Goal: Task Accomplishment & Management: Manage account settings

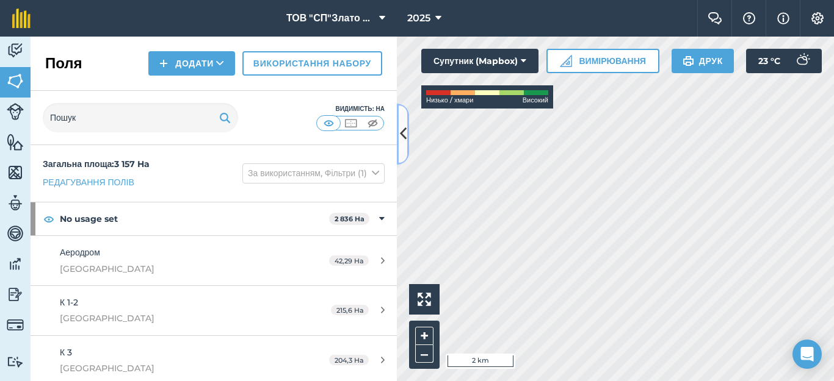
click at [405, 132] on icon at bounding box center [403, 133] width 7 height 21
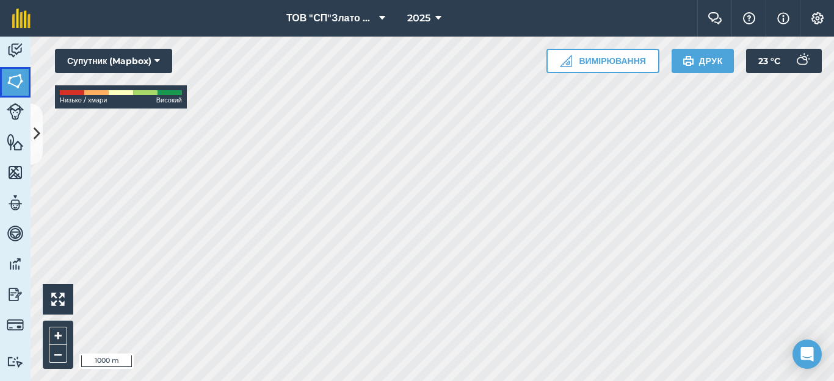
click at [15, 83] on img at bounding box center [15, 81] width 17 height 18
click at [36, 123] on button at bounding box center [37, 134] width 12 height 61
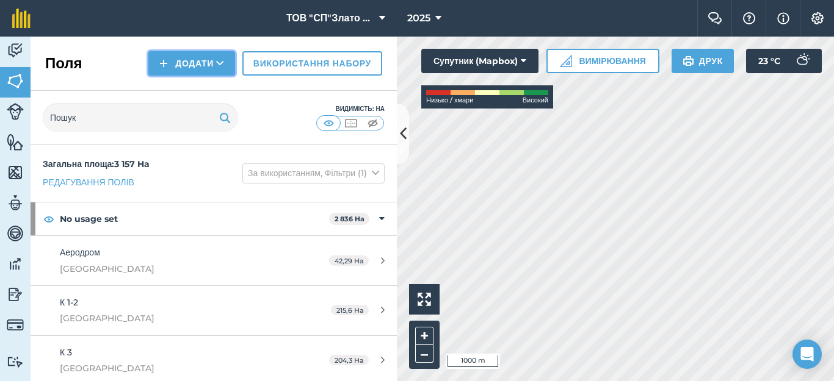
click at [179, 60] on button "Додати" at bounding box center [191, 63] width 87 height 24
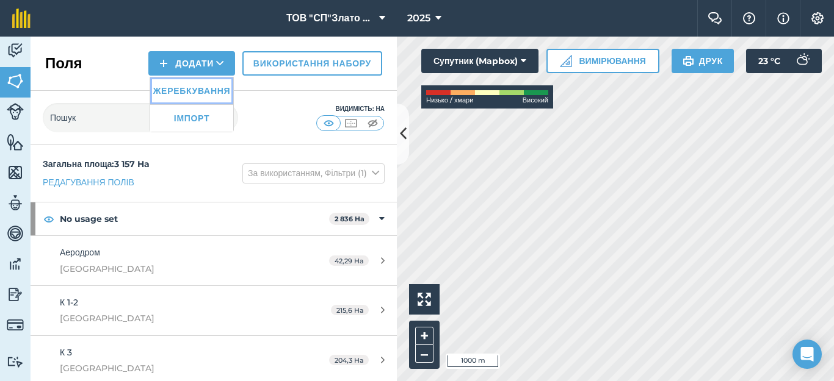
click at [183, 90] on link "Жеребкування" at bounding box center [191, 91] width 83 height 27
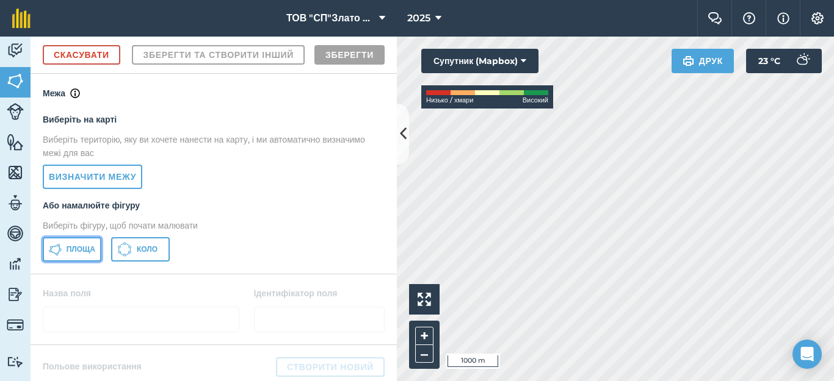
click at [79, 255] on span "Площа" at bounding box center [81, 250] width 29 height 10
click at [794, 344] on body "ТОВ "СП"Злато Таврії" 2025 Фермерський чат Допоможіть! Інформація Налаштування …" at bounding box center [417, 190] width 834 height 381
click at [829, 381] on html "ТОВ "СП"Злато Таврії" 2025 Фермерський чат Допоможіть! Інформація Налаштування …" at bounding box center [417, 190] width 834 height 381
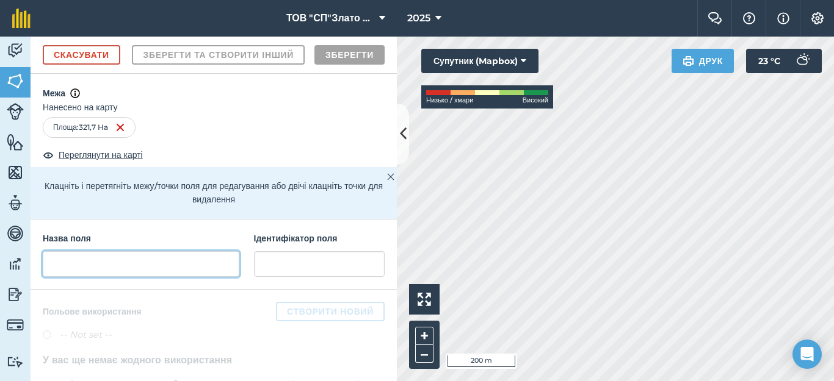
click at [76, 277] on input "text" at bounding box center [141, 264] width 197 height 26
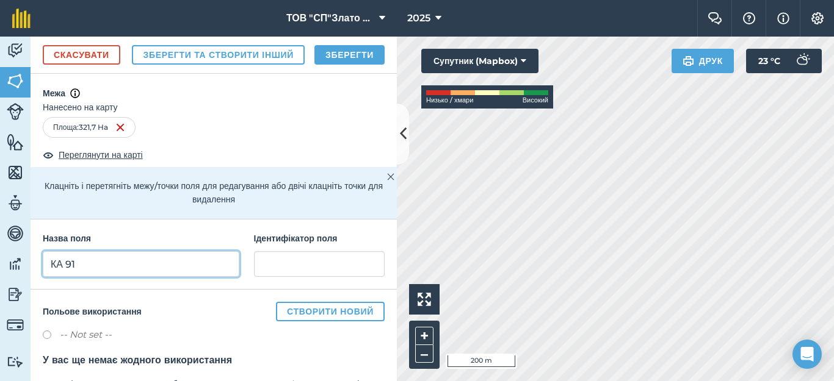
type input "КА 91"
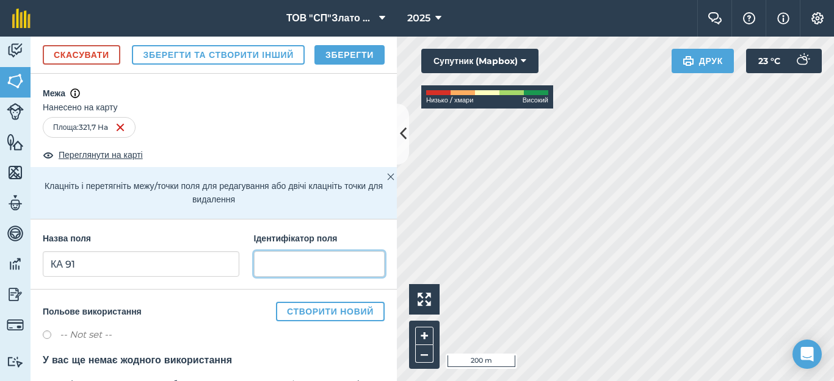
click at [274, 277] on input "text" at bounding box center [319, 264] width 131 height 26
type input "Кам'янка"
click at [344, 65] on button "Зберегти" at bounding box center [349, 55] width 70 height 20
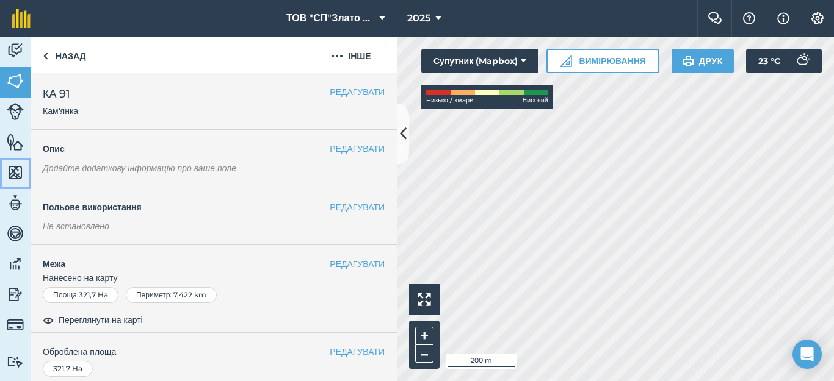
click at [17, 176] on img at bounding box center [15, 173] width 17 height 18
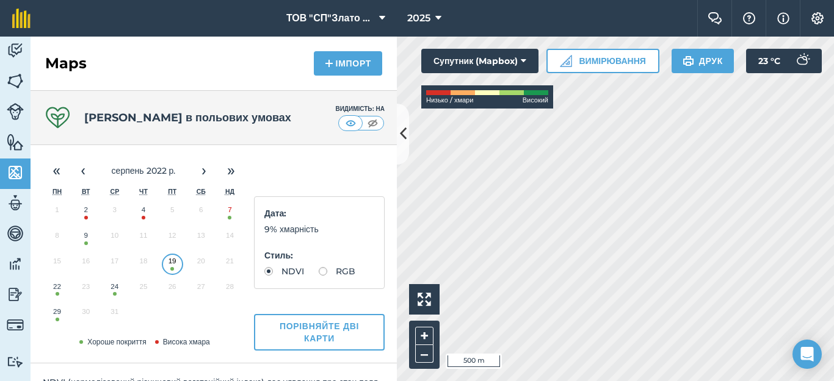
click at [230, 216] on button "7" at bounding box center [229, 213] width 29 height 26
click at [76, 173] on button "‹" at bounding box center [83, 170] width 27 height 27
click at [78, 174] on button "‹" at bounding box center [83, 170] width 27 height 27
click at [116, 271] on button "15" at bounding box center [114, 264] width 29 height 26
click at [85, 168] on button "‹" at bounding box center [83, 170] width 27 height 27
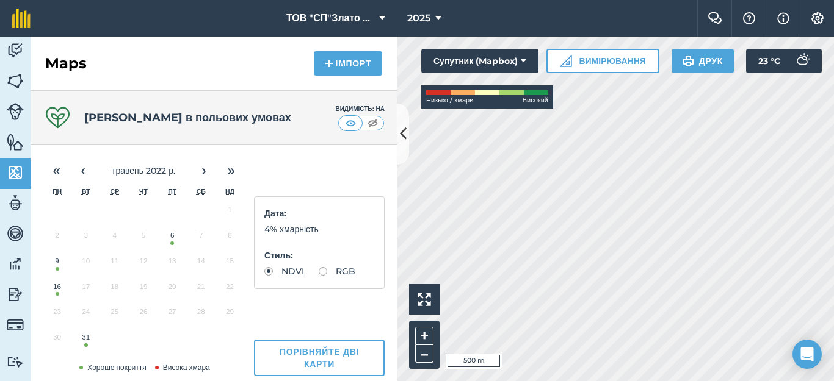
click at [174, 239] on button "6" at bounding box center [172, 239] width 29 height 26
click at [82, 173] on button "‹" at bounding box center [83, 170] width 27 height 27
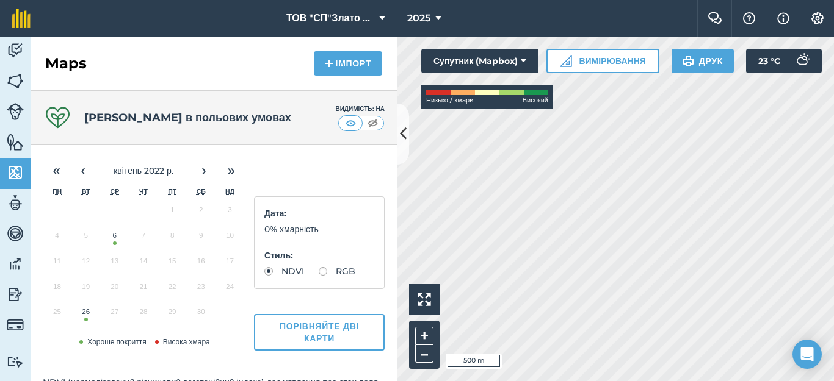
click at [116, 240] on button "6" at bounding box center [114, 239] width 29 height 26
click at [85, 317] on button "26" at bounding box center [85, 315] width 29 height 26
click at [201, 164] on button "›" at bounding box center [203, 170] width 27 height 27
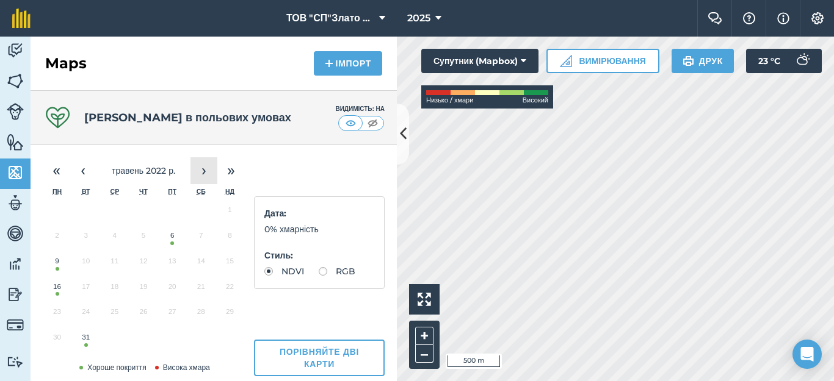
click at [201, 164] on button "›" at bounding box center [203, 170] width 27 height 27
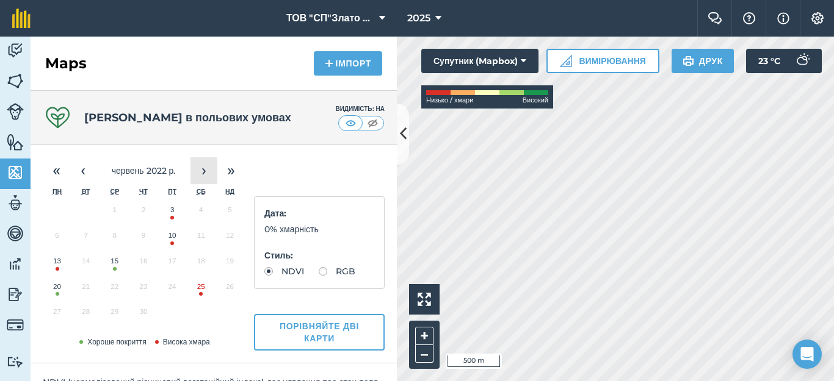
click at [201, 164] on button "›" at bounding box center [203, 170] width 27 height 27
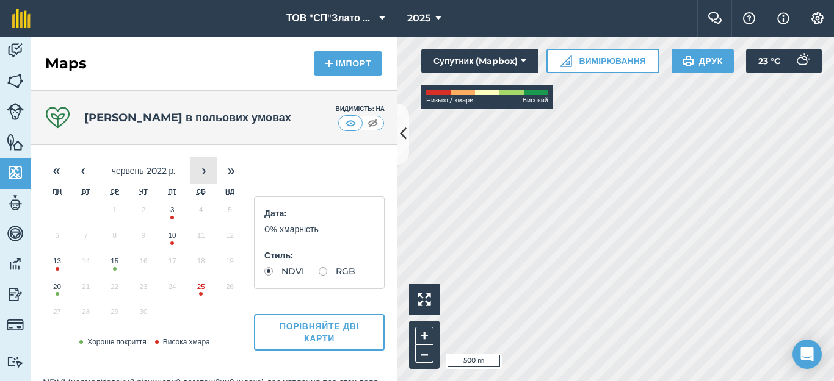
click at [201, 164] on button "›" at bounding box center [203, 170] width 27 height 27
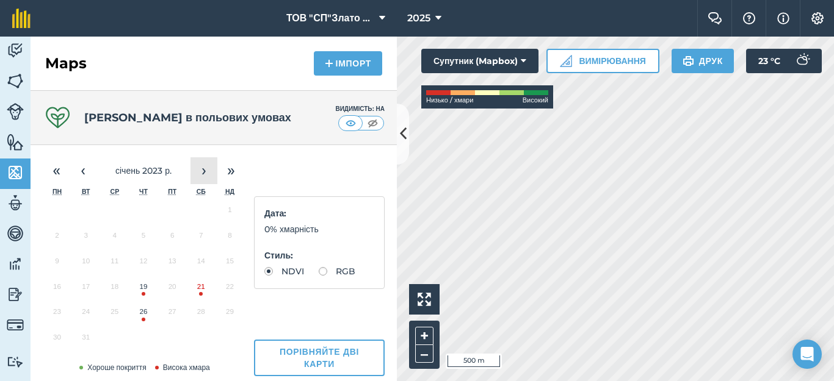
click at [201, 164] on button "›" at bounding box center [203, 170] width 27 height 27
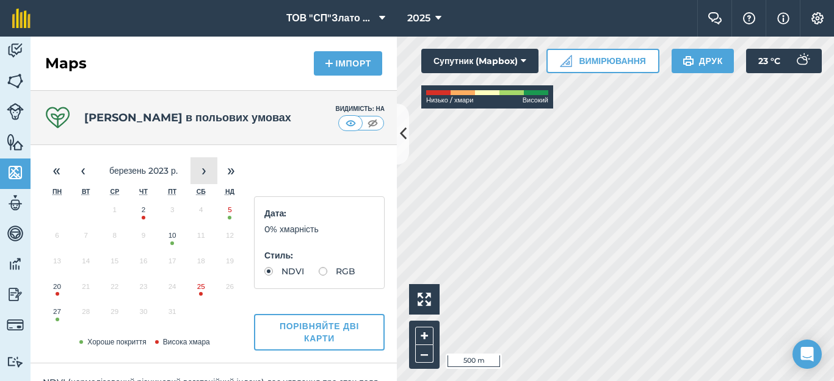
click at [201, 164] on button "›" at bounding box center [203, 170] width 27 height 27
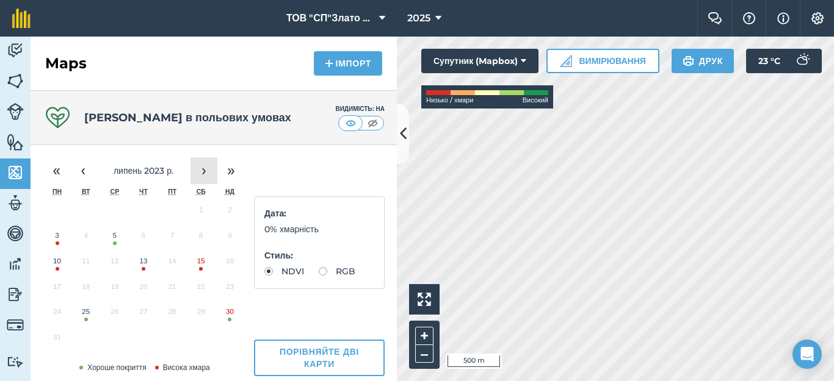
click at [201, 164] on button "›" at bounding box center [203, 170] width 27 height 27
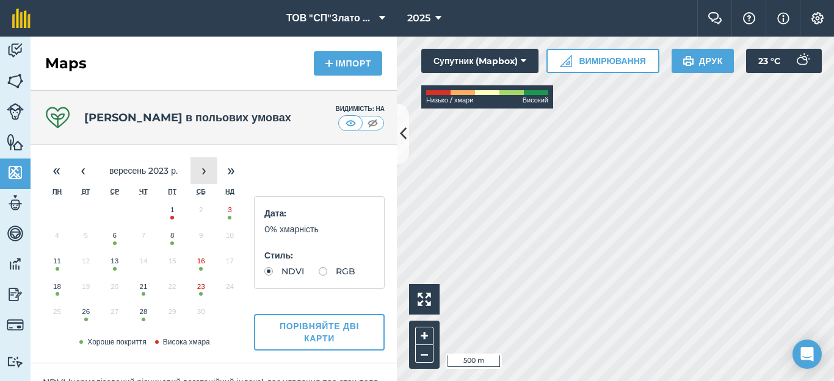
click at [201, 164] on button "›" at bounding box center [203, 170] width 27 height 27
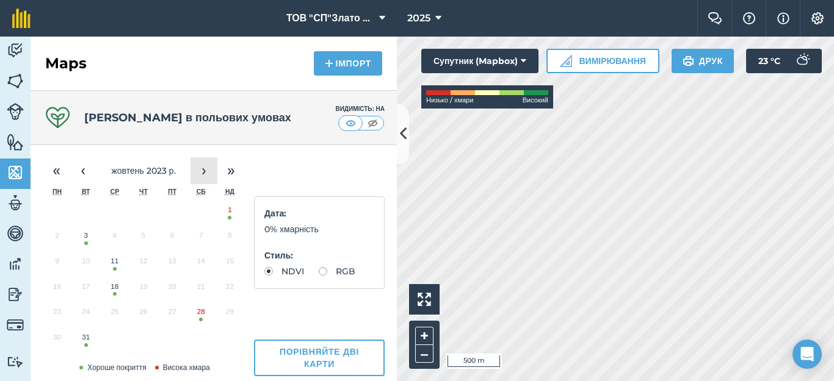
click at [201, 164] on button "›" at bounding box center [203, 170] width 27 height 27
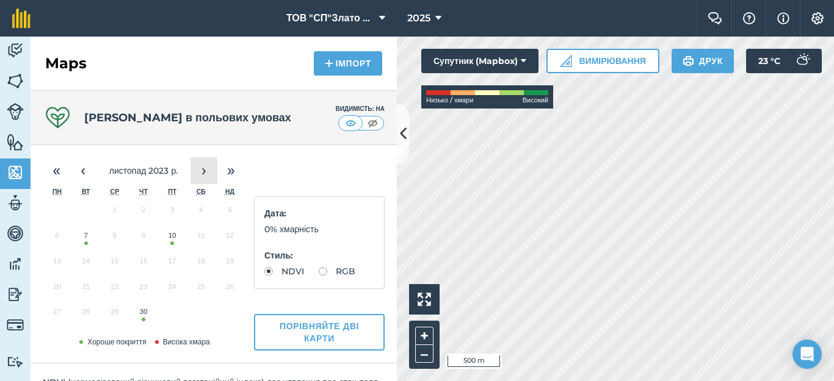
click at [201, 164] on button "›" at bounding box center [203, 170] width 27 height 27
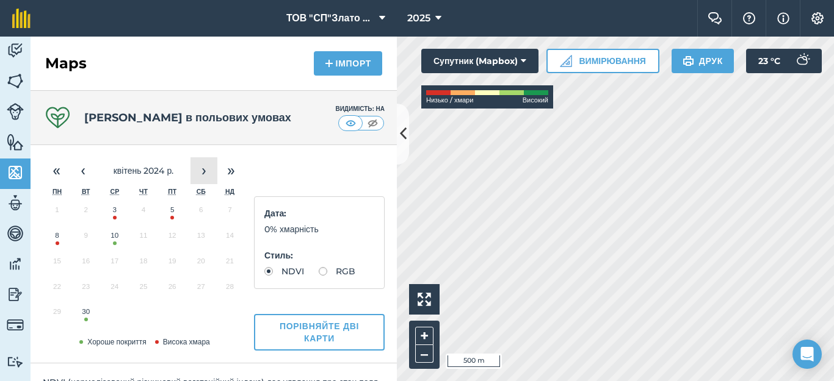
click at [201, 164] on button "›" at bounding box center [203, 170] width 27 height 27
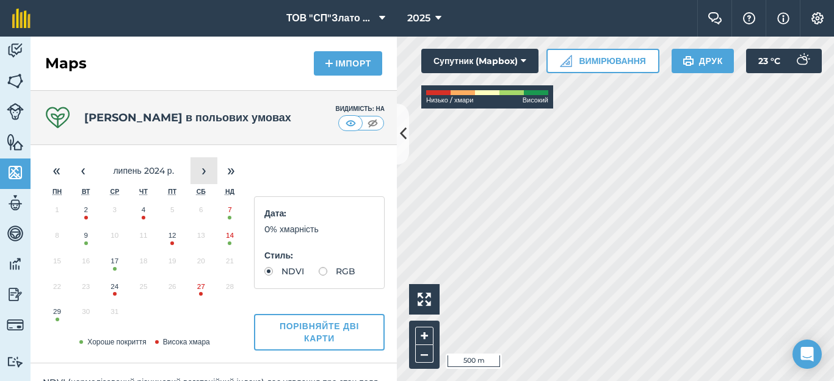
click at [201, 164] on button "›" at bounding box center [203, 170] width 27 height 27
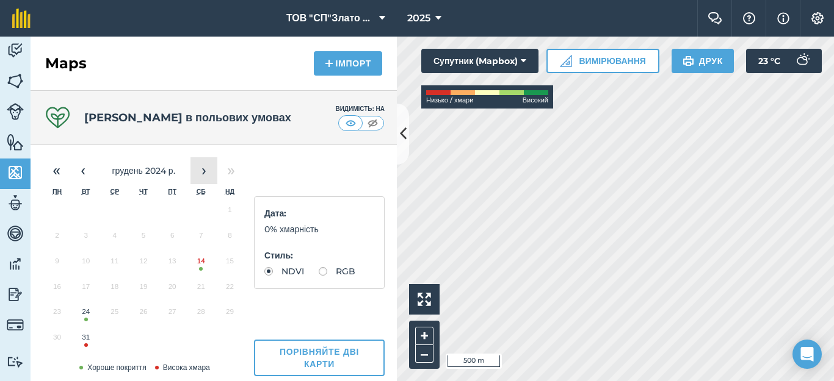
click at [201, 164] on button "›" at bounding box center [203, 170] width 27 height 27
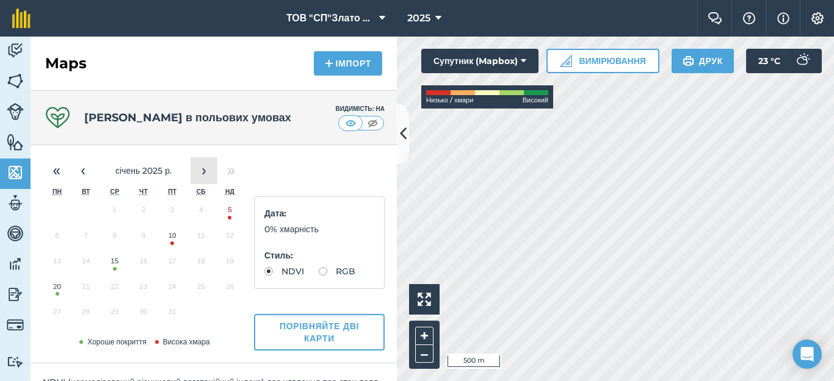
click at [201, 164] on button "›" at bounding box center [203, 170] width 27 height 27
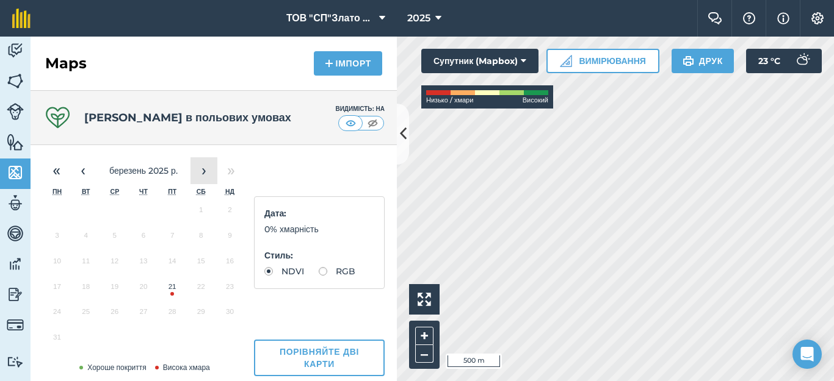
click at [201, 164] on button "›" at bounding box center [203, 170] width 27 height 27
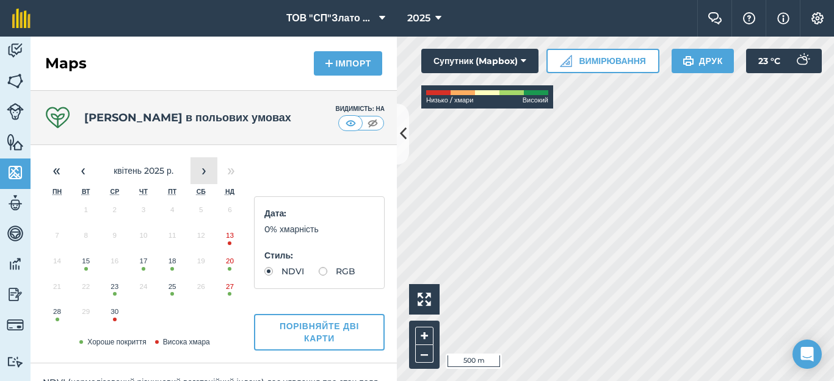
click at [201, 164] on button "›" at bounding box center [203, 170] width 27 height 27
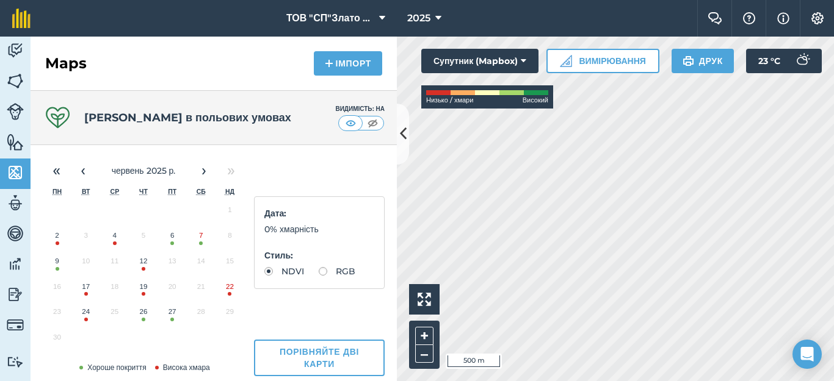
click at [165, 237] on button "6" at bounding box center [172, 239] width 29 height 26
click at [17, 81] on img at bounding box center [15, 81] width 17 height 18
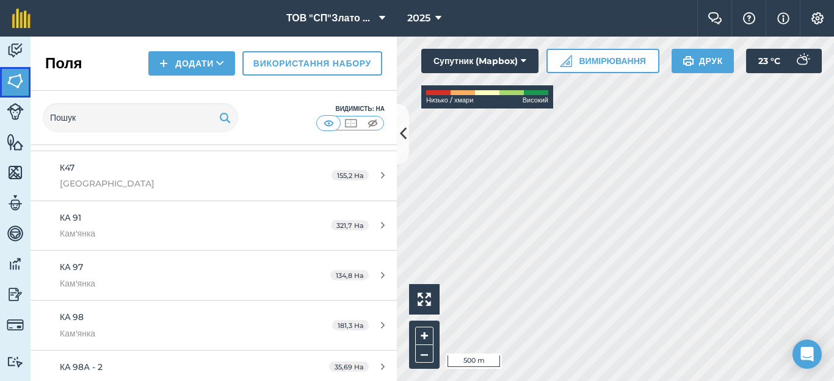
scroll to position [895, 0]
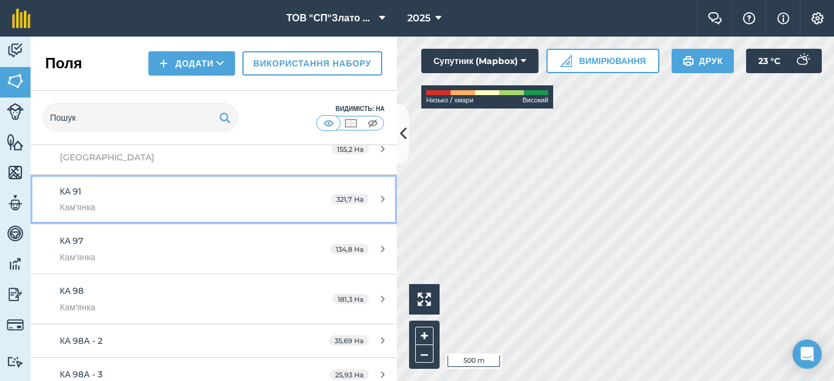
click at [381, 198] on icon at bounding box center [383, 199] width 4 height 9
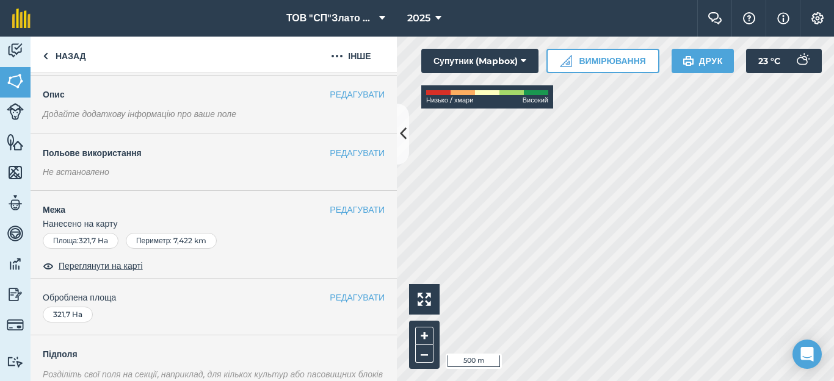
scroll to position [81, 0]
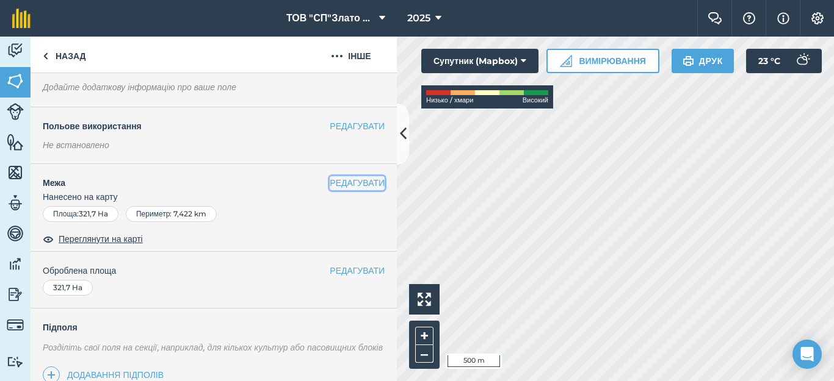
click at [341, 183] on button "РЕДАГУВАТИ" at bounding box center [357, 182] width 55 height 13
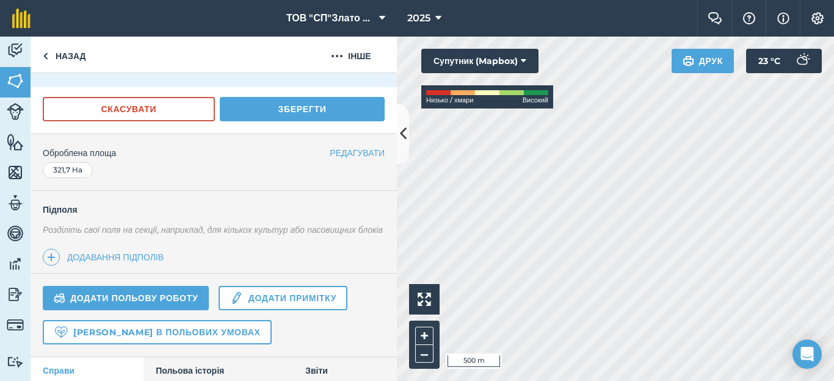
scroll to position [325, 0]
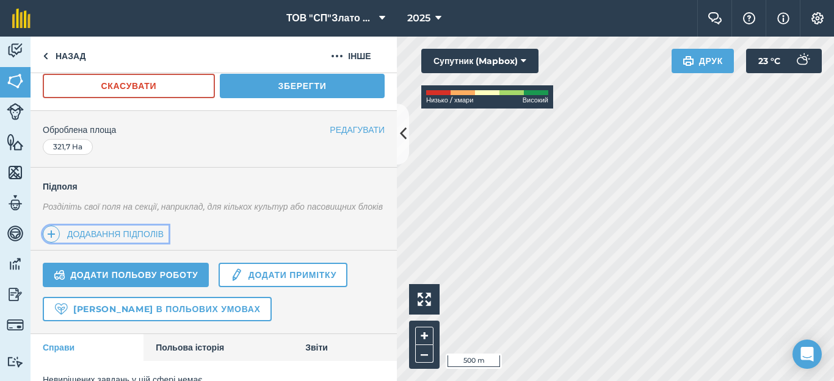
click at [130, 243] on link "Додавання підполів" at bounding box center [106, 234] width 126 height 17
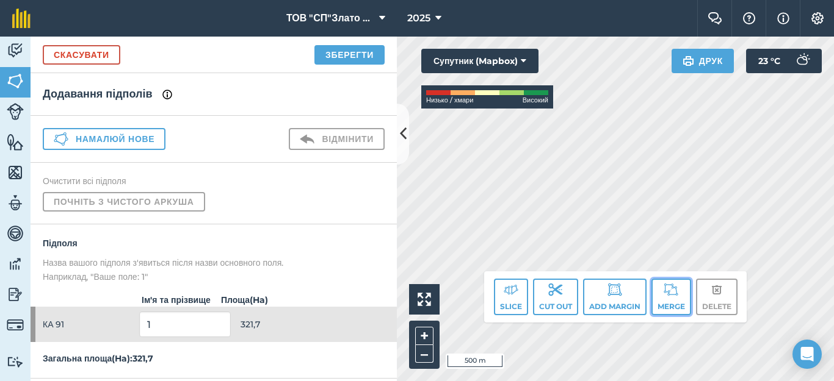
click at [668, 305] on button "Merge" at bounding box center [671, 297] width 40 height 37
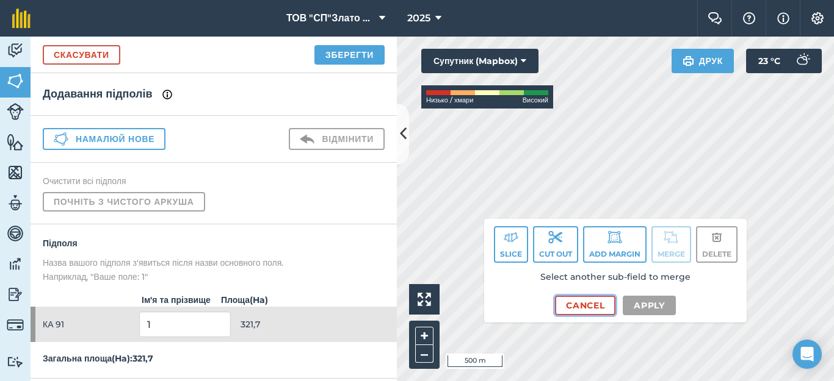
click at [591, 305] on button "Cancel" at bounding box center [585, 306] width 60 height 20
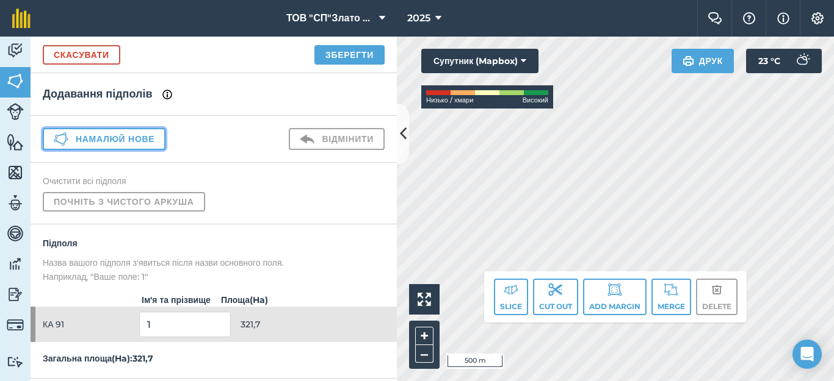
click at [132, 137] on button "Намалюй нове" at bounding box center [104, 139] width 123 height 22
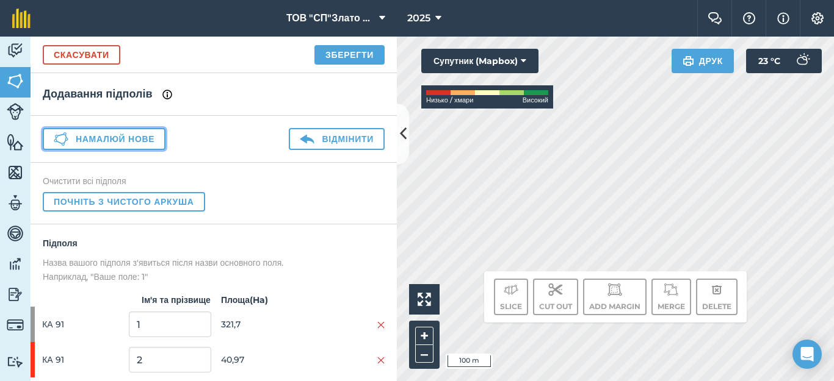
click at [140, 139] on button "Намалюй нове" at bounding box center [104, 139] width 123 height 22
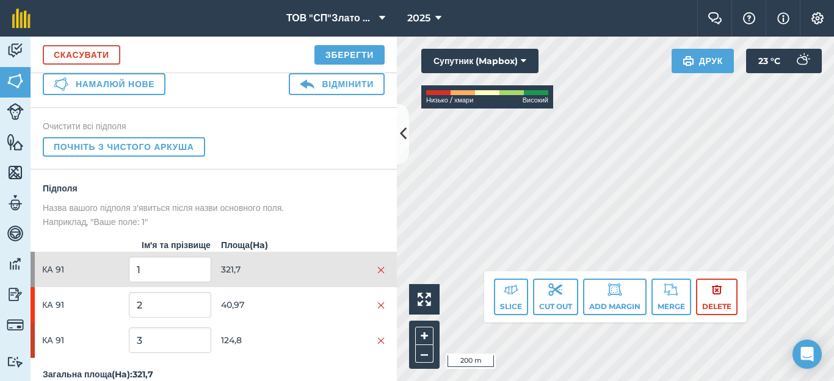
scroll to position [82, 0]
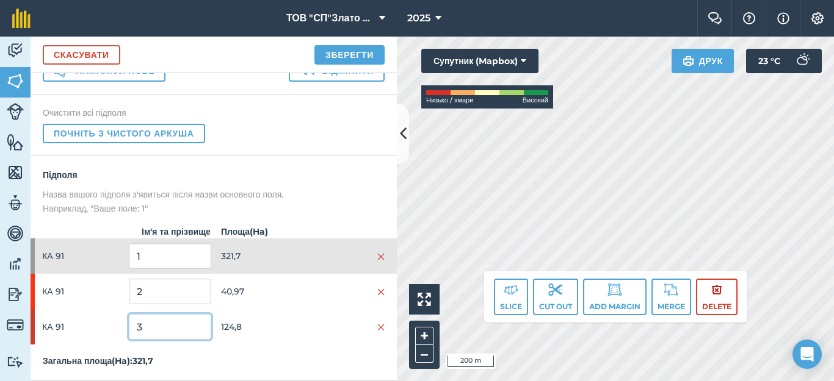
click at [187, 329] on input "3" at bounding box center [170, 327] width 82 height 26
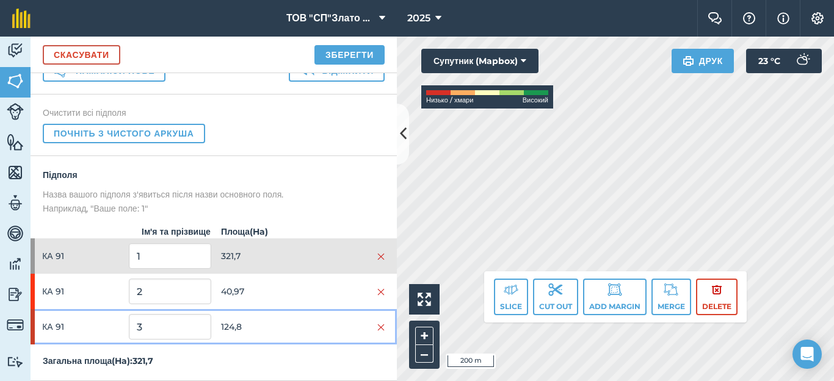
click at [364, 333] on div at bounding box center [344, 326] width 82 height 13
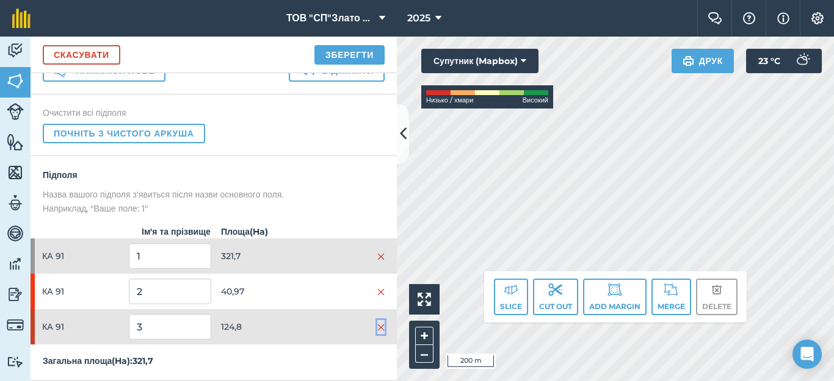
click at [377, 327] on img at bounding box center [380, 328] width 7 height 10
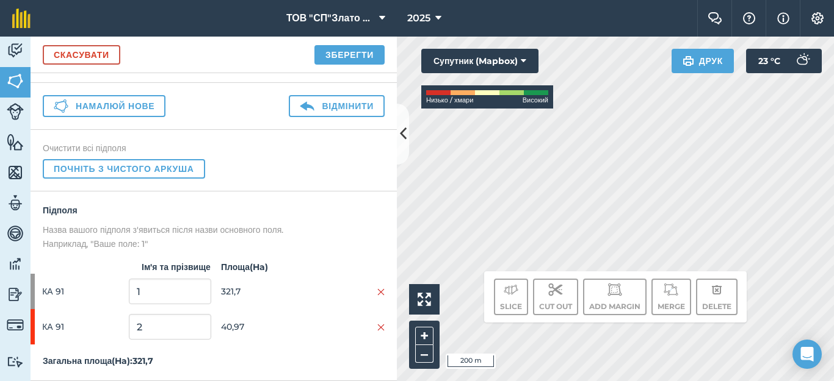
scroll to position [46, 0]
click at [109, 95] on button "Намалюй нове" at bounding box center [104, 106] width 123 height 22
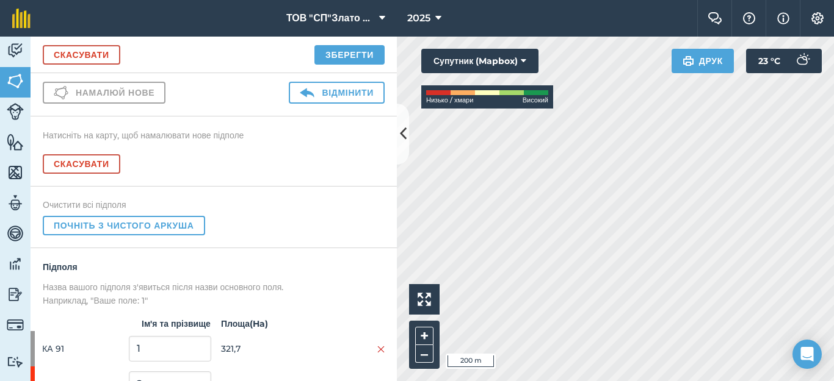
click at [508, 99] on div "Click to start drawing i 200 m + – Супутник (Mapbox) Низько / хмари Високий Дру…" at bounding box center [615, 209] width 437 height 345
click at [621, 381] on html "ТОВ "СП"Злато Таврії" 2025 Фермерський чат Допоможіть! Інформація Налаштування …" at bounding box center [417, 190] width 834 height 381
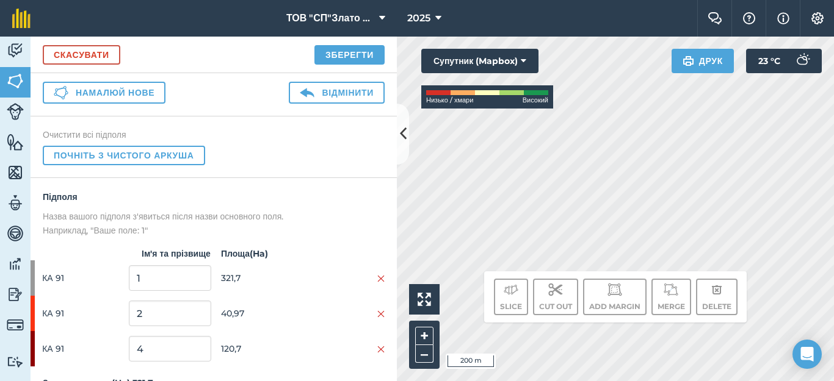
click at [497, 95] on div "Click to start drawing i 200 m + – Супутник (Mapbox) Низько / хмари Високий Дру…" at bounding box center [615, 209] width 437 height 345
click at [102, 91] on button "Намалюй нове" at bounding box center [104, 93] width 123 height 22
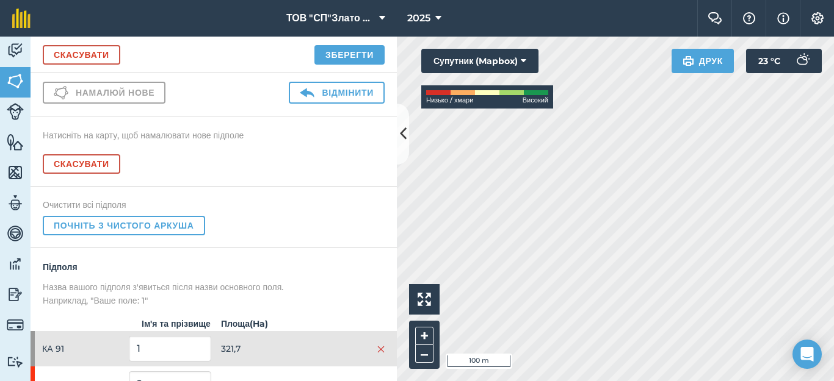
click at [374, 213] on div "Діяльність [PERSON_NAME] Особливості Карти Команда Транспортні засоби Дані Звіт…" at bounding box center [417, 209] width 834 height 345
click at [303, 294] on div "Діяльність [PERSON_NAME] Особливості Карти Команда Транспортні засоби Дані Звіт…" at bounding box center [417, 209] width 834 height 345
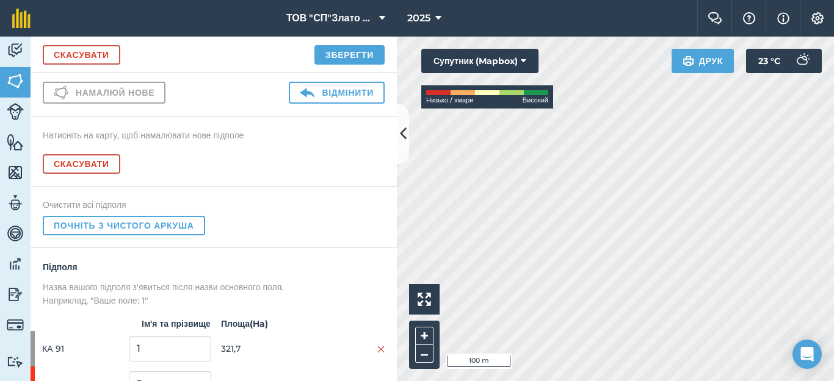
click at [798, 56] on div "Click to start drawing i 100 m + – Супутник (Mapbox) Низько / хмари Високий Дру…" at bounding box center [615, 209] width 437 height 345
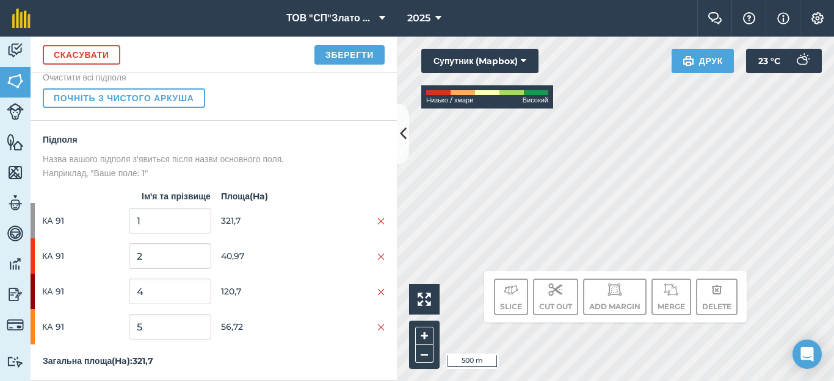
scroll to position [117, 0]
click at [377, 223] on img at bounding box center [380, 222] width 7 height 10
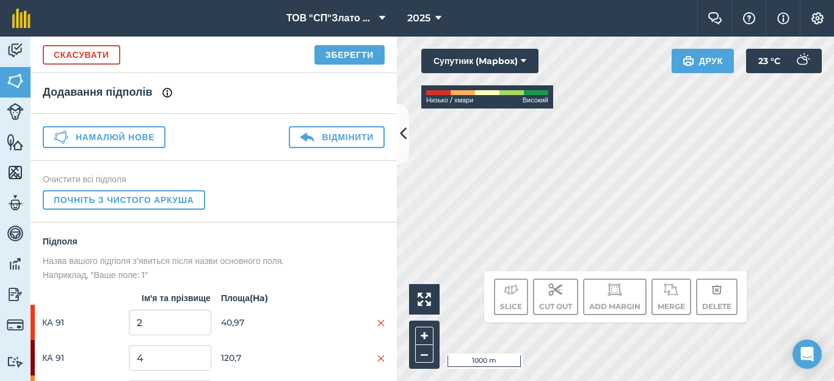
scroll to position [0, 0]
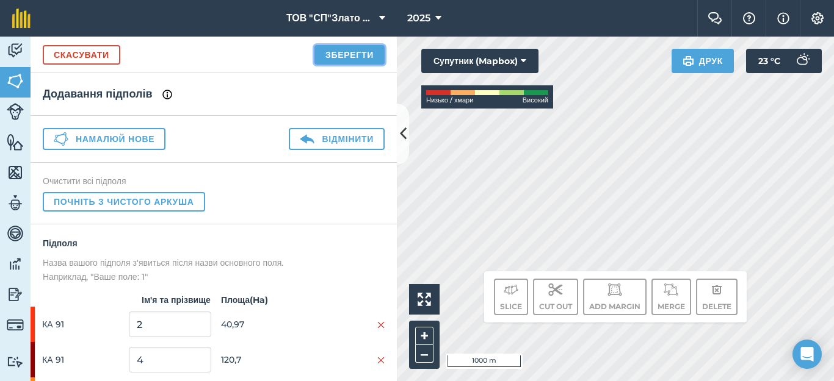
click at [347, 53] on button "Зберегти" at bounding box center [349, 55] width 70 height 20
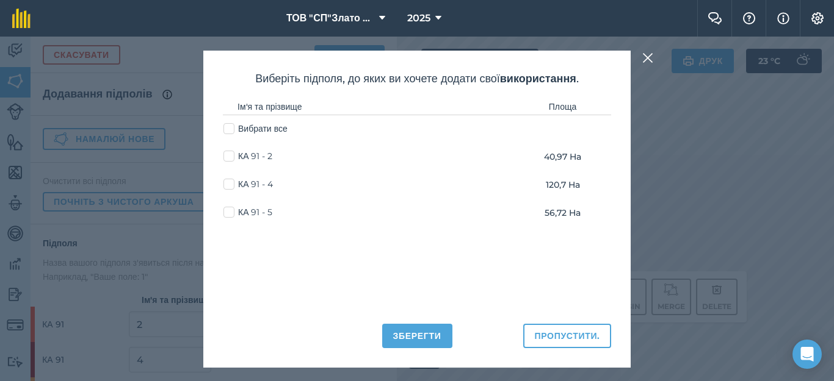
click at [228, 129] on label "Вибрати все" at bounding box center [255, 129] width 64 height 13
click at [228, 129] on input "Вибрати все" at bounding box center [227, 127] width 8 height 8
checkbox input "true"
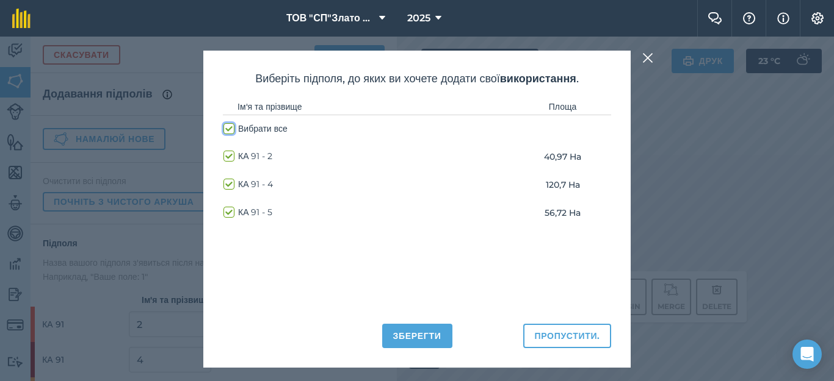
checkbox input "true"
click at [422, 331] on button "Зберегти" at bounding box center [417, 336] width 70 height 24
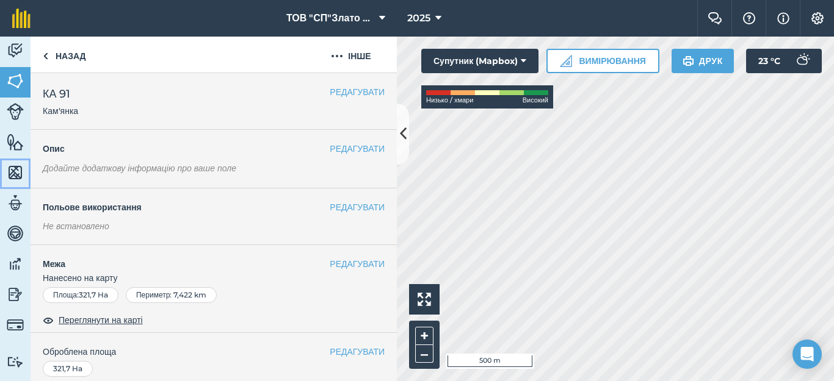
click at [18, 171] on img at bounding box center [15, 173] width 17 height 18
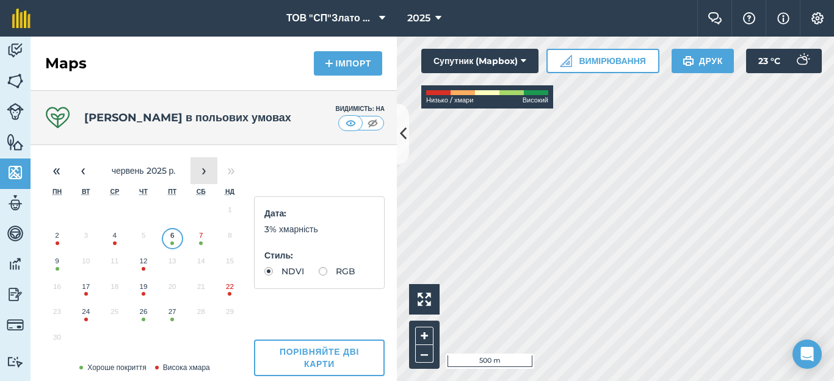
click at [208, 169] on button "›" at bounding box center [203, 170] width 27 height 27
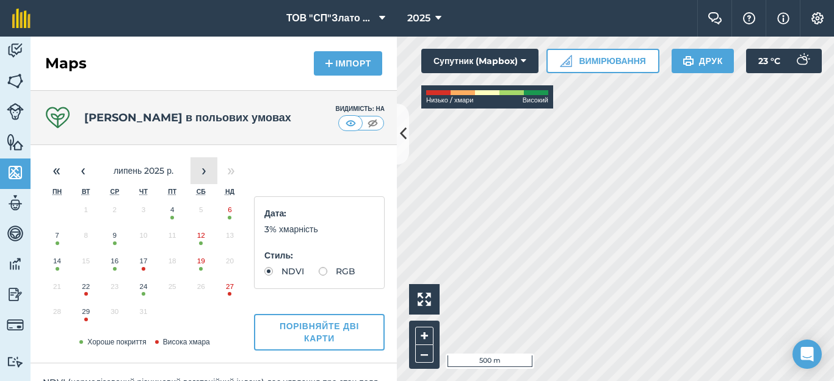
click at [208, 169] on button "›" at bounding box center [203, 170] width 27 height 27
click at [148, 312] on button "28" at bounding box center [143, 315] width 29 height 26
click at [12, 79] on img at bounding box center [15, 81] width 17 height 18
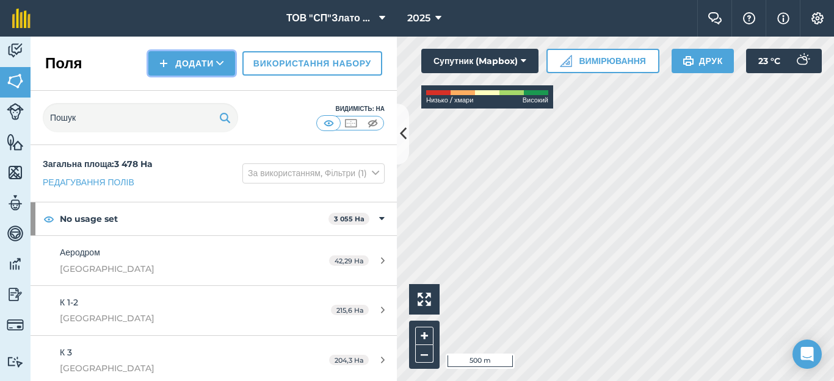
click at [182, 60] on button "Додати" at bounding box center [191, 63] width 87 height 24
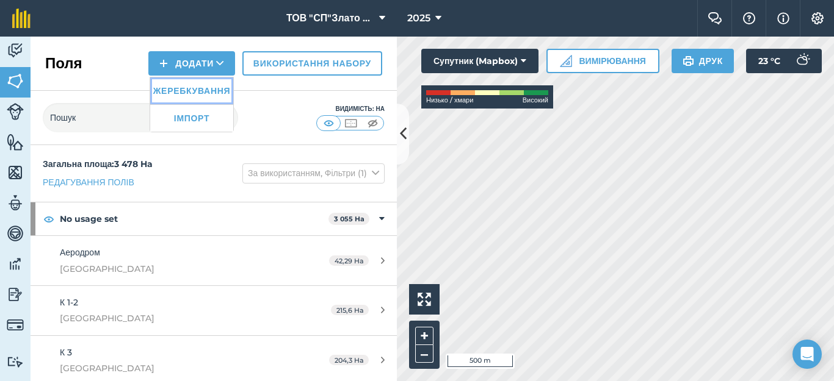
click at [184, 93] on link "Жеребкування" at bounding box center [191, 91] width 83 height 27
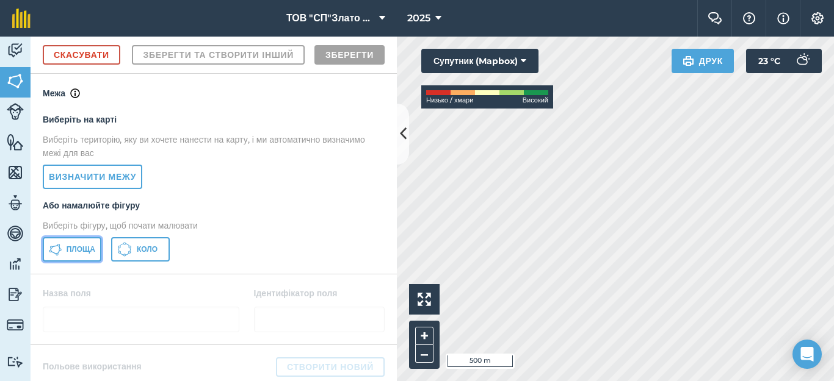
click at [81, 255] on span "Площа" at bounding box center [81, 250] width 29 height 10
click at [397, 381] on html "ТОВ "СП"Злато Таврії" 2025 Фермерський чат Допоможіть! Інформація Налаштування …" at bounding box center [417, 190] width 834 height 381
click at [372, 381] on html "ТОВ "СП"Злато Таврії" 2025 Фермерський чат Допоможіть! Інформація Налаштування …" at bounding box center [417, 190] width 834 height 381
click at [360, 365] on div "Діяльність [PERSON_NAME] Особливості Карти Команда Транспортні засоби Дані Звіт…" at bounding box center [417, 209] width 834 height 345
click at [833, 381] on html "ТОВ "СП"Злато Таврії" 2025 Фермерський чат Допоможіть! Інформація Налаштування …" at bounding box center [417, 190] width 834 height 381
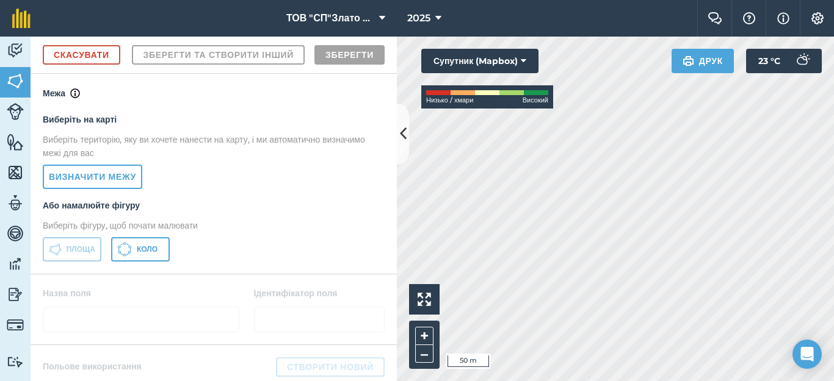
click at [833, 381] on html "ТОВ "СП"Злато Таврії" 2025 Фермерський чат Допоможіть! Інформація Налаштування …" at bounding box center [417, 190] width 834 height 381
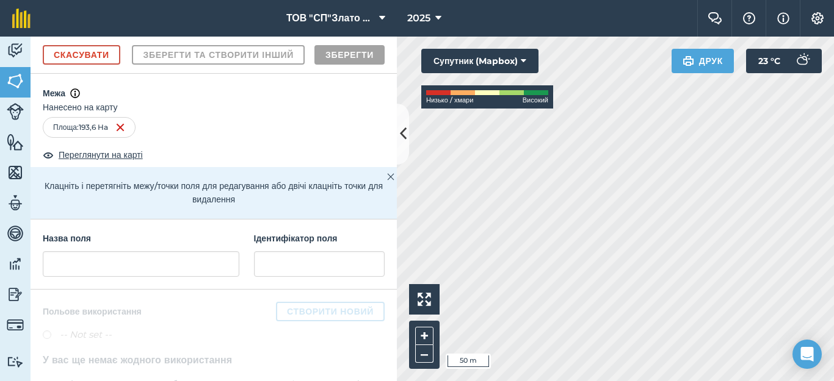
click at [643, 13] on div "ТОВ "СП"Злато Таврії" 2025 Фермерський чат Допоможіть! Інформація Налаштування …" at bounding box center [417, 190] width 834 height 381
click at [547, 13] on div "ТОВ "СП"Злато Таврії" 2025 Фермерський чат Допоможіть! Інформація Налаштування …" at bounding box center [417, 190] width 834 height 381
click at [363, 98] on div "Діяльність Поля Худоба Особливості Карти Команда Транспортні засоби Дані Звітні…" at bounding box center [417, 209] width 834 height 345
click at [345, 92] on div "Діяльність Поля Худоба Особливості Карти Команда Транспортні засоби Дані Звітні…" at bounding box center [417, 209] width 834 height 345
click at [76, 277] on input "text" at bounding box center [141, 264] width 197 height 26
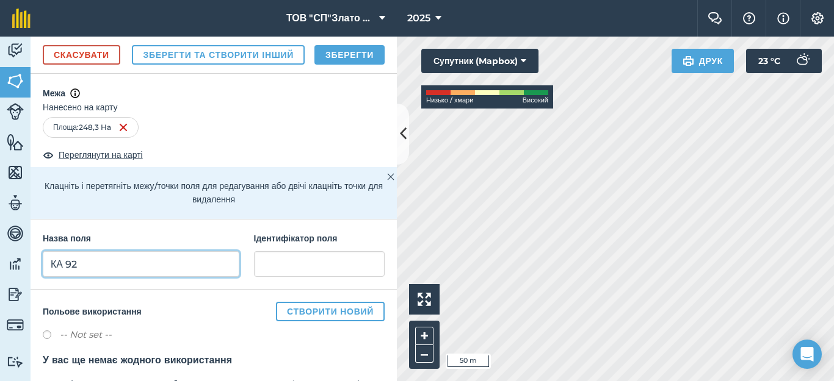
type input "КА 92"
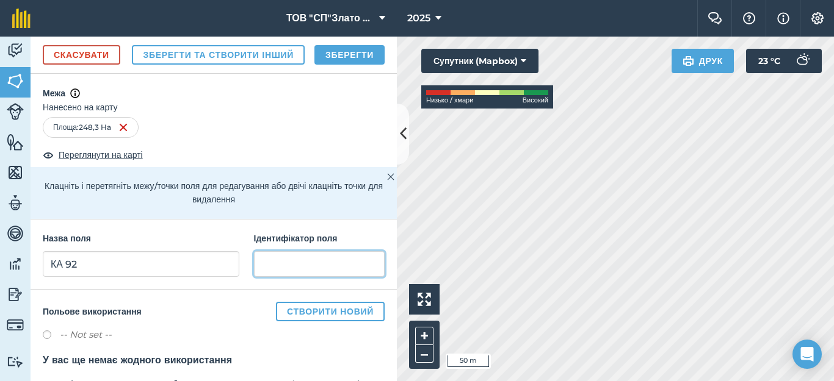
click at [274, 277] on input "text" at bounding box center [319, 264] width 131 height 26
type input "Кам'янка"
click at [342, 65] on button "Зберегти" at bounding box center [349, 55] width 70 height 20
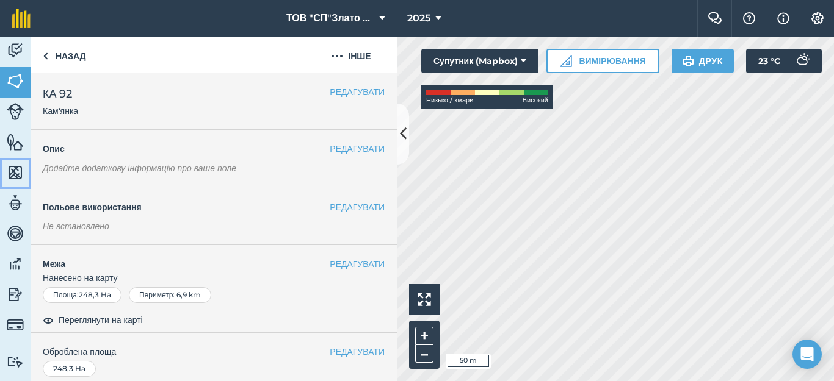
click at [10, 167] on img at bounding box center [15, 173] width 17 height 18
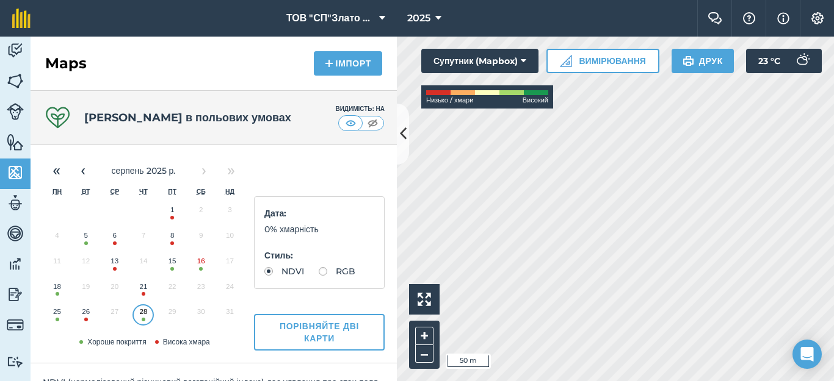
click at [171, 270] on button "15" at bounding box center [172, 264] width 29 height 26
click at [81, 173] on button "‹" at bounding box center [83, 170] width 27 height 27
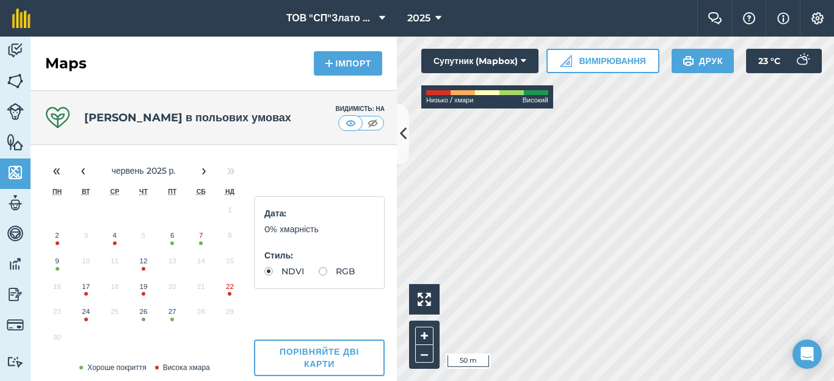
click at [170, 237] on button "6" at bounding box center [172, 239] width 29 height 26
click at [10, 83] on img at bounding box center [15, 81] width 17 height 18
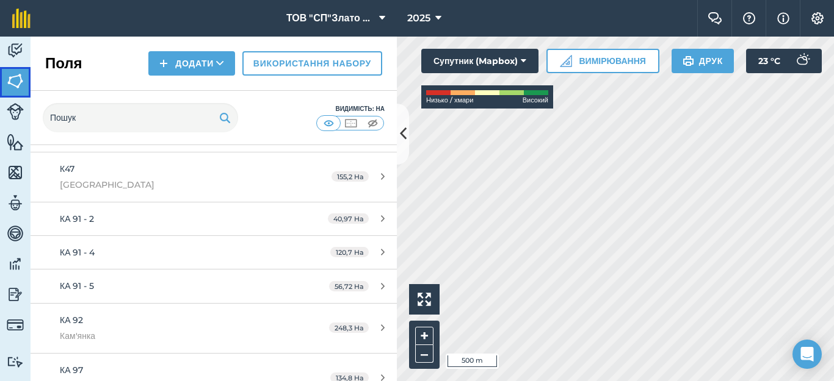
scroll to position [895, 0]
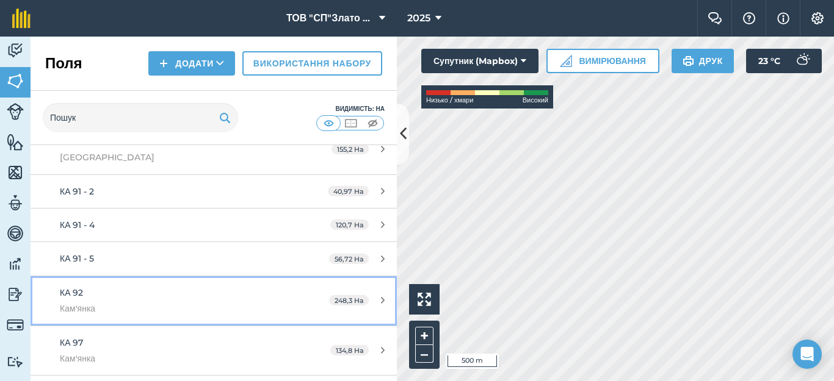
click at [374, 301] on div "248,3 Ha" at bounding box center [357, 301] width 80 height 10
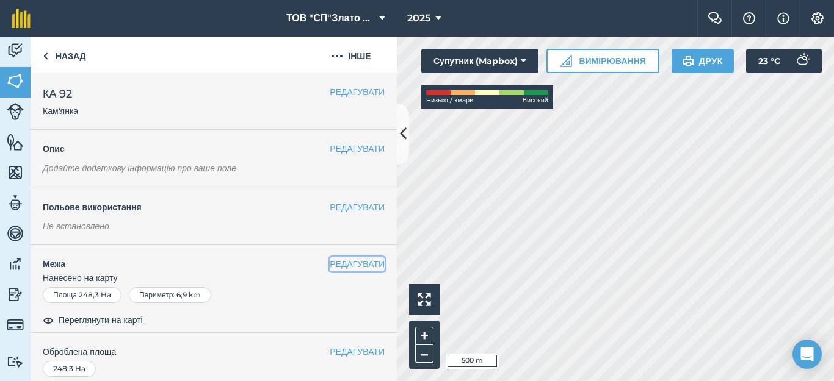
click at [341, 264] on button "РЕДАГУВАТИ" at bounding box center [357, 264] width 55 height 13
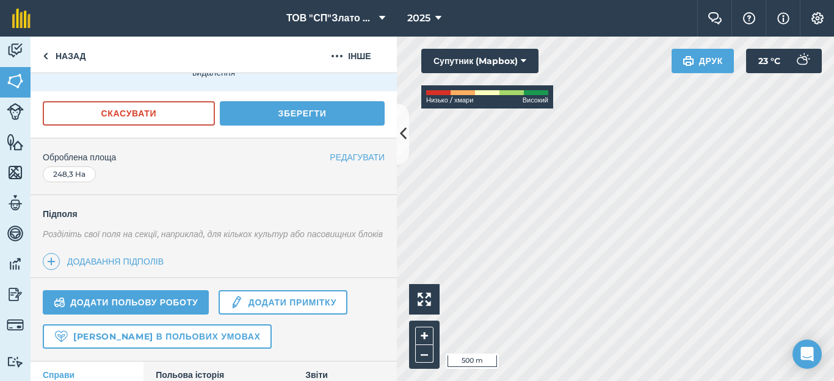
scroll to position [357, 0]
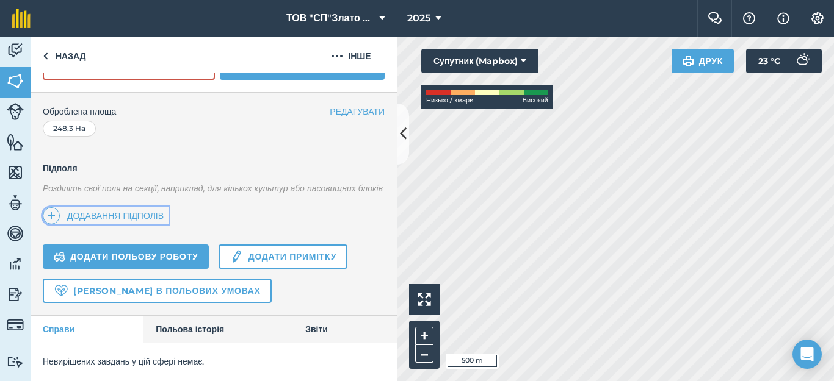
click at [134, 220] on link "Додавання підполів" at bounding box center [106, 216] width 126 height 17
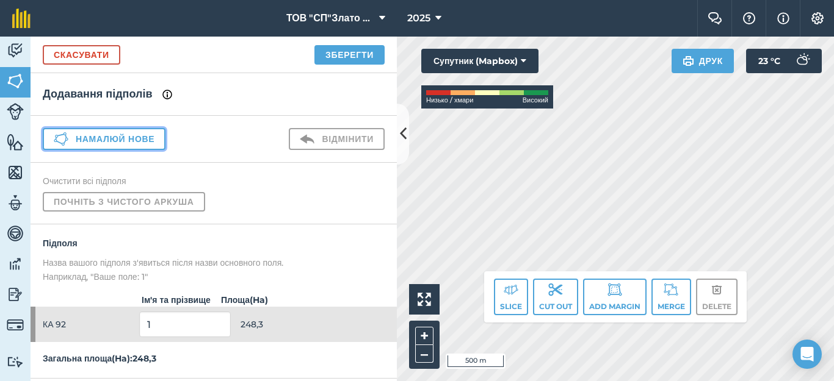
click at [110, 140] on button "Намалюй нове" at bounding box center [104, 139] width 123 height 22
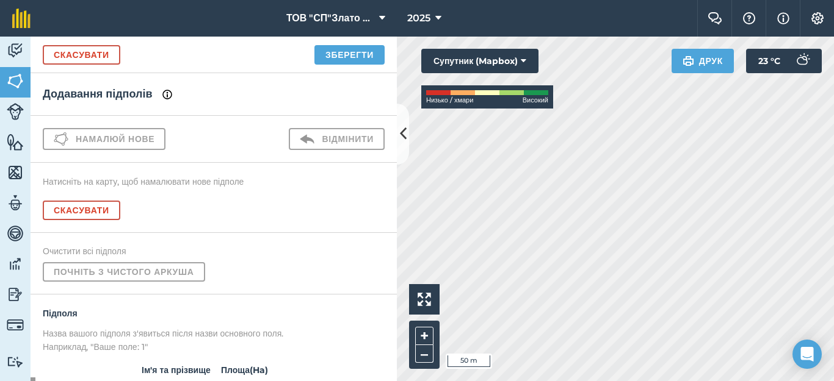
click at [429, 62] on div "Click to start drawing i 50 m + – Супутник (Mapbox) Низько / хмари Високий Друк…" at bounding box center [615, 209] width 437 height 345
click at [364, 41] on div "Діяльність [PERSON_NAME] Особливості Карти Команда Транспортні засоби Дані Звіт…" at bounding box center [417, 209] width 834 height 345
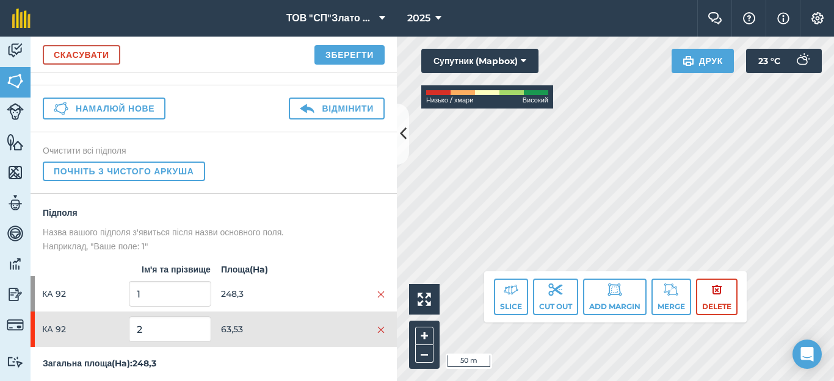
scroll to position [46, 0]
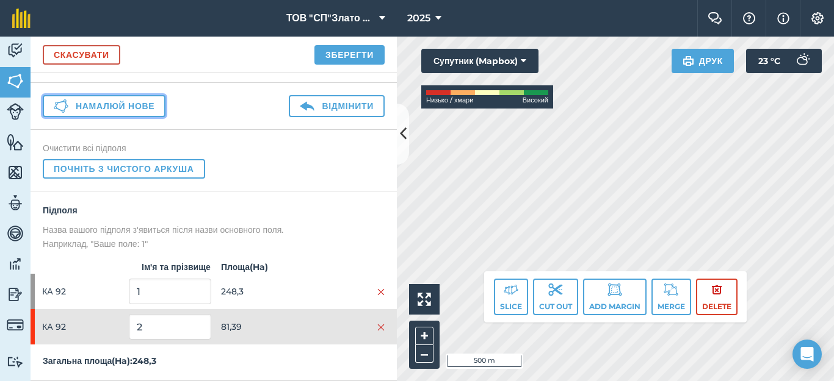
click at [106, 95] on button "Намалюй нове" at bounding box center [104, 106] width 123 height 22
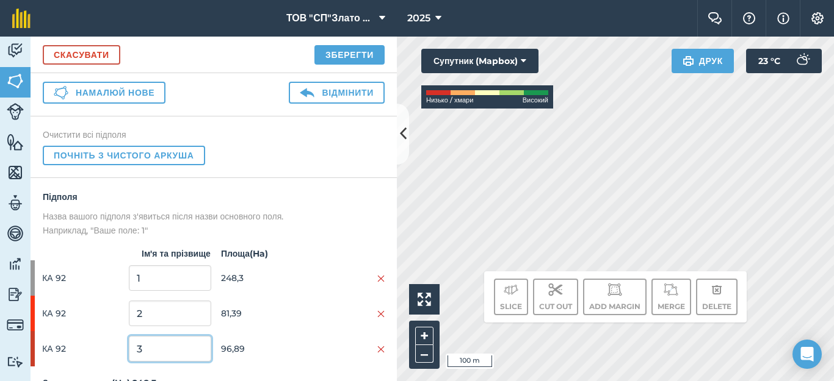
click at [192, 362] on input "3" at bounding box center [170, 349] width 82 height 26
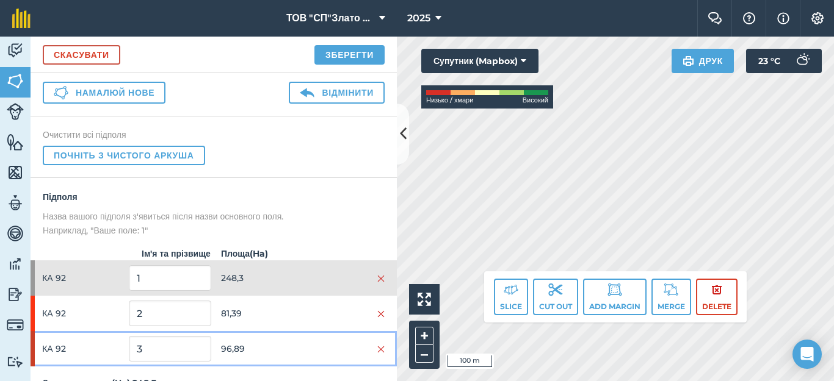
click at [282, 361] on span "96,89" at bounding box center [262, 349] width 82 height 23
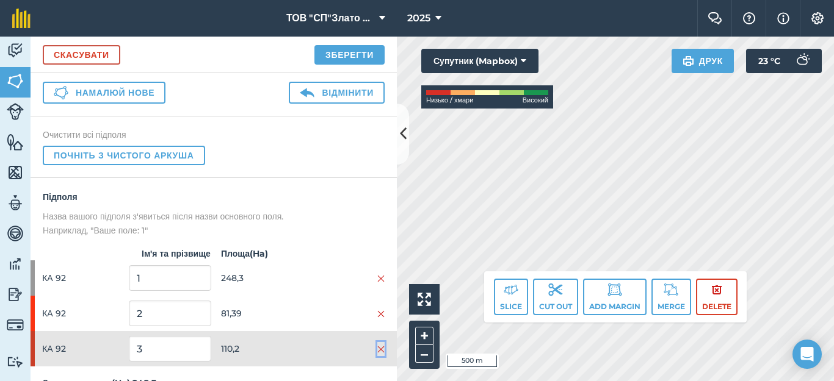
click at [377, 355] on img at bounding box center [380, 350] width 7 height 10
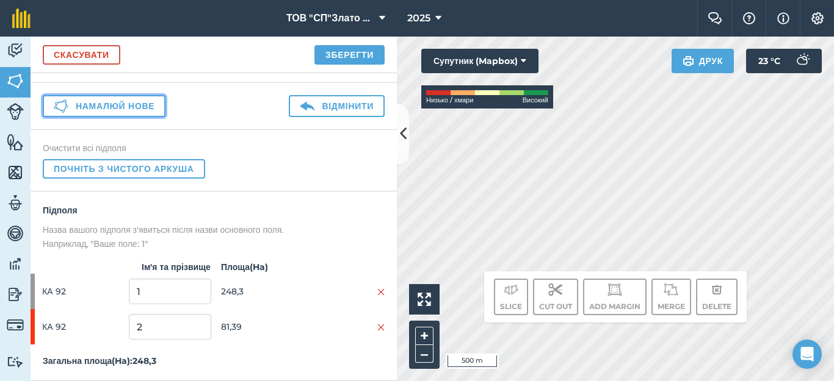
click at [107, 95] on button "Намалюй нове" at bounding box center [104, 106] width 123 height 22
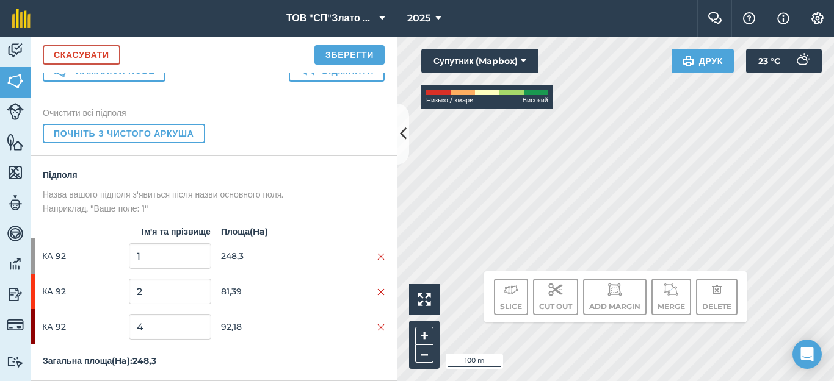
scroll to position [82, 0]
click at [377, 259] on img at bounding box center [380, 257] width 7 height 10
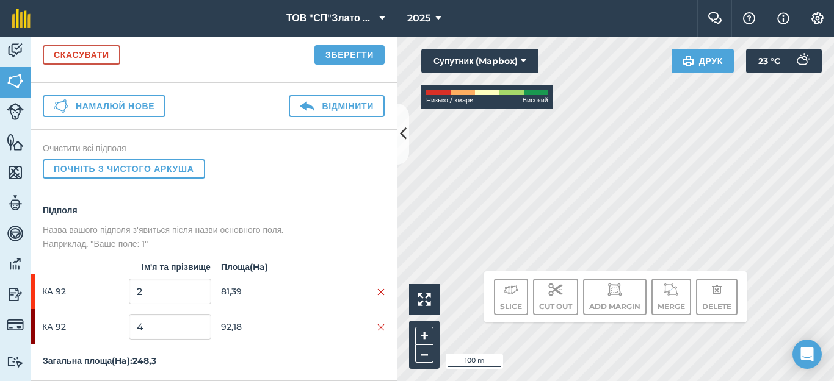
scroll to position [46, 0]
click at [146, 294] on input "2" at bounding box center [170, 292] width 82 height 26
type input "1"
click at [152, 331] on input "4" at bounding box center [170, 327] width 82 height 26
type input "2"
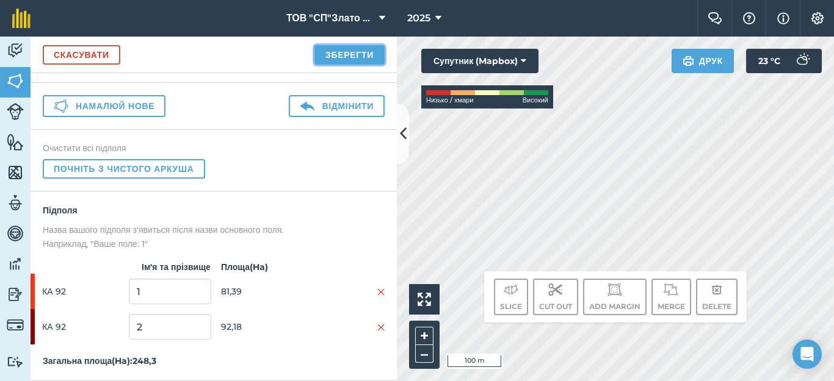
drag, startPoint x: 347, startPoint y: 46, endPoint x: 344, endPoint y: 52, distance: 7.4
click at [347, 46] on button "Зберегти" at bounding box center [349, 55] width 70 height 20
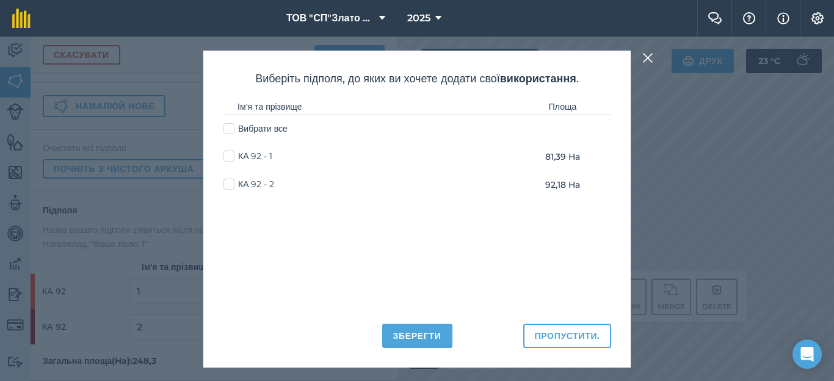
click at [231, 131] on label "Вибрати все" at bounding box center [255, 129] width 64 height 13
click at [231, 131] on input "Вибрати все" at bounding box center [227, 127] width 8 height 8
checkbox input "true"
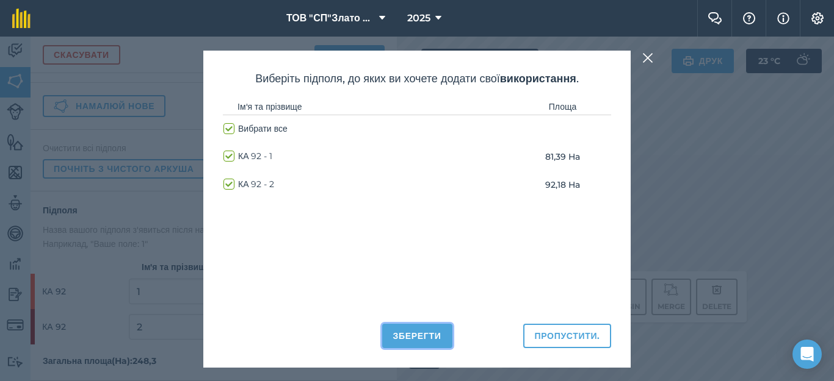
click at [399, 336] on button "Зберегти" at bounding box center [417, 336] width 70 height 24
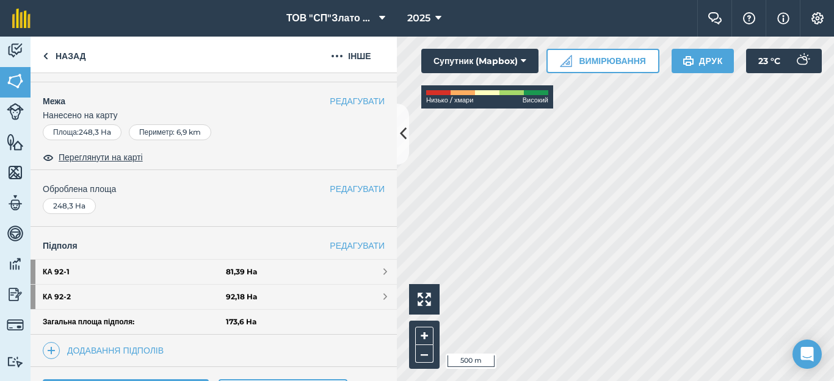
scroll to position [244, 0]
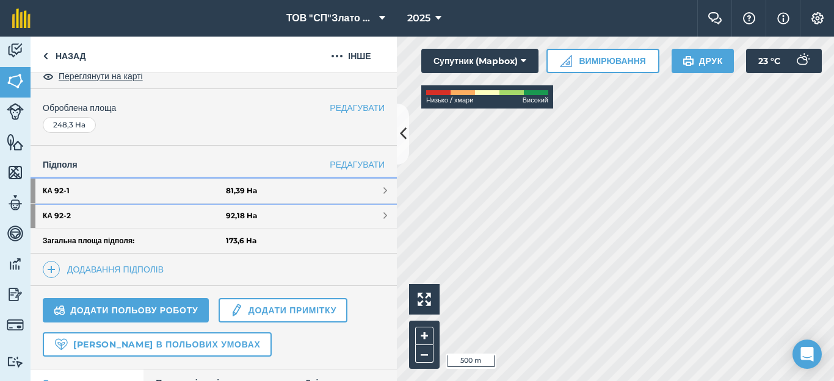
click at [383, 187] on span at bounding box center [385, 191] width 4 height 10
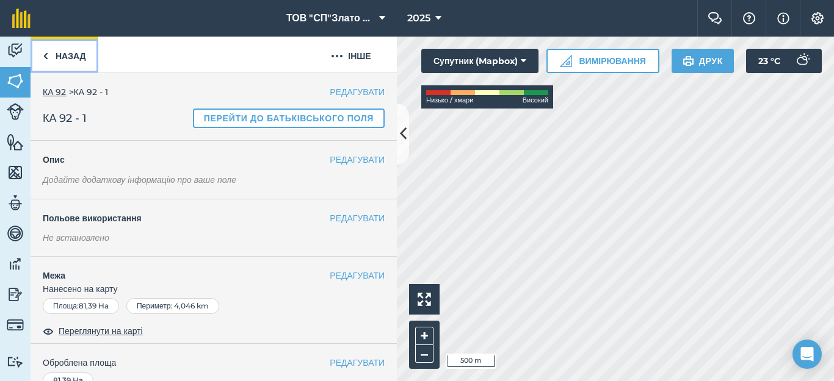
click at [52, 53] on link "Назад" at bounding box center [65, 55] width 68 height 36
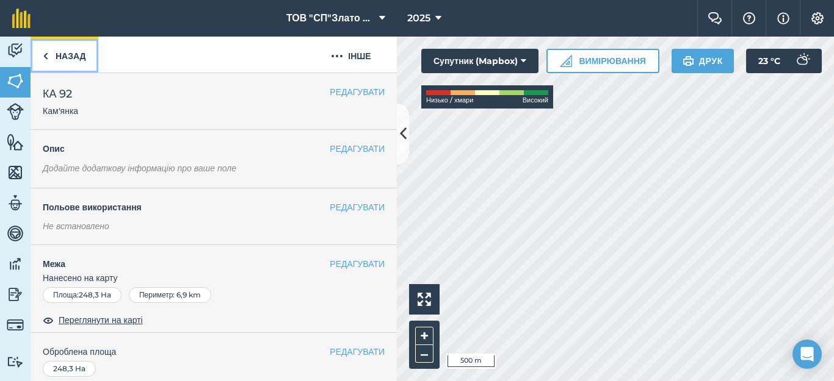
click at [48, 52] on img at bounding box center [45, 56] width 5 height 15
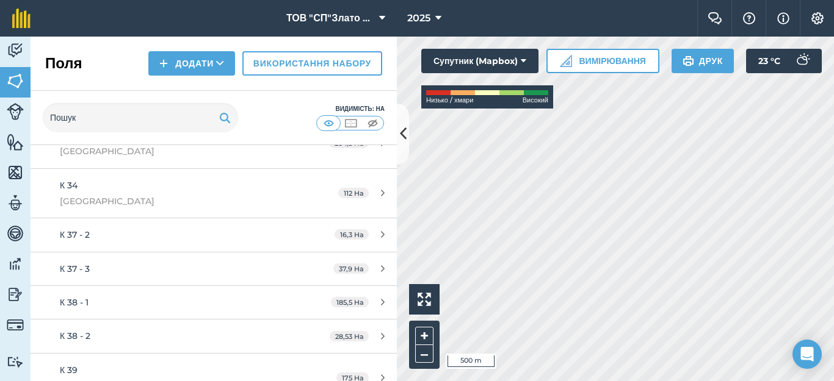
scroll to position [244, 0]
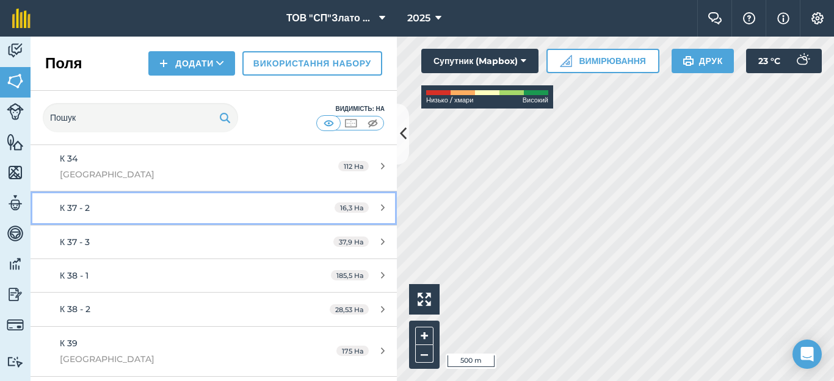
click at [204, 212] on div "К 37 - 2" at bounding box center [174, 207] width 229 height 13
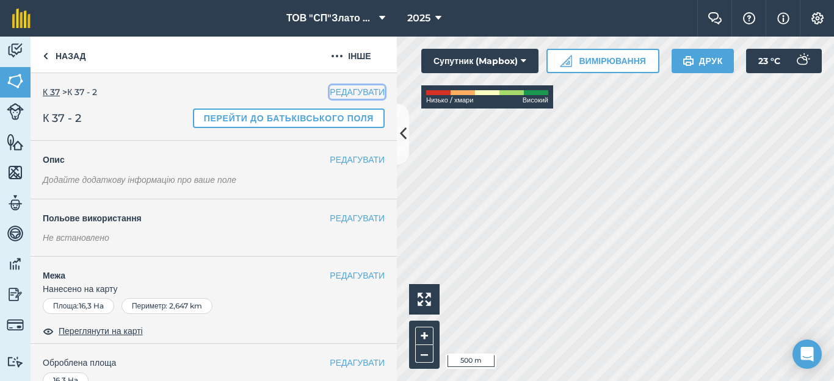
click at [347, 91] on button "РЕДАГУВАТИ" at bounding box center [357, 91] width 55 height 13
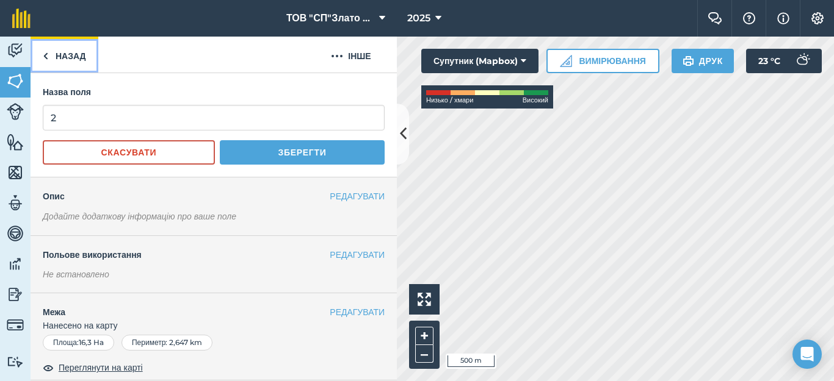
click at [51, 57] on link "Назад" at bounding box center [65, 55] width 68 height 36
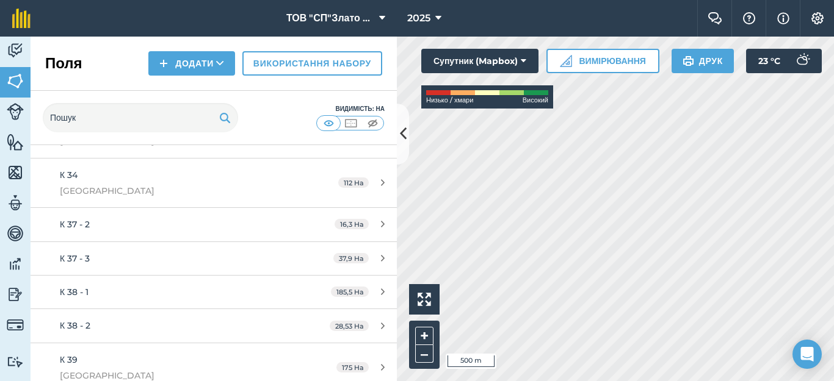
scroll to position [244, 0]
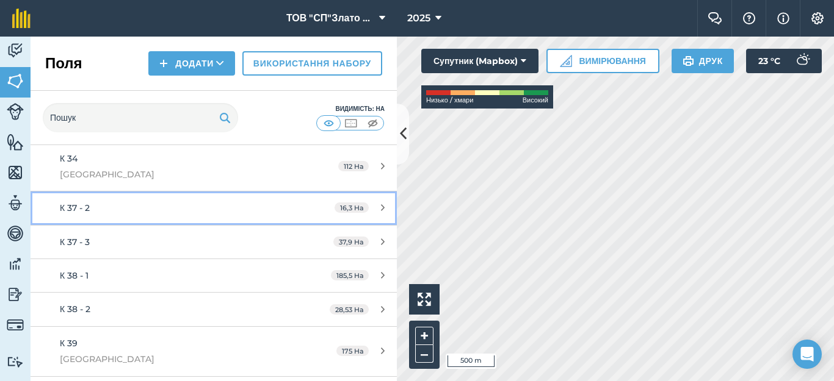
click at [381, 208] on icon at bounding box center [383, 207] width 4 height 9
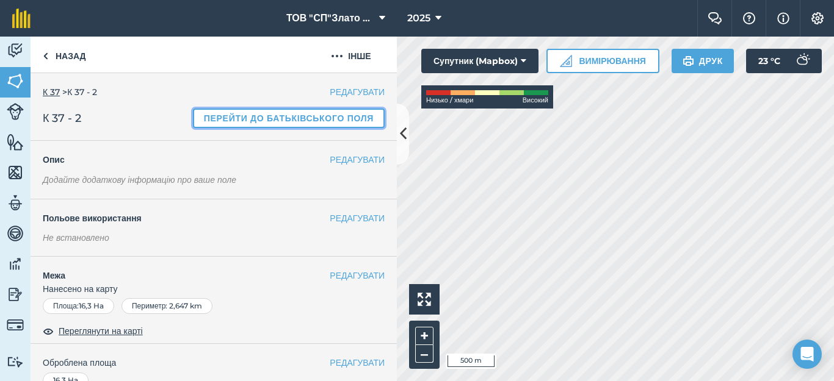
click at [256, 121] on link "Перейти до батьківського поля" at bounding box center [289, 119] width 192 height 20
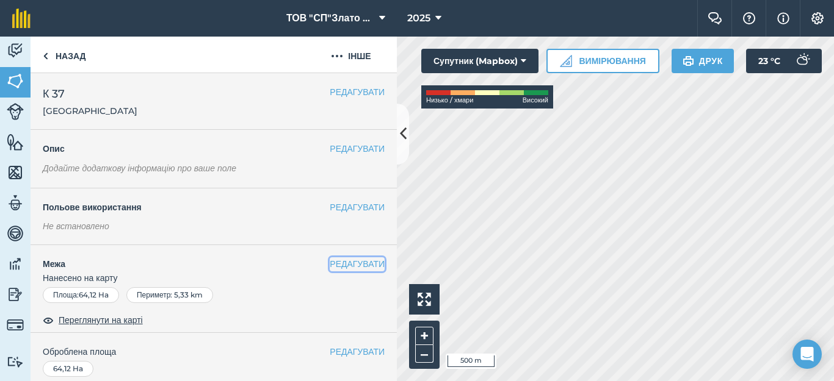
click at [352, 264] on button "РЕДАГУВАТИ" at bounding box center [357, 264] width 55 height 13
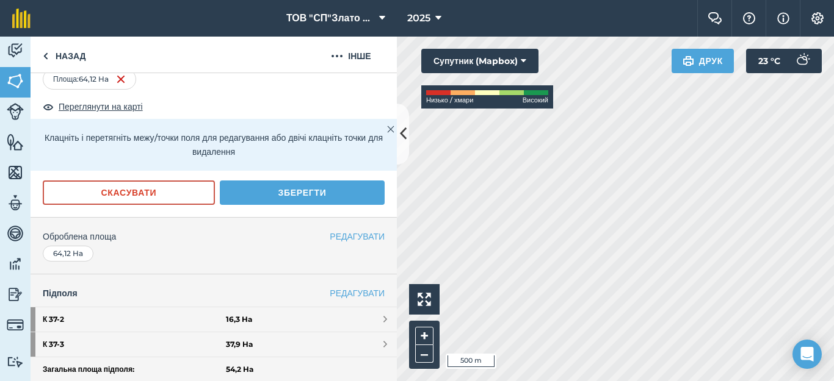
scroll to position [244, 0]
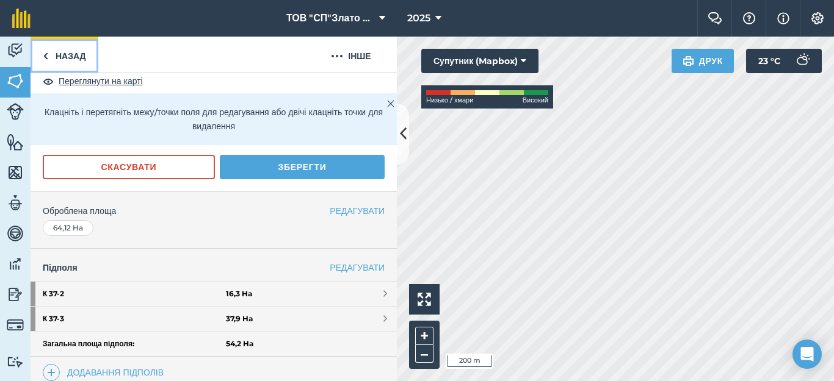
click at [52, 56] on link "Назад" at bounding box center [65, 55] width 68 height 36
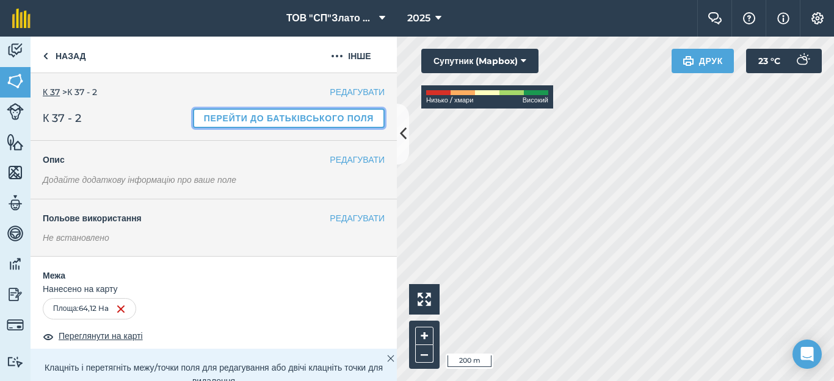
click at [270, 121] on link "Перейти до батьківського поля" at bounding box center [289, 119] width 192 height 20
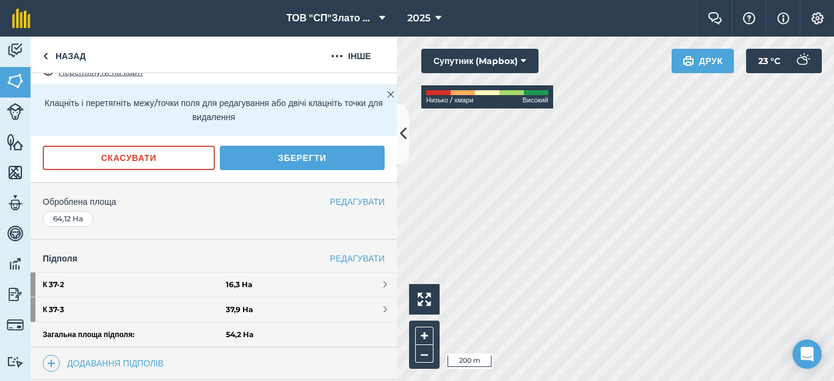
scroll to position [325, 0]
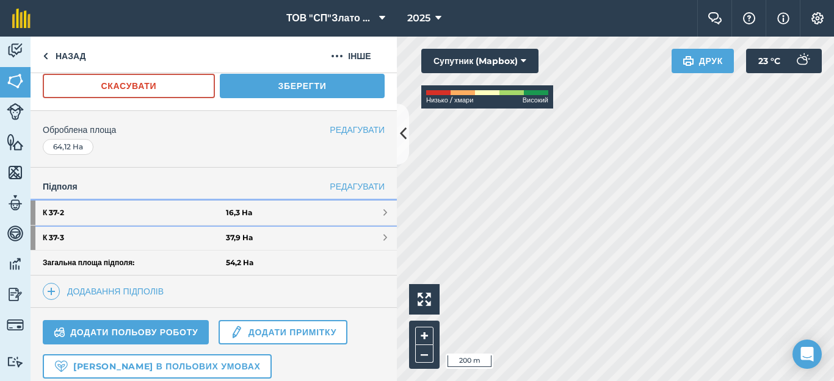
click at [369, 211] on link "К 37 - 2 16,3 Ha" at bounding box center [214, 213] width 366 height 24
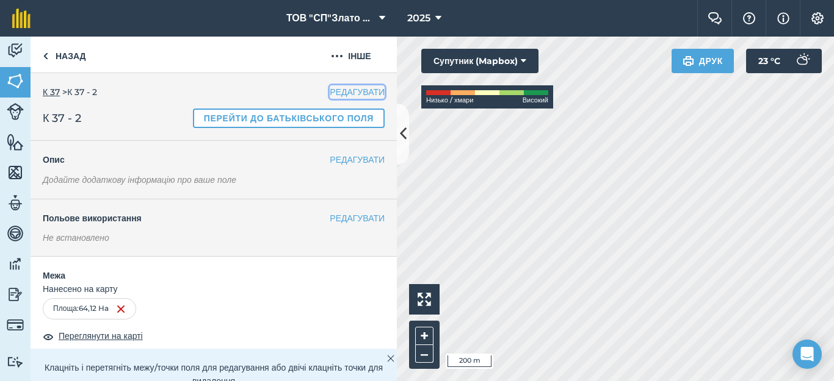
click at [350, 93] on button "РЕДАГУВАТИ" at bounding box center [357, 91] width 55 height 13
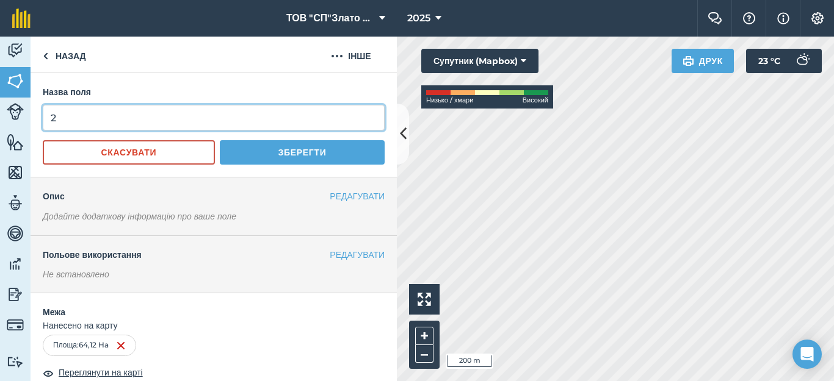
click at [65, 122] on input "2" at bounding box center [214, 118] width 342 height 26
type input "1"
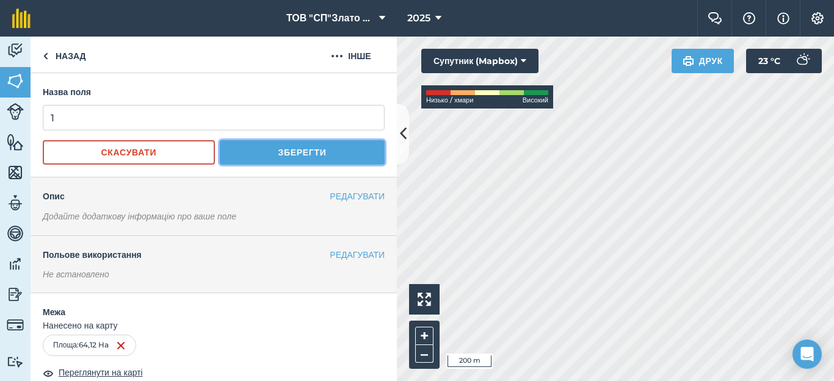
click at [281, 157] on button "Зберегти" at bounding box center [302, 152] width 165 height 24
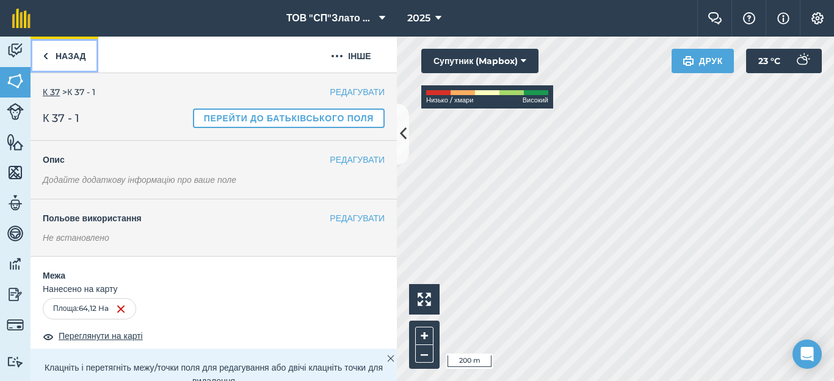
click at [43, 51] on img at bounding box center [45, 56] width 5 height 15
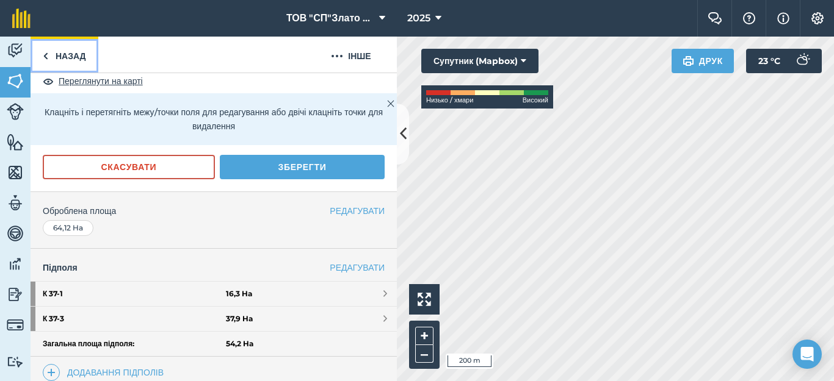
scroll to position [325, 0]
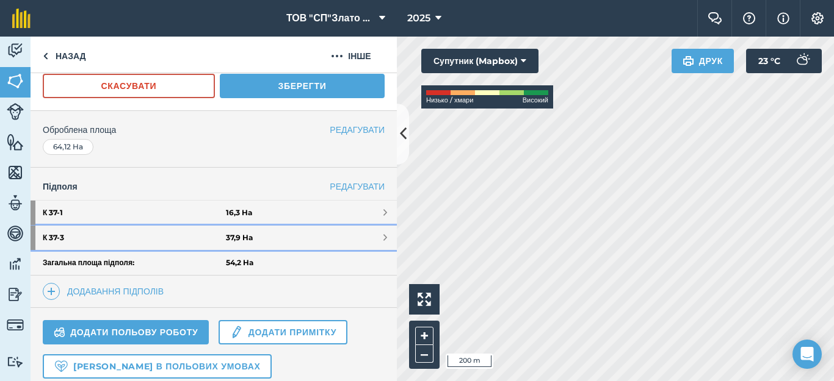
click at [383, 238] on span at bounding box center [385, 238] width 4 height 10
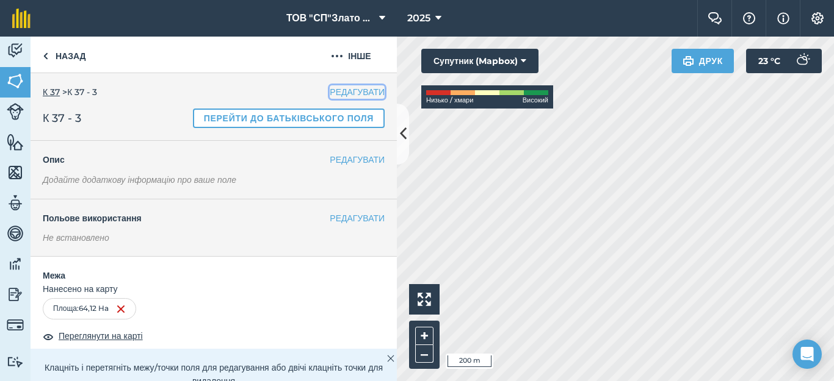
click at [340, 89] on button "РЕДАГУВАТИ" at bounding box center [357, 91] width 55 height 13
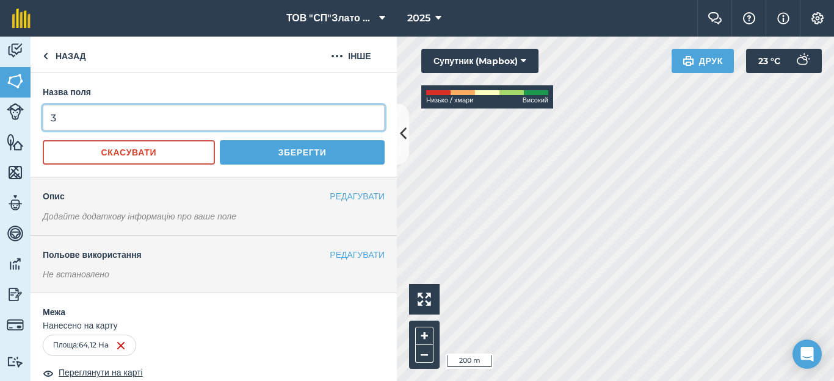
click at [60, 120] on input "3" at bounding box center [214, 118] width 342 height 26
type input "2"
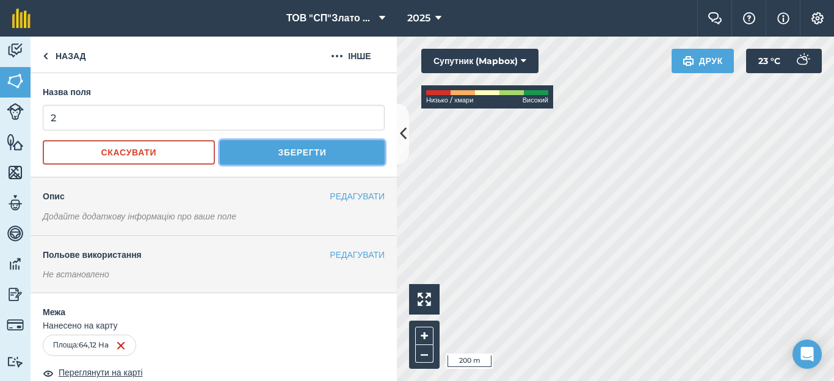
click at [267, 151] on button "Зберегти" at bounding box center [302, 152] width 165 height 24
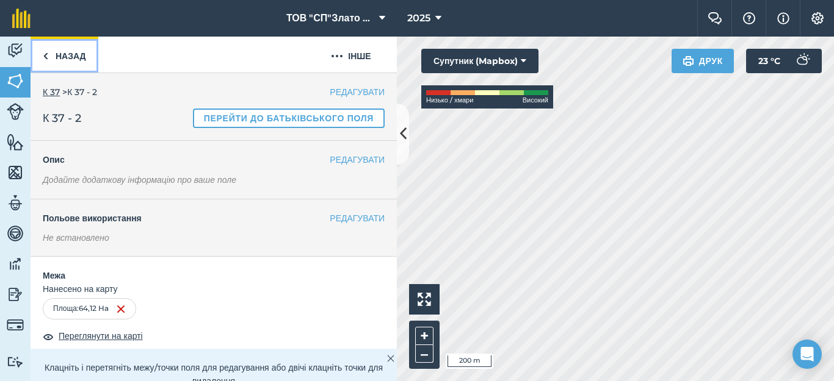
click at [50, 55] on link "Назад" at bounding box center [65, 55] width 68 height 36
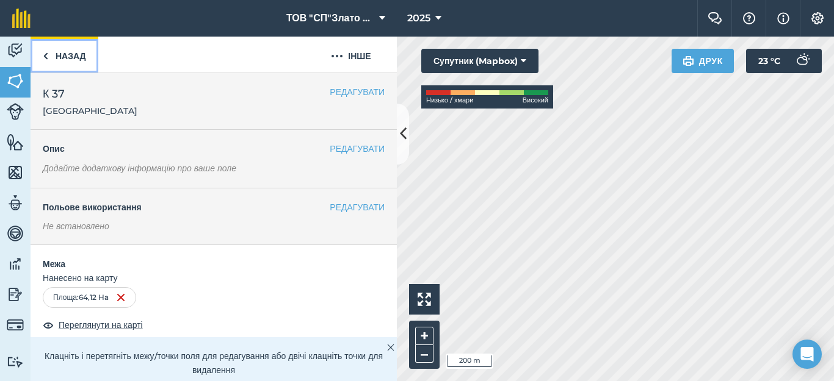
click at [53, 56] on link "Назад" at bounding box center [65, 55] width 68 height 36
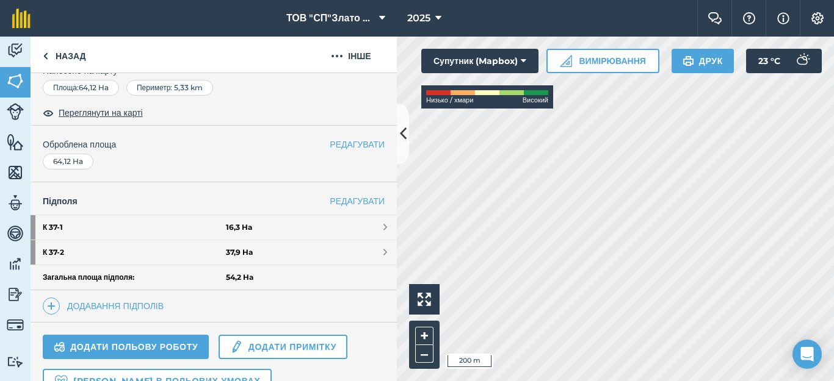
scroll to position [297, 0]
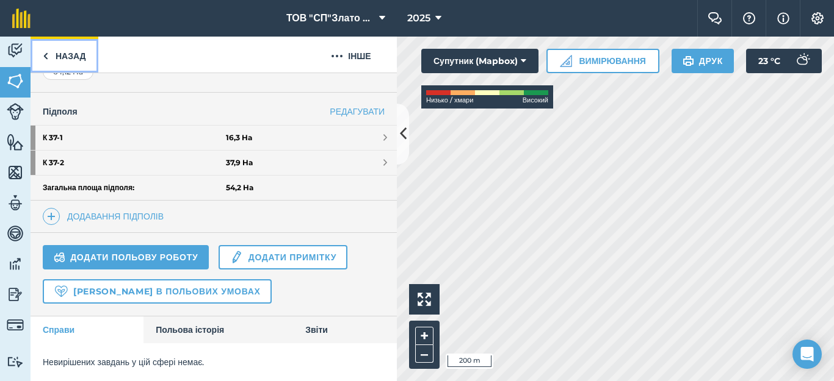
click at [49, 56] on link "Назад" at bounding box center [65, 55] width 68 height 36
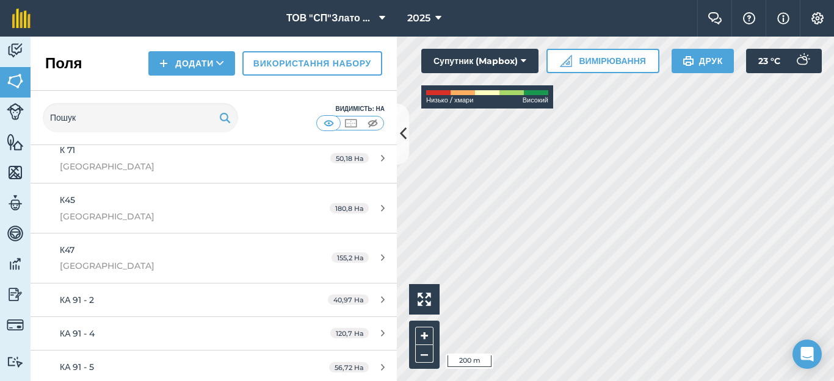
scroll to position [814, 0]
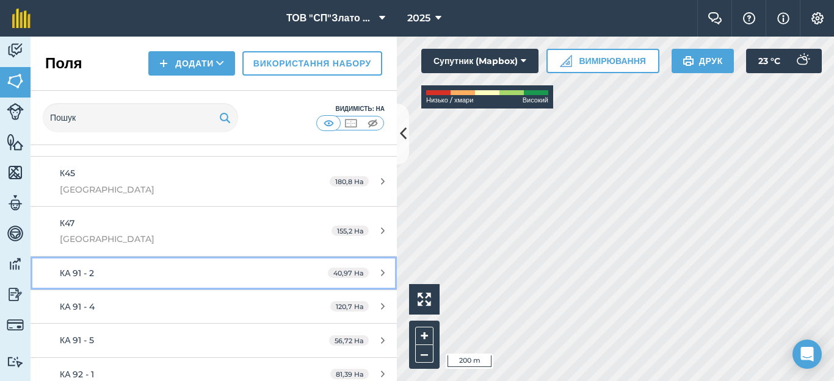
click at [157, 272] on div "КА 91 - 2" at bounding box center [174, 273] width 229 height 13
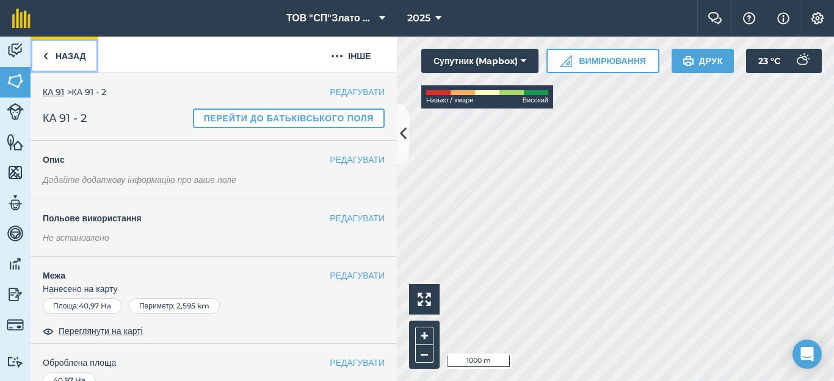
click at [43, 52] on img at bounding box center [45, 56] width 5 height 15
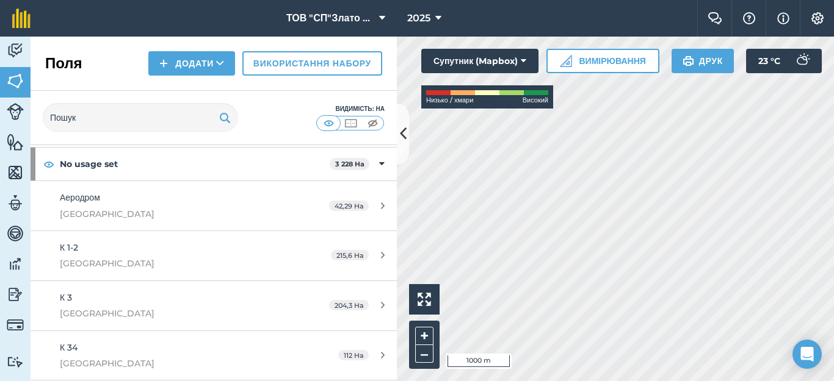
scroll to position [81, 0]
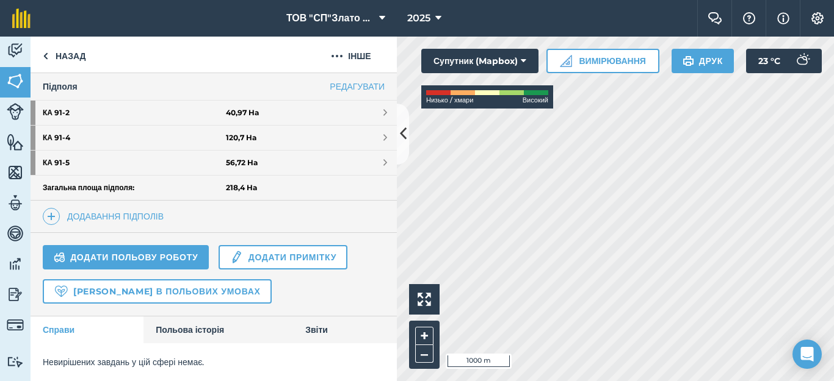
scroll to position [241, 0]
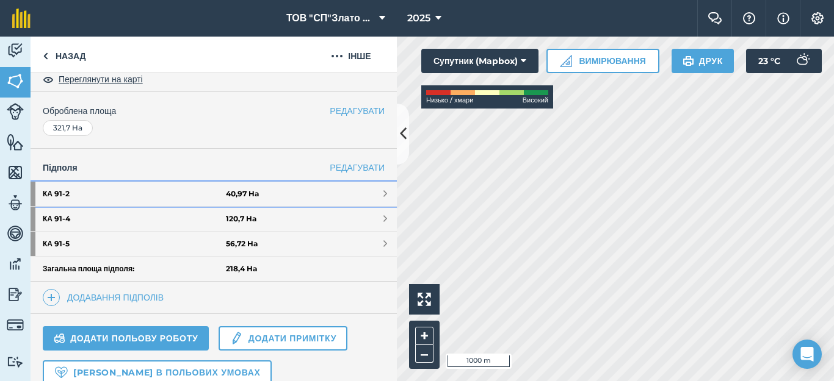
click at [370, 193] on link "КА 91 - 2 40,97 Ha" at bounding box center [214, 194] width 366 height 24
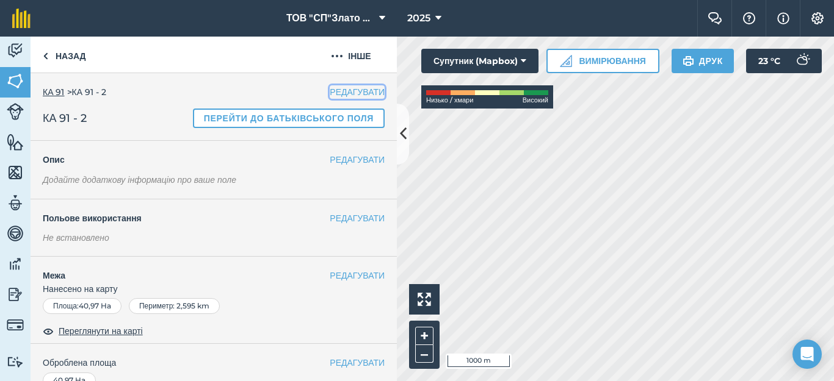
click at [340, 94] on button "РЕДАГУВАТИ" at bounding box center [357, 91] width 55 height 13
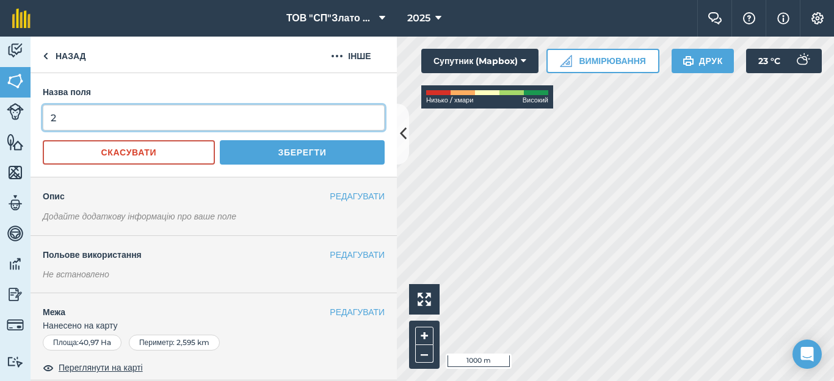
click at [76, 114] on input "2" at bounding box center [214, 118] width 342 height 26
type input "1"
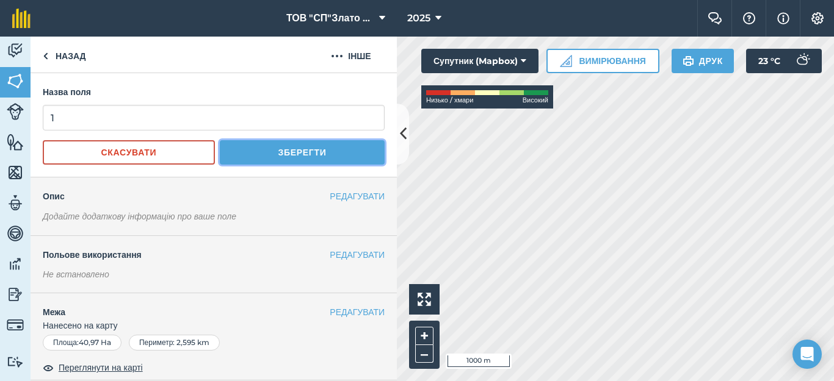
click at [274, 150] on button "Зберегти" at bounding box center [302, 152] width 165 height 24
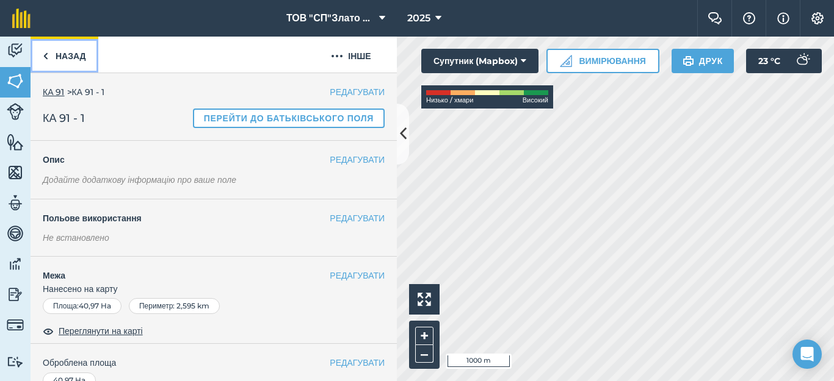
click at [45, 54] on img at bounding box center [45, 56] width 5 height 15
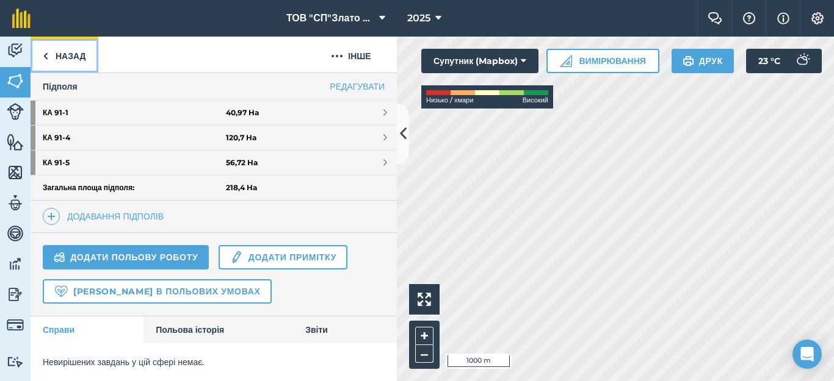
scroll to position [241, 0]
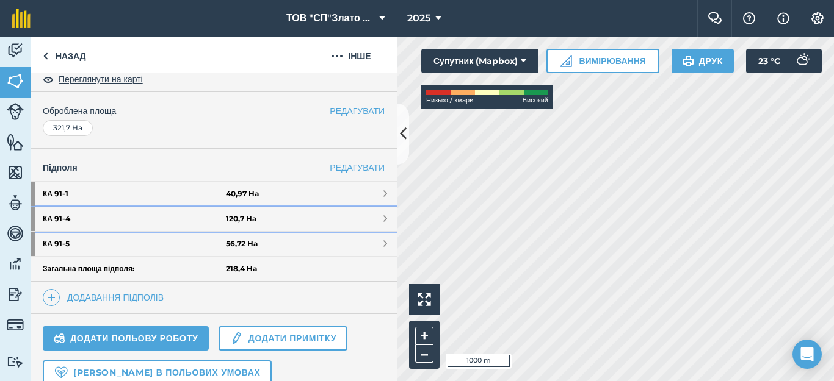
click at [369, 220] on link "КА 91 - 4 120,7 Ha" at bounding box center [214, 219] width 366 height 24
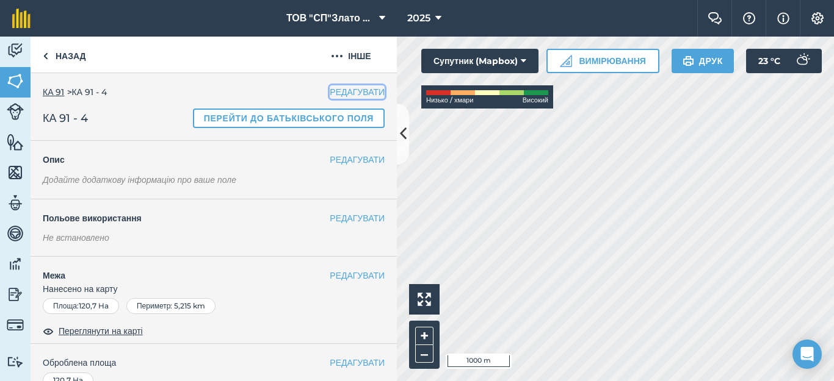
click at [347, 92] on button "РЕДАГУВАТИ" at bounding box center [357, 91] width 55 height 13
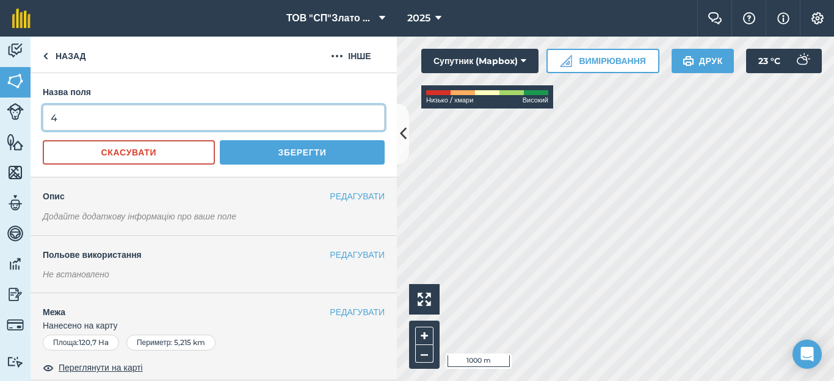
click at [70, 118] on input "4" at bounding box center [214, 118] width 342 height 26
type input "2"
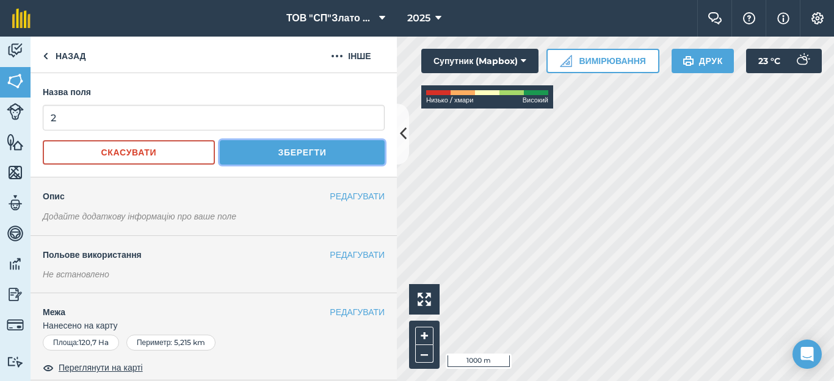
click at [248, 150] on button "Зберегти" at bounding box center [302, 152] width 165 height 24
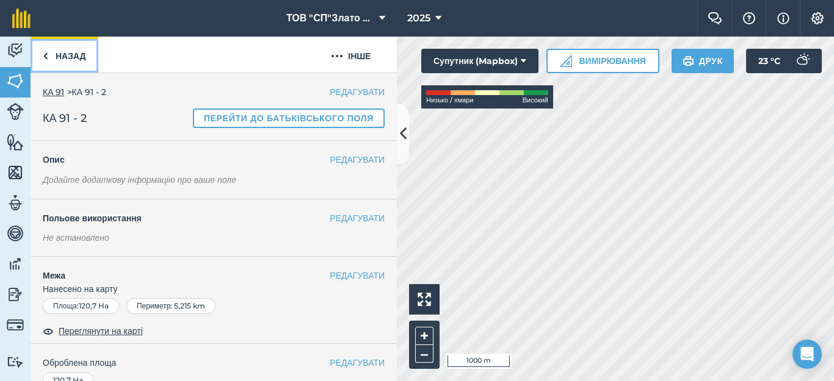
click at [46, 53] on img at bounding box center [45, 56] width 5 height 15
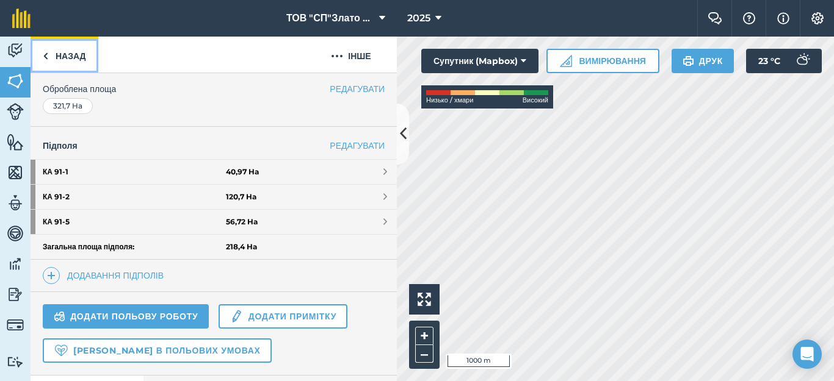
scroll to position [322, 0]
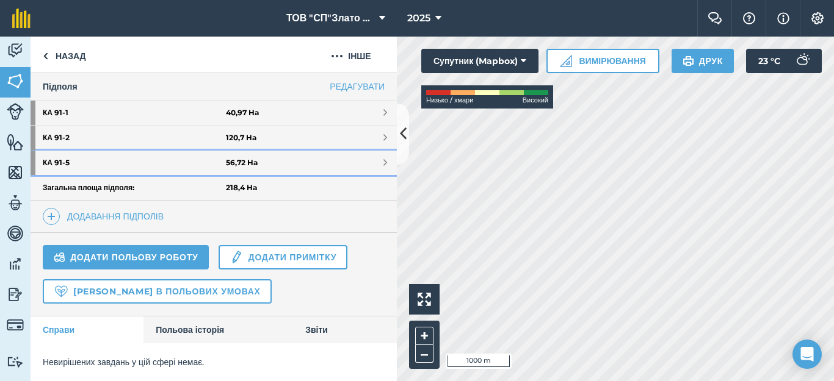
click at [383, 162] on span at bounding box center [385, 163] width 4 height 10
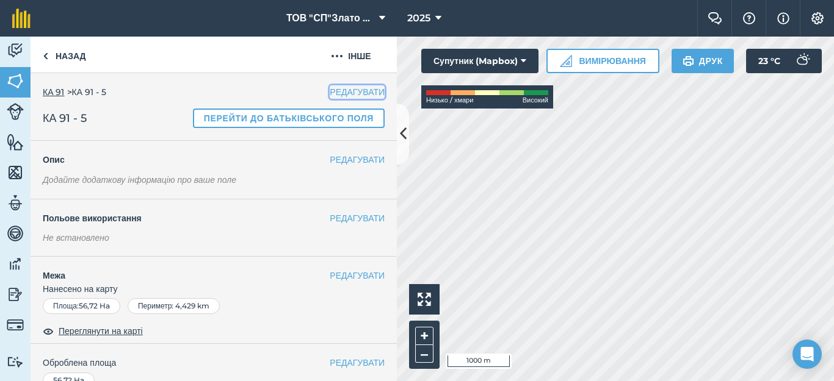
click at [341, 92] on button "РЕДАГУВАТИ" at bounding box center [357, 91] width 55 height 13
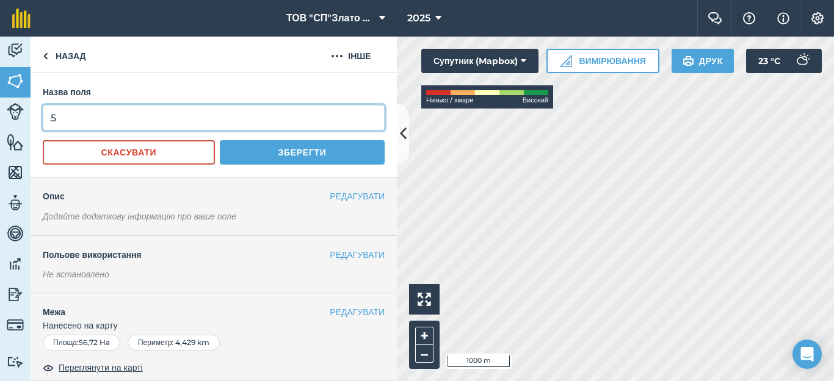
click at [71, 117] on input "5" at bounding box center [214, 118] width 342 height 26
type input "3"
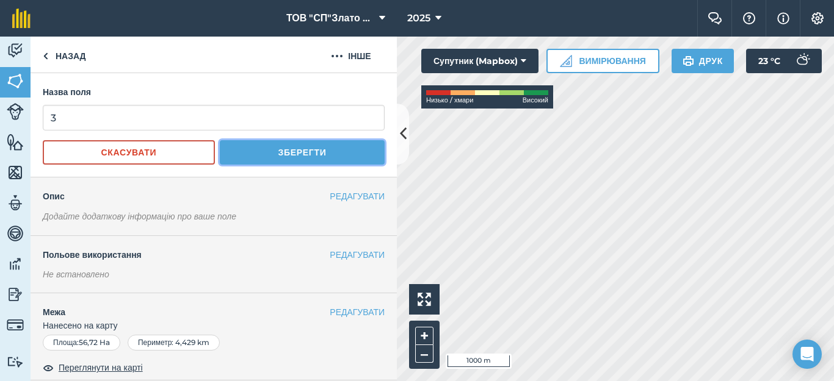
click at [244, 149] on button "Зберегти" at bounding box center [302, 152] width 165 height 24
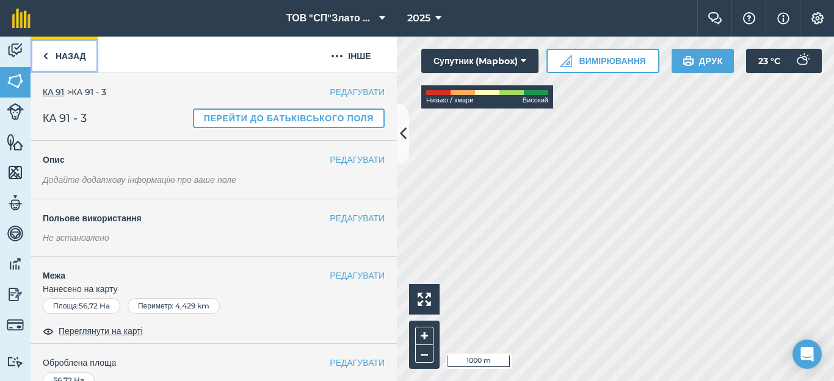
click at [75, 59] on link "Назад" at bounding box center [65, 55] width 68 height 36
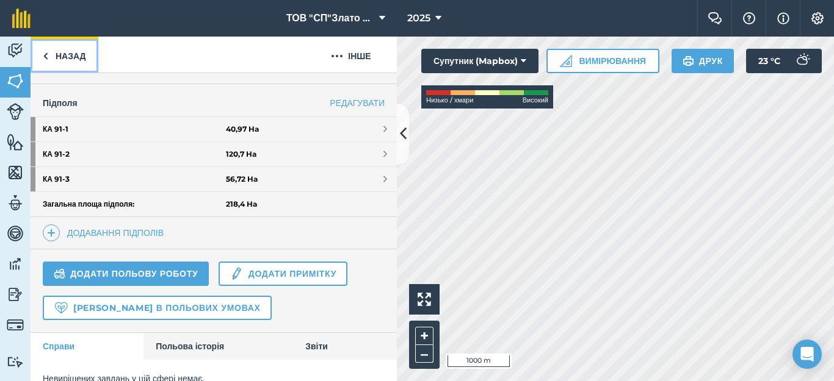
scroll to position [322, 0]
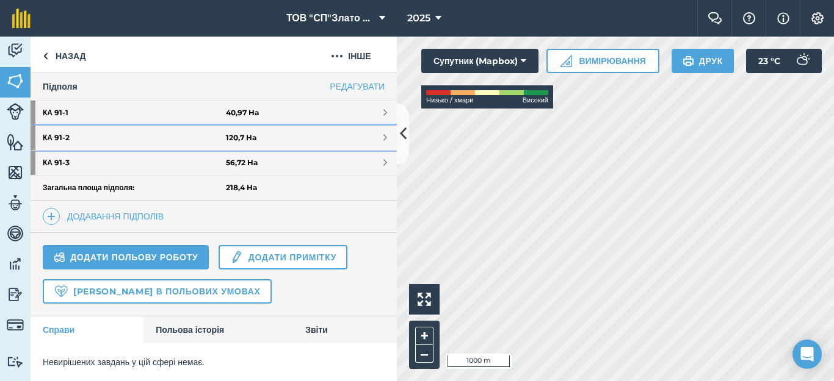
click at [353, 137] on link "КА 91 - 2 120,7 Ha" at bounding box center [214, 138] width 366 height 24
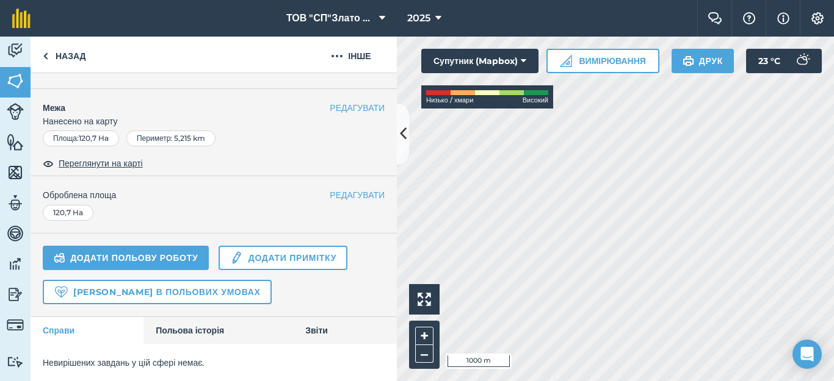
scroll to position [168, 0]
click at [145, 252] on link "Додати польову роботу" at bounding box center [126, 257] width 166 height 24
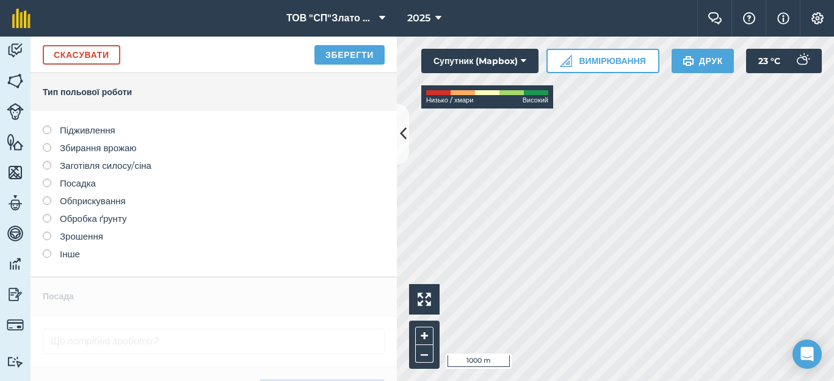
click at [54, 218] on label "Обробка ґрунту" at bounding box center [214, 219] width 342 height 15
type input "Обробка ґрунту"
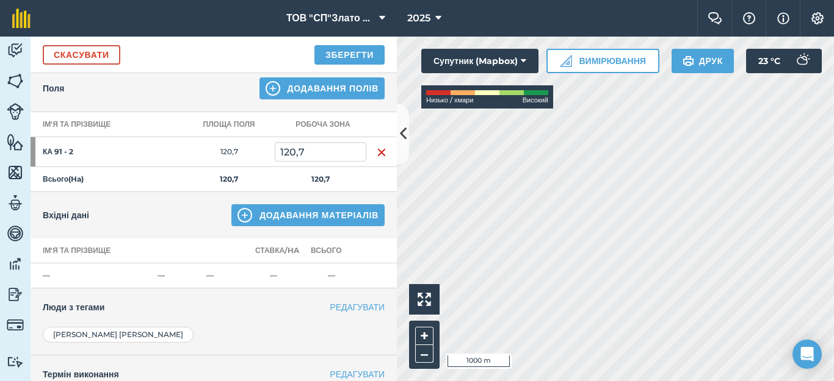
scroll to position [163, 0]
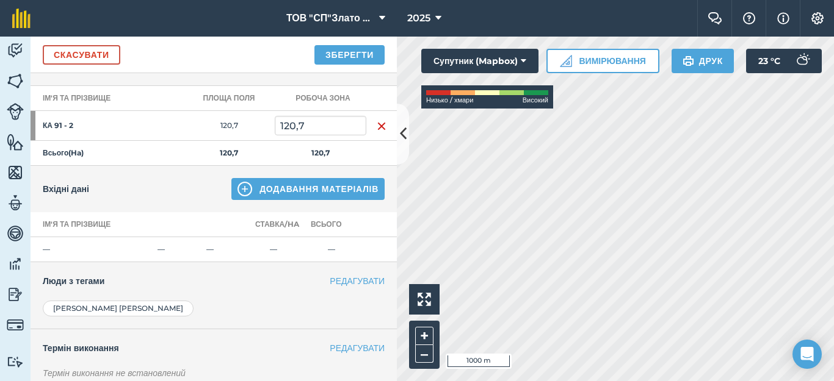
click at [273, 243] on td "—" at bounding box center [273, 249] width 46 height 25
click at [270, 189] on button "Додавання матеріалів" at bounding box center [307, 189] width 153 height 22
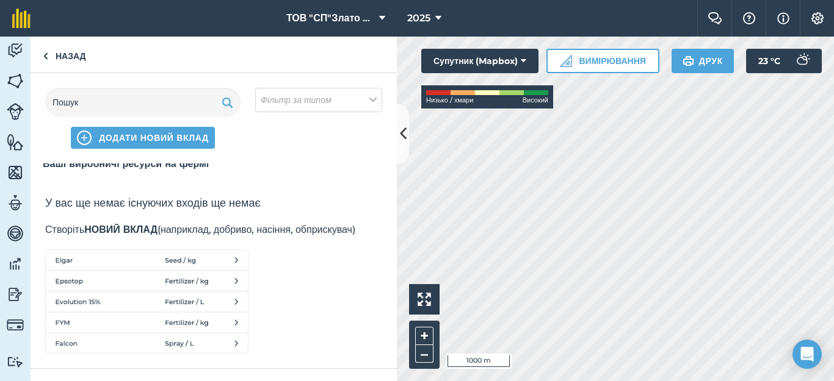
scroll to position [0, 0]
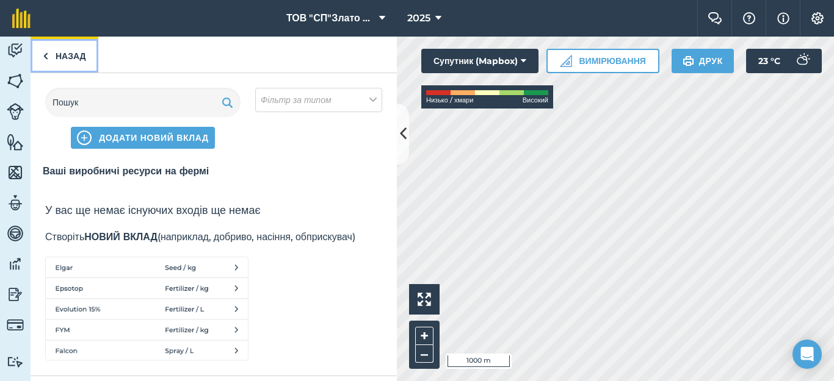
click at [49, 62] on link "Назад" at bounding box center [65, 55] width 68 height 36
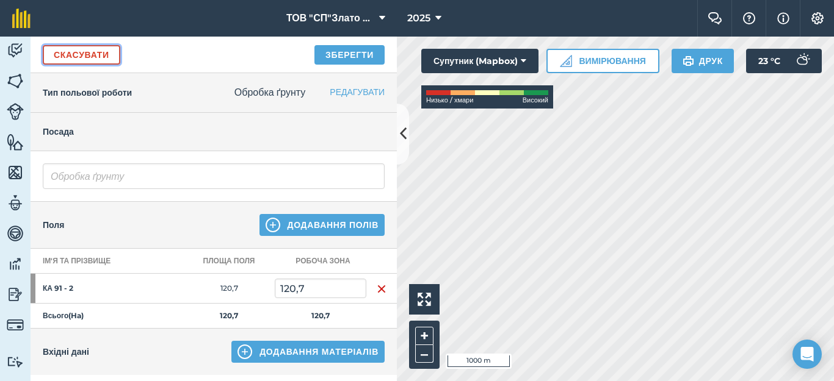
click at [74, 53] on link "Скасувати" at bounding box center [82, 55] width 78 height 20
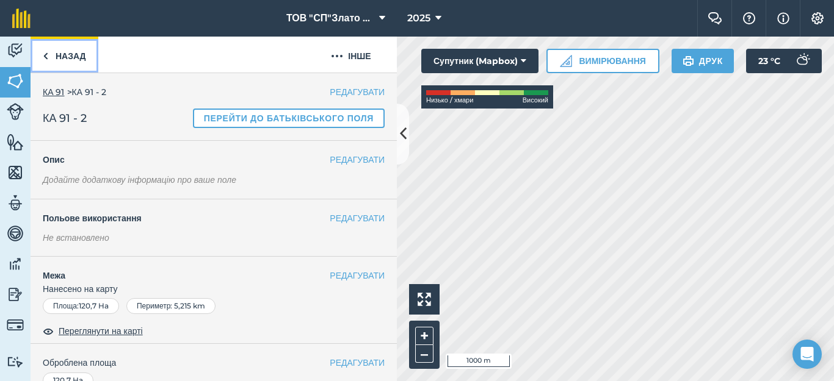
click at [59, 59] on link "Назад" at bounding box center [65, 55] width 68 height 36
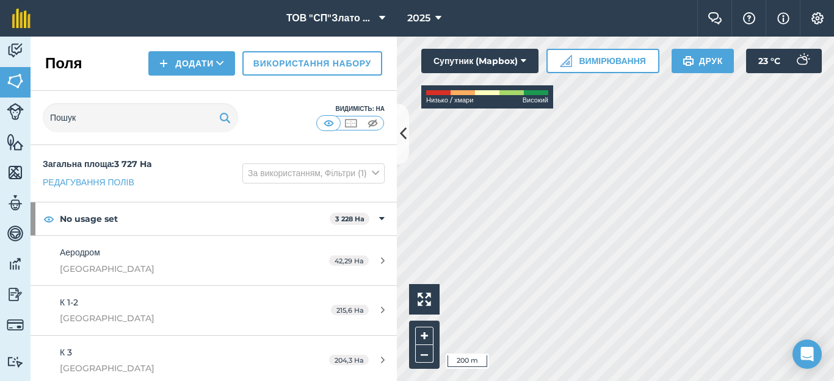
click at [442, 381] on html "ТОВ "СП"Злато Таврії" 2025 Фермерський чат Допоможіть! Інформація Налаштування …" at bounding box center [417, 190] width 834 height 381
click at [187, 65] on button "Додати" at bounding box center [191, 63] width 87 height 24
click at [175, 86] on link "Жеребкування" at bounding box center [191, 91] width 83 height 27
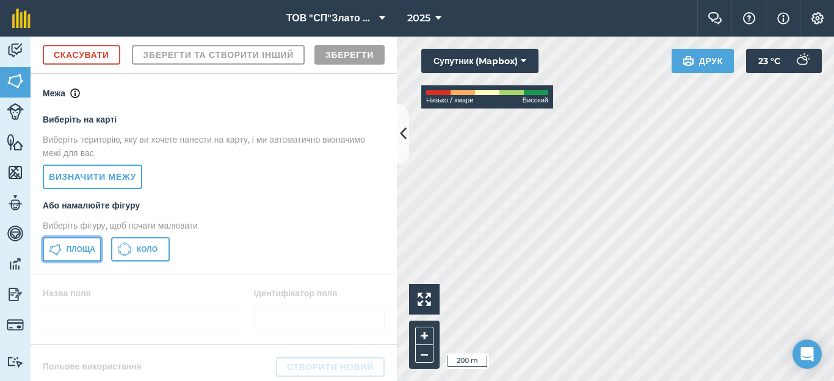
click at [82, 262] on button "Площа" at bounding box center [72, 249] width 59 height 24
click at [394, 358] on div "Діяльність [PERSON_NAME] Особливості Карти Команда Транспортні засоби Дані Звіт…" at bounding box center [417, 209] width 834 height 345
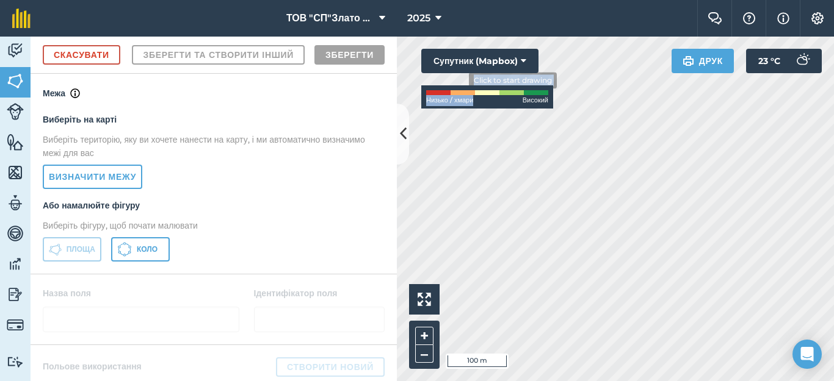
click at [460, 81] on div "Click to start drawing i 100 m + – Супутник (Mapbox) Низько / хмари Високий Дру…" at bounding box center [615, 209] width 437 height 345
drag, startPoint x: 489, startPoint y: 98, endPoint x: 795, endPoint y: 340, distance: 390.6
click at [795, 340] on body "ТОВ "СП"Злато Таврії" 2025 Фермерський чат Допоможіть! Інформація Налаштування …" at bounding box center [417, 190] width 834 height 381
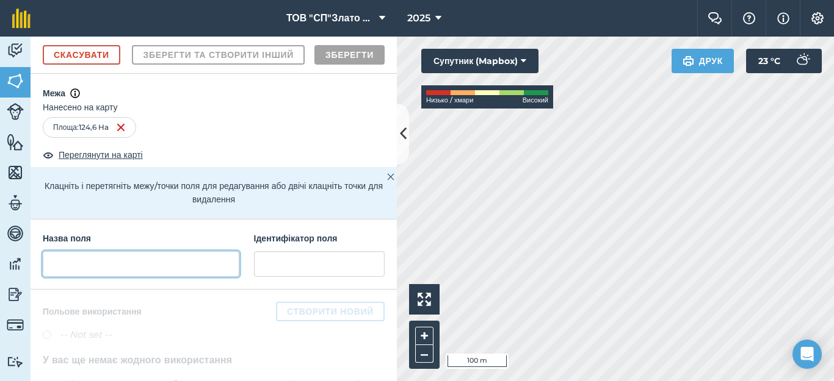
click at [74, 277] on input "text" at bounding box center [141, 264] width 197 height 26
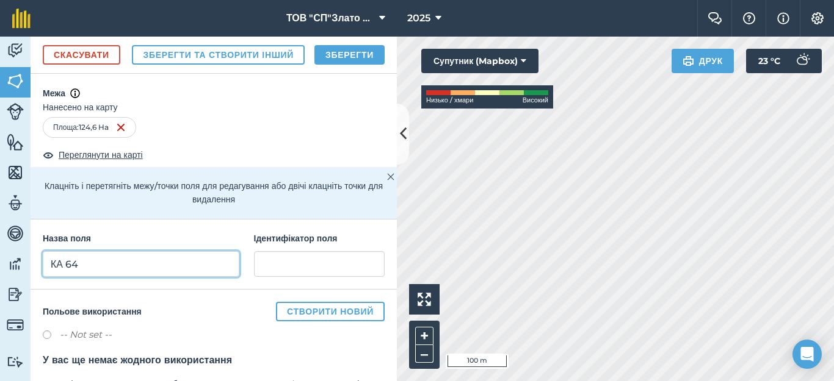
type input "КА 64"
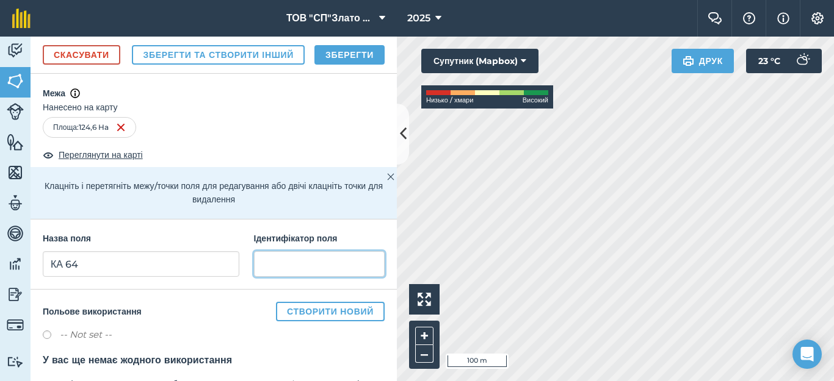
click at [265, 277] on input "text" at bounding box center [319, 264] width 131 height 26
type input "Кам'янка"
click at [333, 65] on button "Зберегти" at bounding box center [349, 55] width 70 height 20
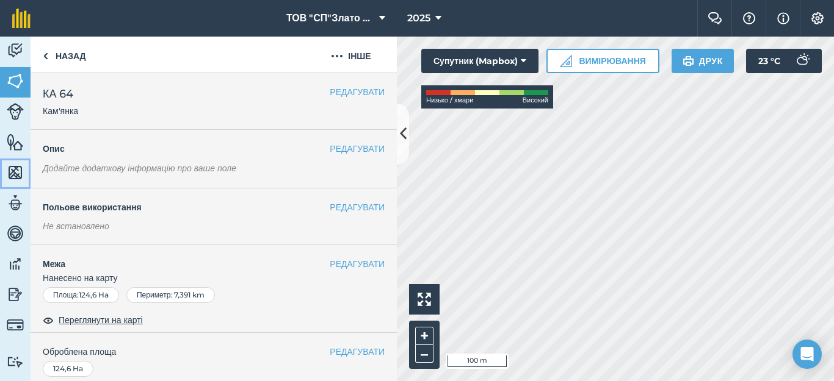
click at [18, 170] on img at bounding box center [15, 173] width 17 height 18
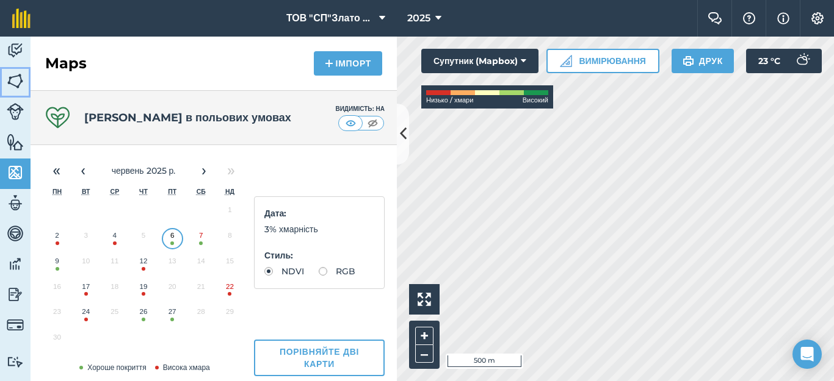
click at [23, 81] on img at bounding box center [15, 81] width 17 height 18
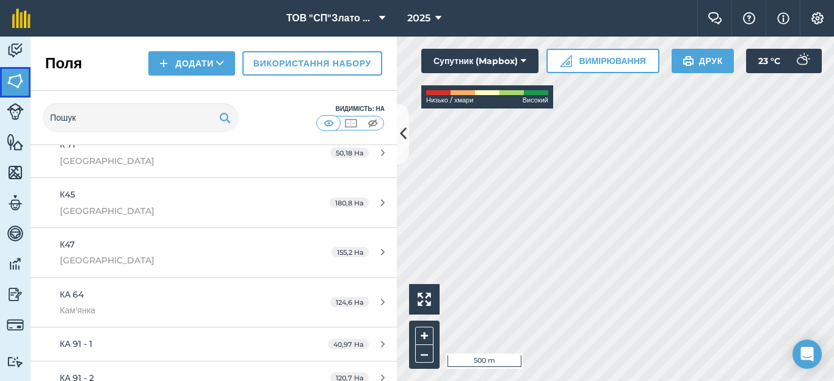
scroll to position [814, 0]
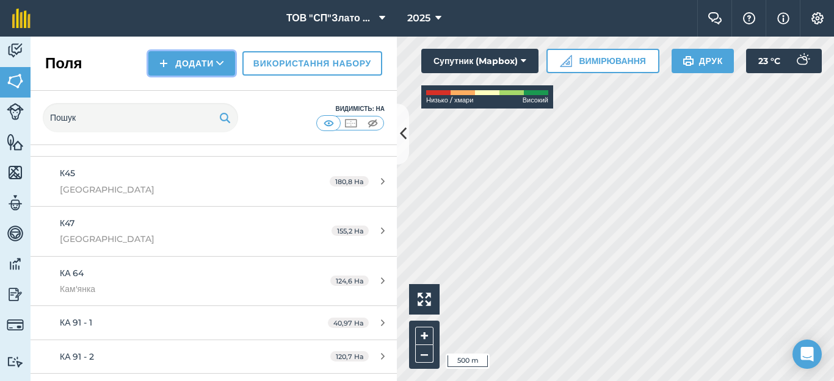
click at [187, 59] on button "Додати" at bounding box center [191, 63] width 87 height 24
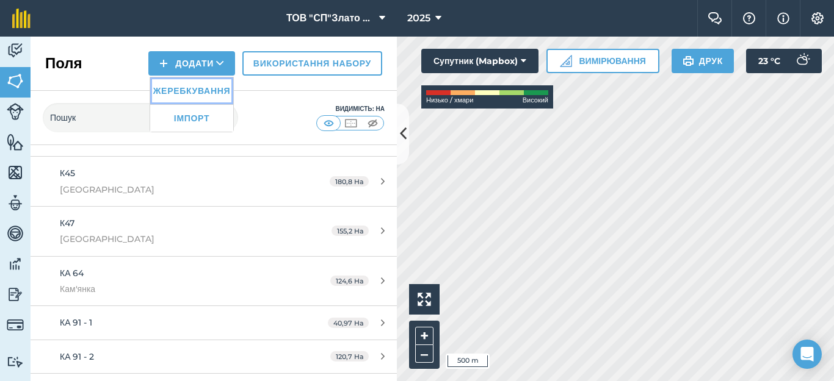
click at [173, 88] on link "Жеребкування" at bounding box center [191, 91] width 83 height 27
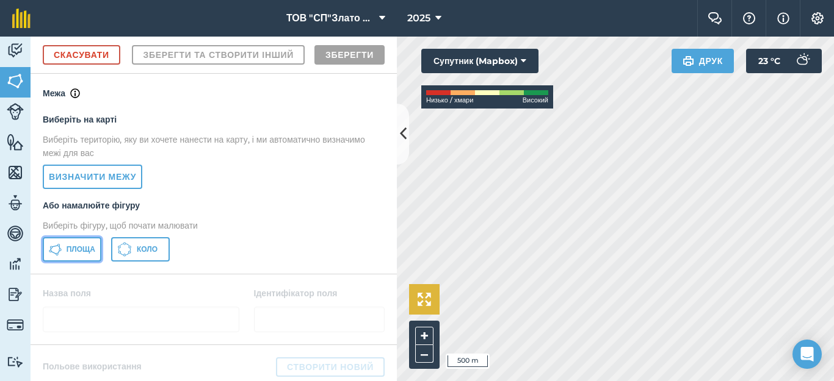
drag, startPoint x: 69, startPoint y: 275, endPoint x: 431, endPoint y: 294, distance: 362.4
click at [70, 255] on span "Площа" at bounding box center [81, 250] width 29 height 10
click at [833, 381] on html "ТОВ "СП"Злато Таврії" 2025 Фермерський чат Допоможіть! Інформація Налаштування …" at bounding box center [417, 190] width 834 height 381
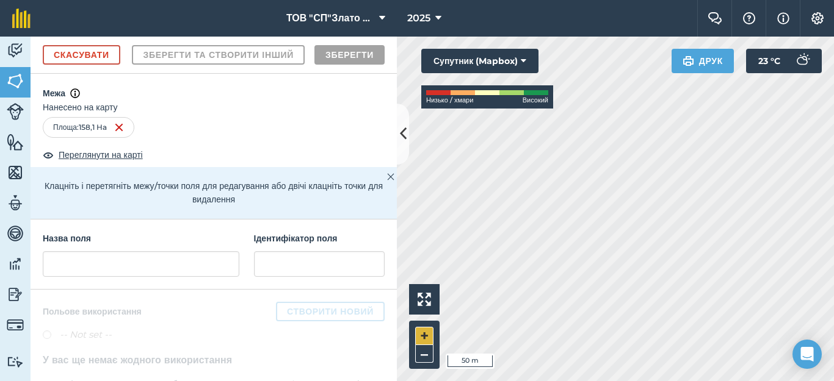
click at [415, 342] on div "Click to start drawing i 50 m + –" at bounding box center [615, 209] width 437 height 345
click at [341, 381] on html "ТОВ "СП"Злато Таврії" 2025 Фермерський чат Допоможіть! Інформація Налаштування …" at bounding box center [417, 190] width 834 height 381
click at [76, 277] on input "text" at bounding box center [141, 264] width 197 height 26
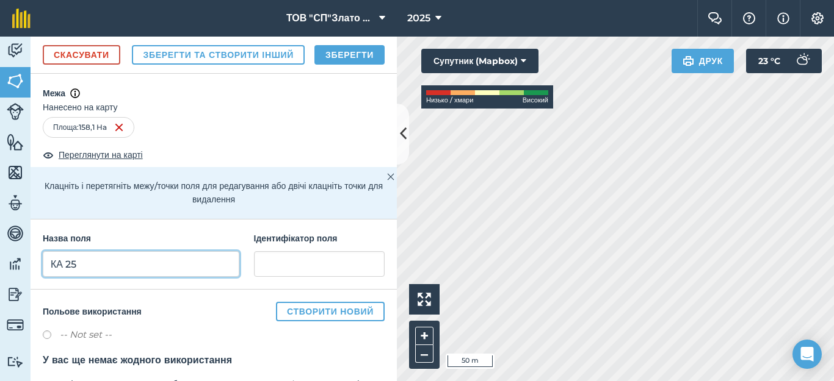
type input "КА 25"
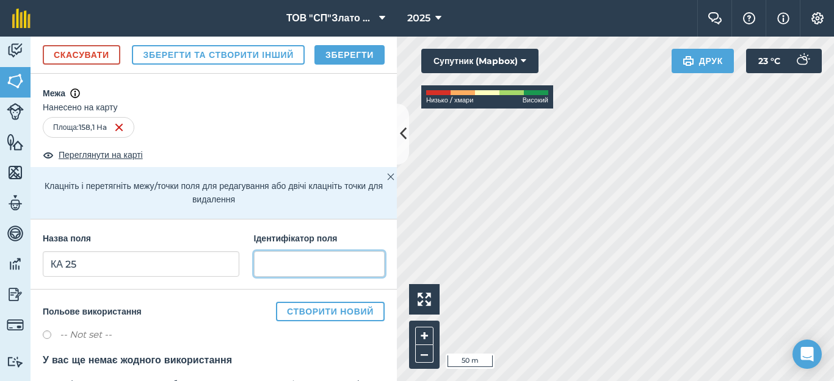
click at [280, 277] on input "text" at bounding box center [319, 264] width 131 height 26
type input "Кам'янка"
click at [346, 65] on button "Зберегти" at bounding box center [349, 55] width 70 height 20
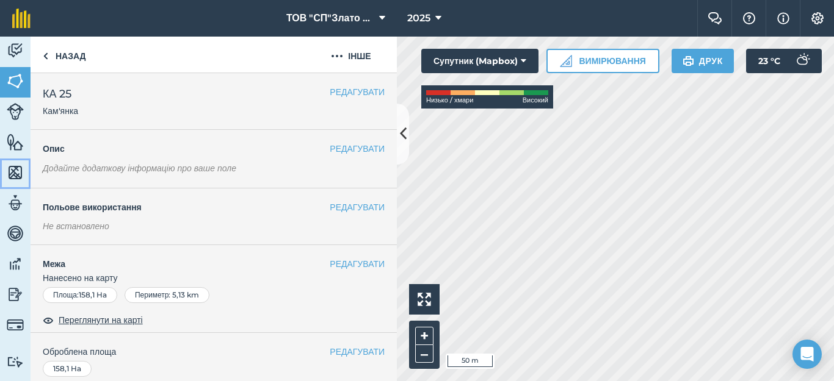
click at [10, 165] on img at bounding box center [15, 173] width 17 height 18
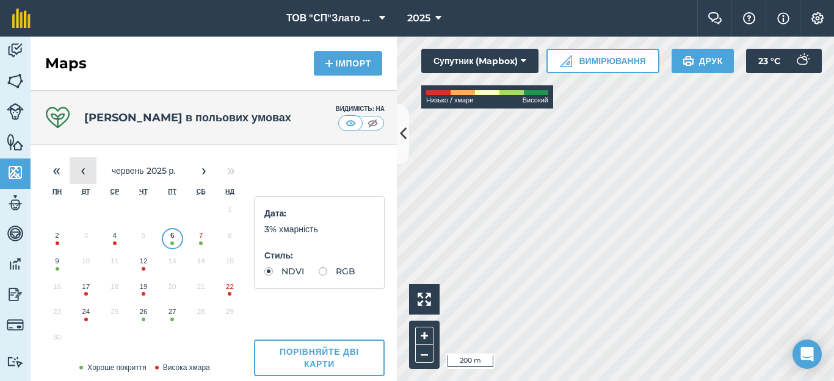
click at [74, 172] on button "‹" at bounding box center [83, 170] width 27 height 27
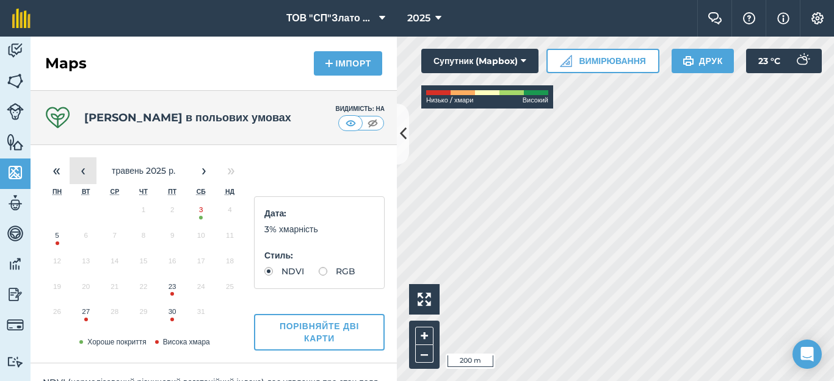
click at [74, 172] on button "‹" at bounding box center [83, 170] width 27 height 27
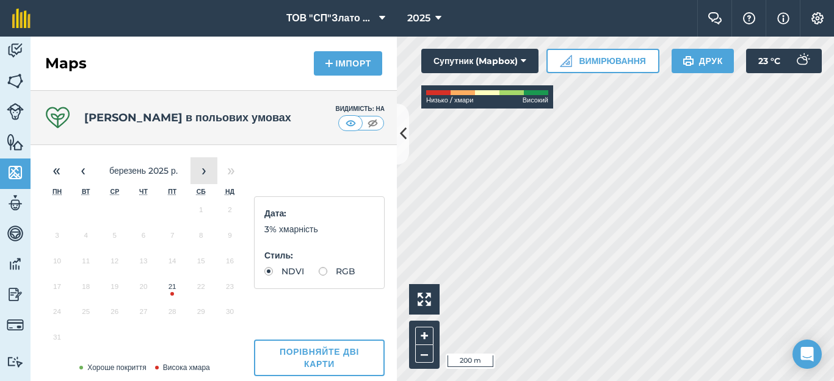
click at [198, 170] on button "›" at bounding box center [203, 170] width 27 height 27
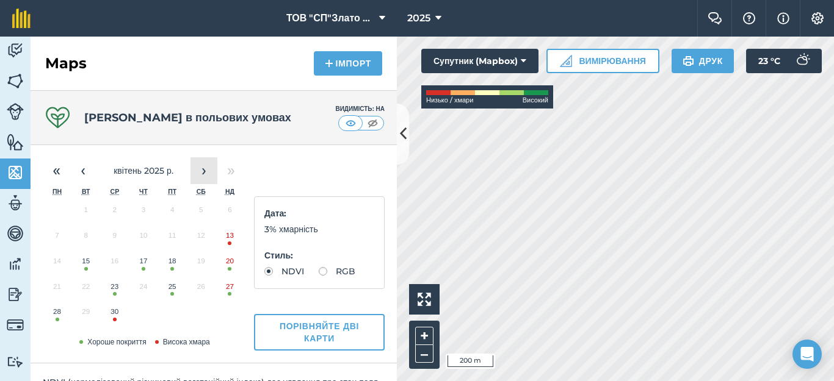
click at [198, 170] on button "›" at bounding box center [203, 170] width 27 height 27
click at [200, 212] on button "3" at bounding box center [201, 213] width 29 height 26
click at [201, 171] on button "›" at bounding box center [203, 170] width 27 height 27
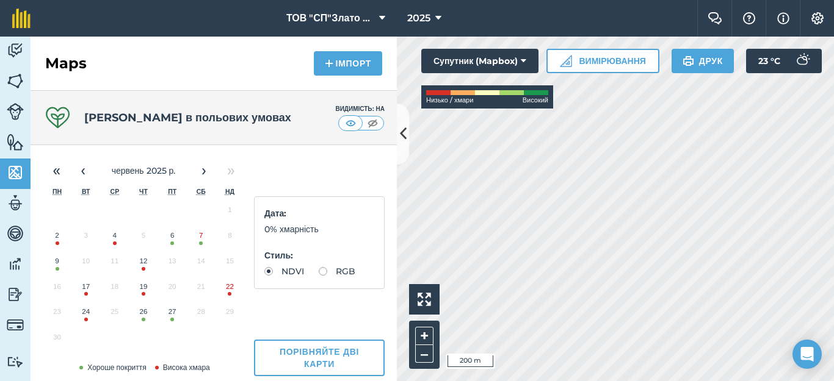
click at [172, 320] on button "27" at bounding box center [172, 315] width 29 height 26
click at [139, 315] on button "26" at bounding box center [143, 315] width 29 height 26
click at [167, 236] on button "6" at bounding box center [172, 239] width 29 height 26
click at [82, 167] on button "‹" at bounding box center [83, 170] width 27 height 27
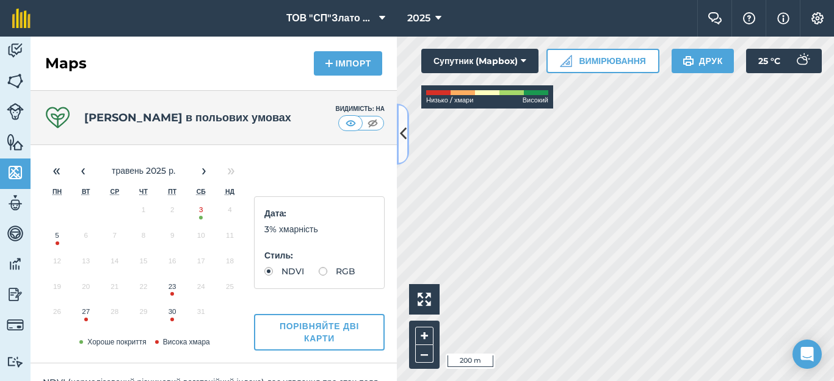
click at [400, 135] on icon at bounding box center [403, 133] width 7 height 21
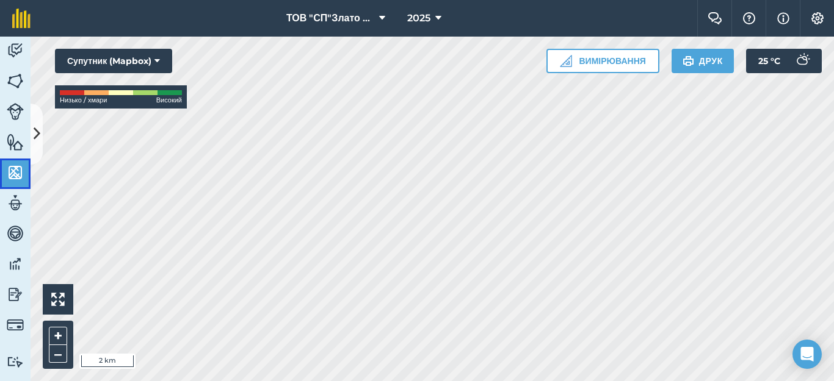
click at [17, 171] on img at bounding box center [15, 173] width 17 height 18
click at [13, 175] on img at bounding box center [15, 173] width 17 height 18
click at [35, 131] on icon at bounding box center [37, 133] width 7 height 21
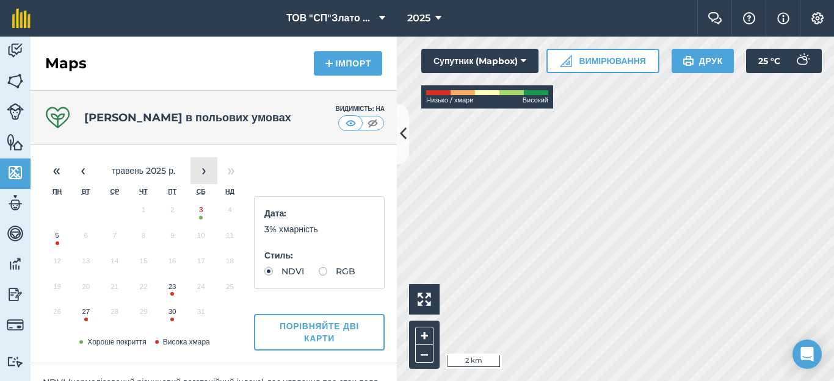
click at [200, 167] on button "›" at bounding box center [203, 170] width 27 height 27
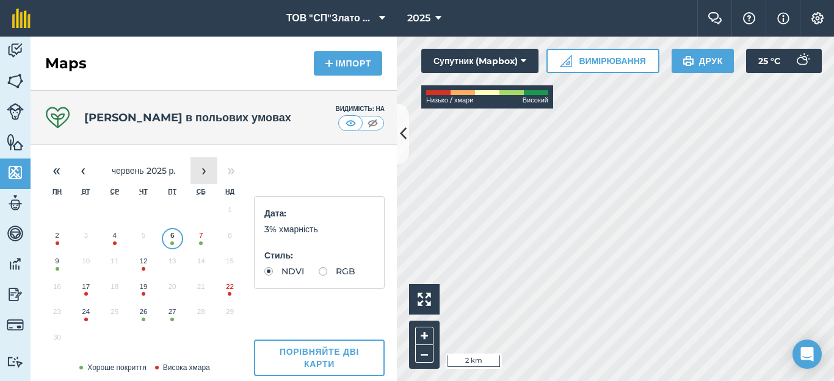
click at [200, 167] on button "›" at bounding box center [203, 170] width 27 height 27
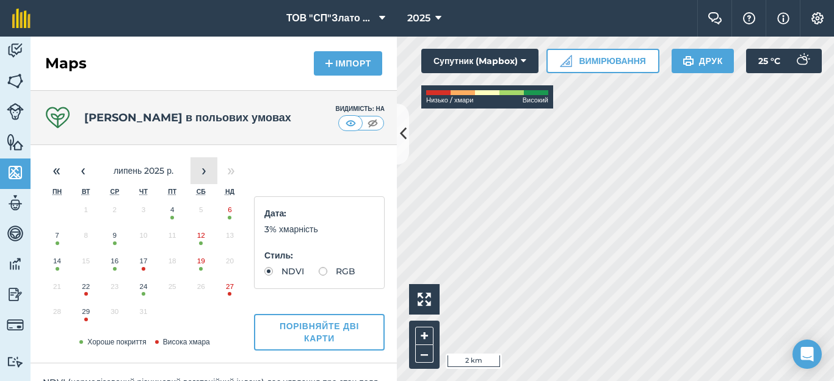
click at [200, 167] on button "›" at bounding box center [203, 170] width 27 height 27
click at [142, 313] on button "28" at bounding box center [143, 315] width 29 height 26
click at [15, 78] on img at bounding box center [15, 81] width 17 height 18
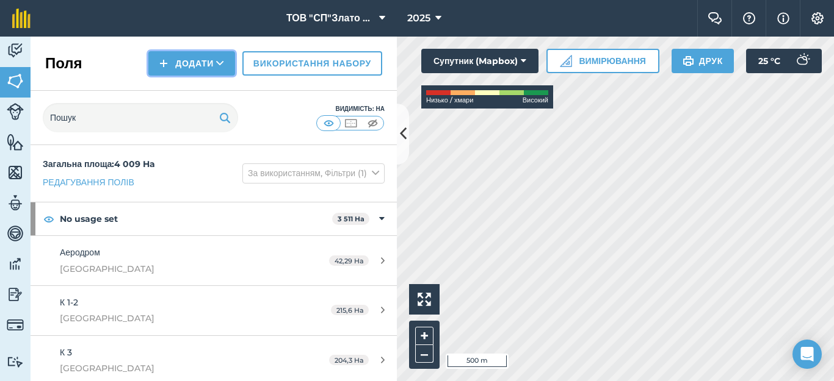
click at [190, 62] on button "Додати" at bounding box center [191, 63] width 87 height 24
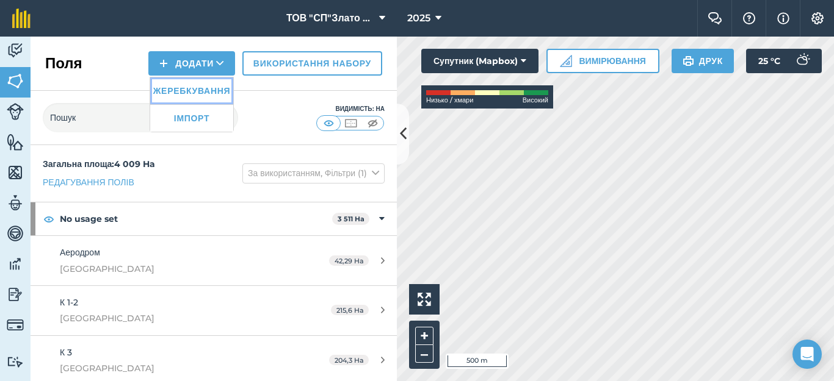
click at [180, 90] on link "Жеребкування" at bounding box center [191, 91] width 83 height 27
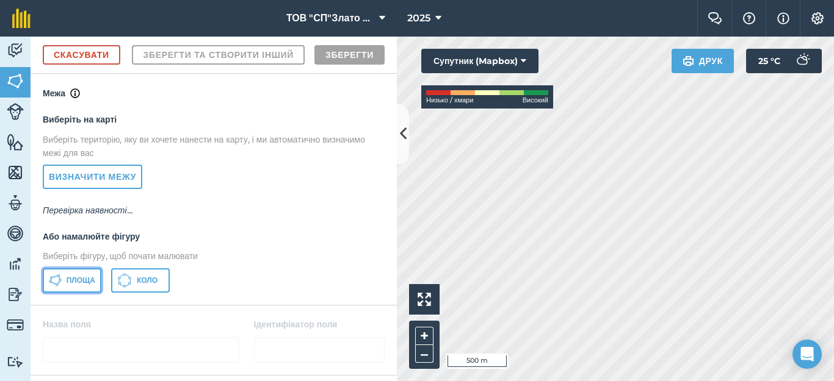
click at [78, 286] on span "Площа" at bounding box center [81, 281] width 29 height 10
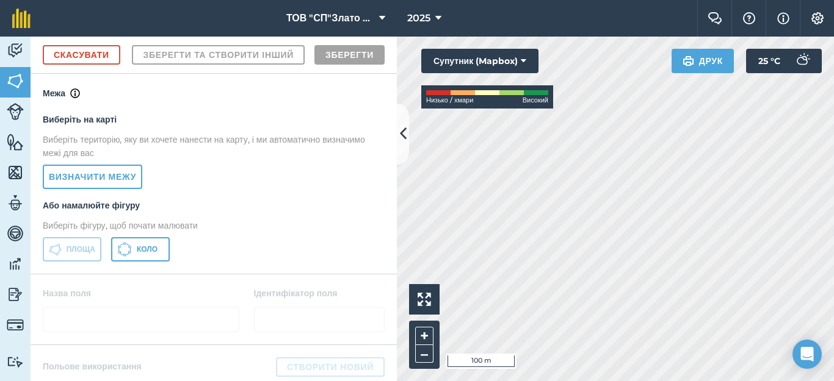
click at [816, 64] on div "Click to start drawing i 100 m + – Супутник (Mapbox) Низько / хмари Високий Дру…" at bounding box center [615, 209] width 437 height 345
click at [733, 59] on div "Click to start drawing i 100 m + – Супутник (Mapbox) Низько / хмари Високий Дру…" at bounding box center [615, 209] width 437 height 345
click at [406, 381] on html "ТОВ "СП"Злато Таврії" 2025 Фермерський чат Допоможіть! Інформація Налаштування …" at bounding box center [417, 190] width 834 height 381
click at [344, 381] on html "ТОВ "СП"Злато Таврії" 2025 Фермерський чат Допоможіть! Інформація Налаштування …" at bounding box center [417, 190] width 834 height 381
click at [496, 381] on html "ТОВ "СП"Злато Таврії" 2025 Фермерський чат Допоможіть! Інформація Налаштування …" at bounding box center [417, 190] width 834 height 381
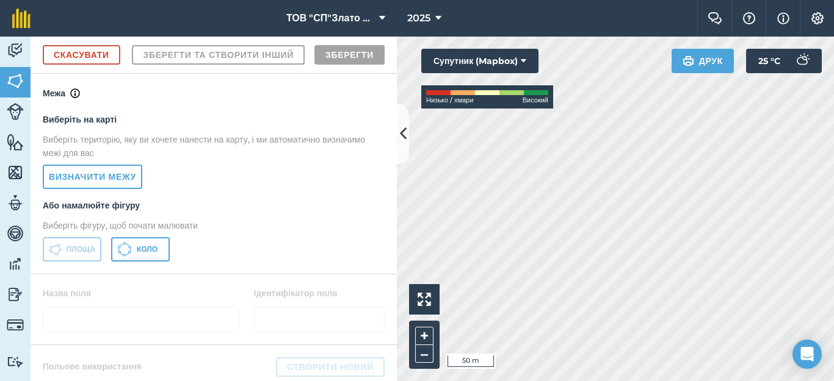
click at [468, 381] on html "ТОВ "СП"Злато Таврії" 2025 Фермерський чат Допоможіть! Інформація Налаштування …" at bounding box center [417, 190] width 834 height 381
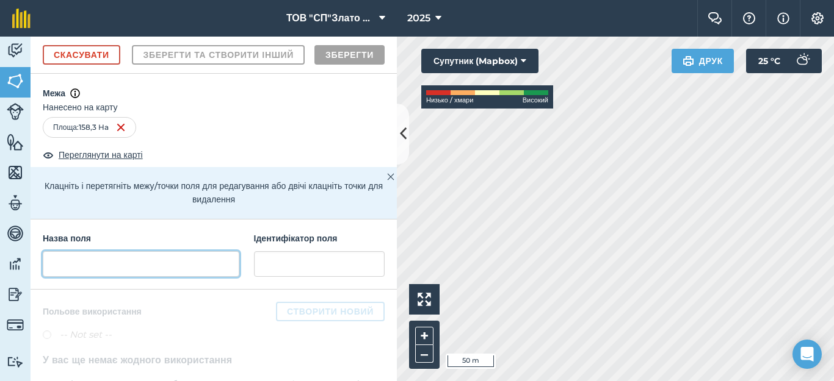
click at [70, 277] on input "text" at bounding box center [141, 264] width 197 height 26
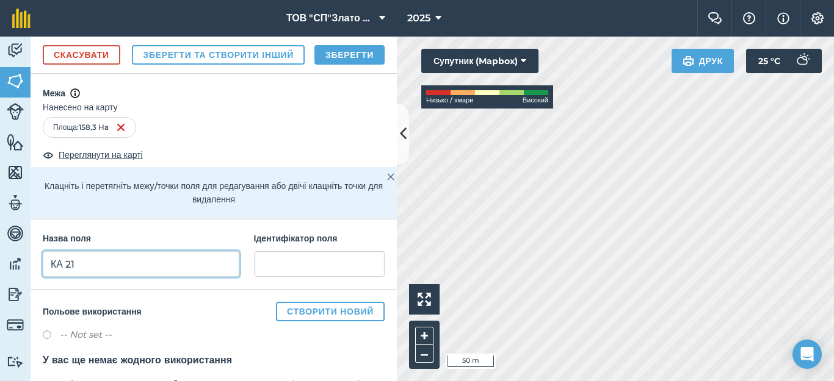
type input "КА 21"
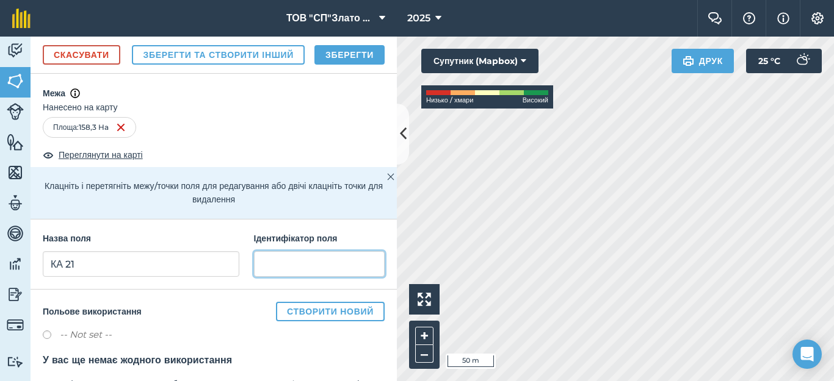
click at [294, 277] on input "text" at bounding box center [319, 264] width 131 height 26
type input "Кам'янка"
click at [352, 65] on button "Зберегти" at bounding box center [349, 55] width 70 height 20
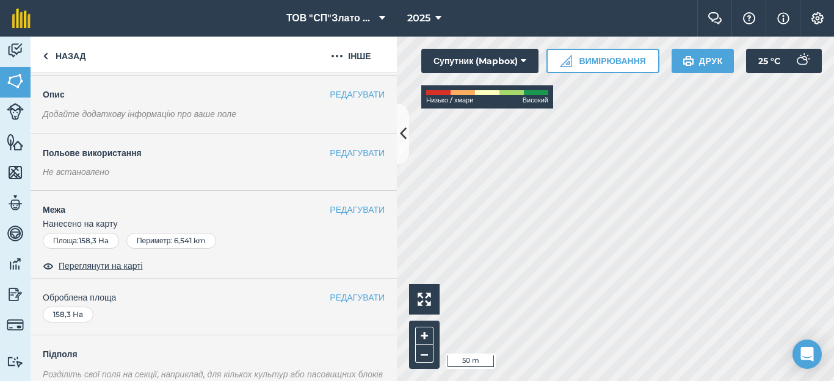
scroll to position [81, 0]
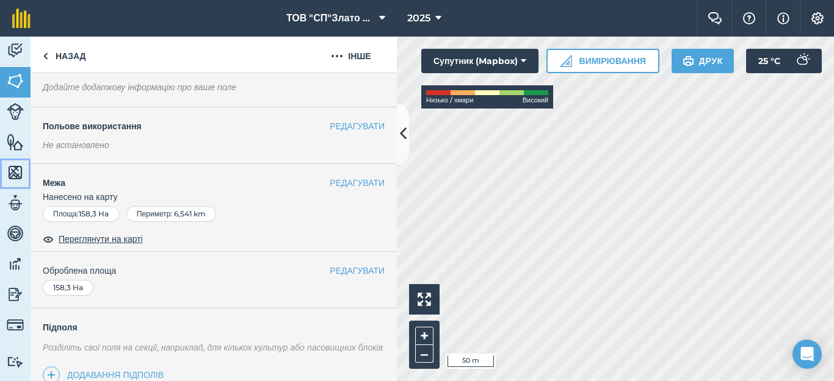
click at [13, 170] on img at bounding box center [15, 173] width 17 height 18
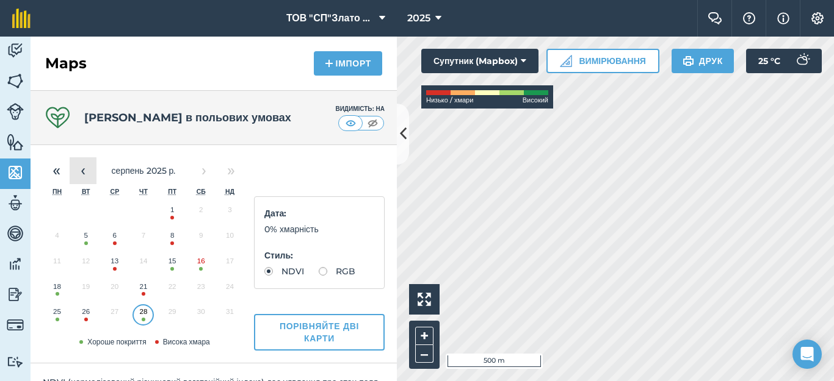
click at [84, 167] on button "‹" at bounding box center [83, 170] width 27 height 27
click at [83, 167] on button "‹" at bounding box center [83, 170] width 27 height 27
click at [203, 217] on button "3" at bounding box center [201, 213] width 29 height 26
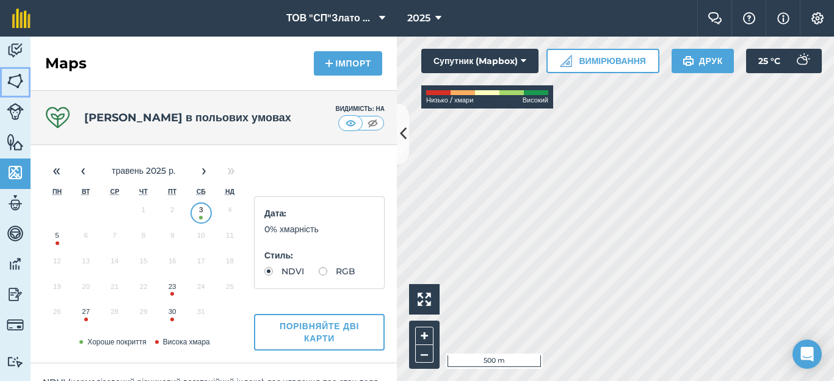
click at [22, 72] on img at bounding box center [15, 81] width 17 height 18
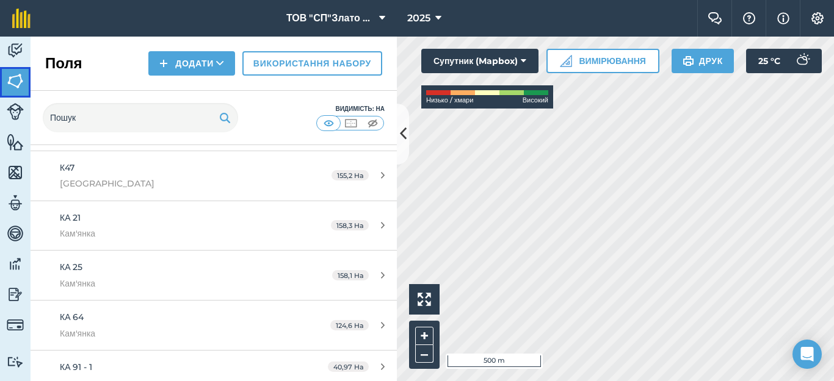
scroll to position [895, 0]
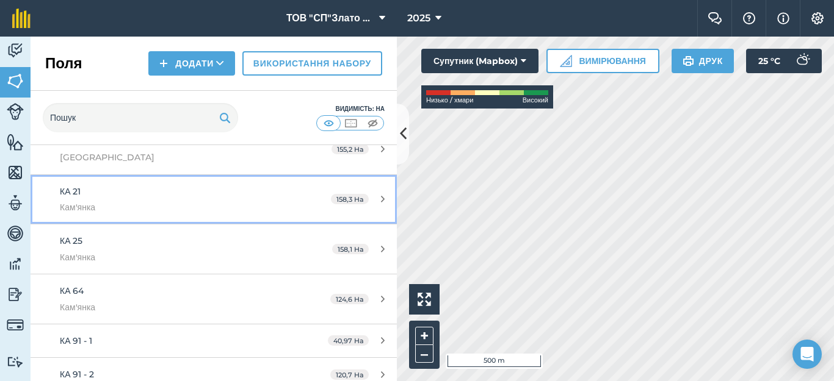
click at [381, 195] on icon at bounding box center [383, 199] width 4 height 9
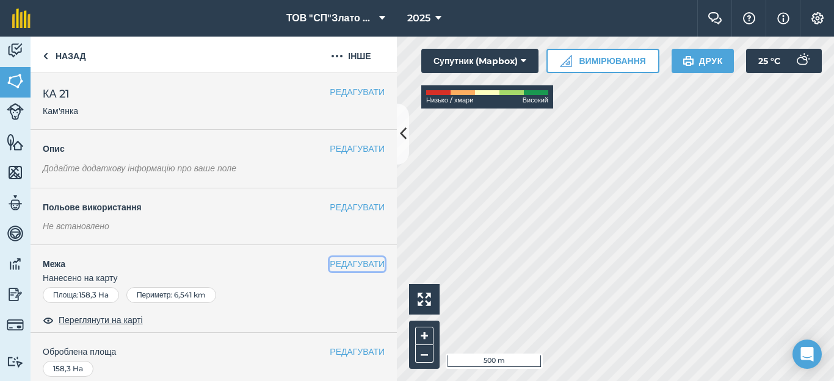
click at [348, 265] on button "РЕДАГУВАТИ" at bounding box center [357, 264] width 55 height 13
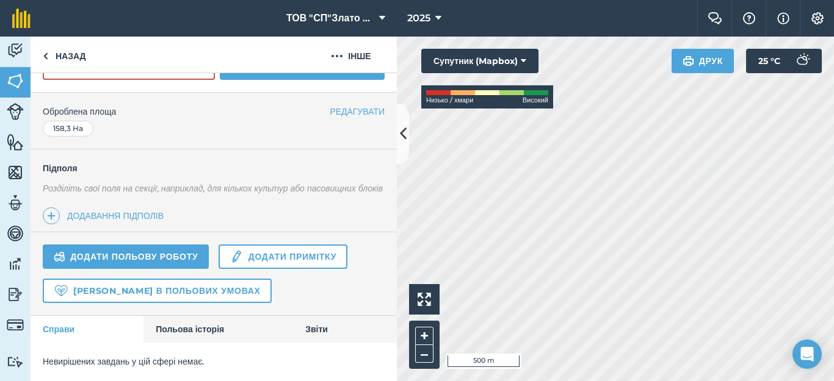
scroll to position [194, 0]
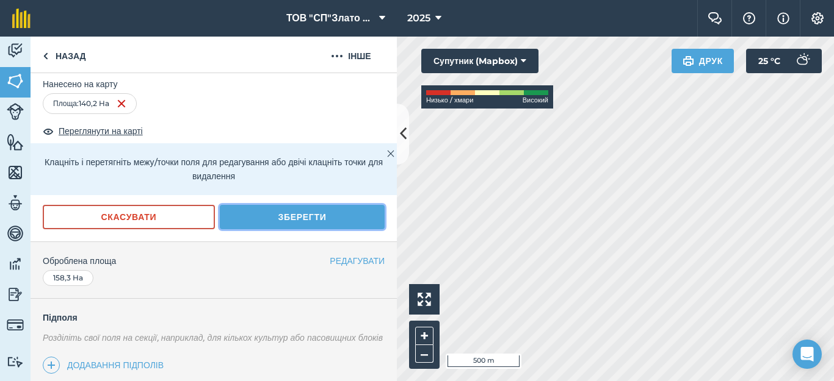
click at [311, 212] on button "Зберегти" at bounding box center [302, 217] width 165 height 24
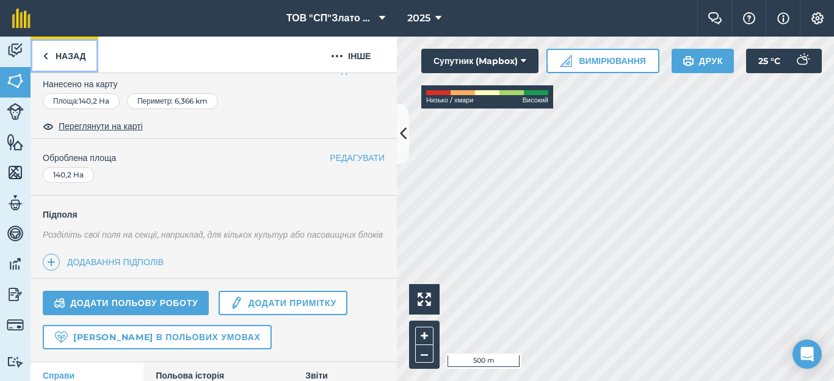
click at [75, 57] on link "Назад" at bounding box center [65, 55] width 68 height 36
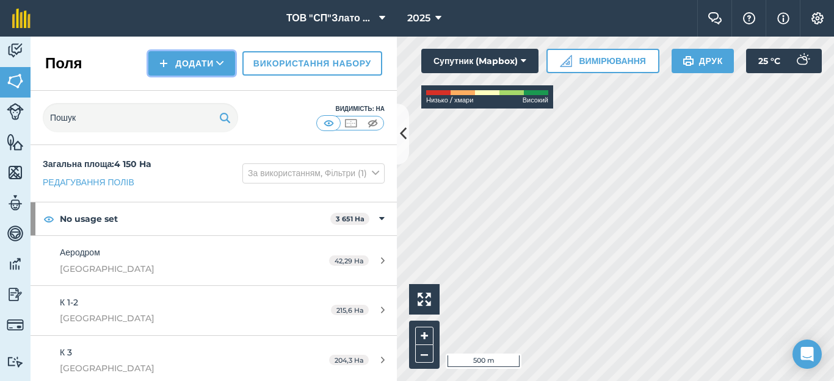
click at [187, 61] on button "Додати" at bounding box center [191, 63] width 87 height 24
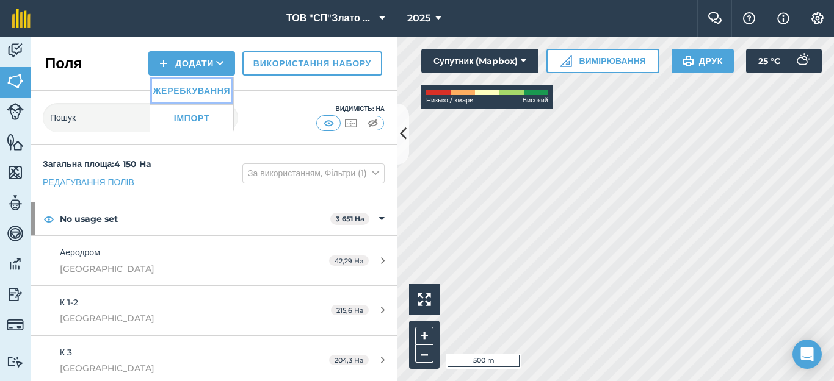
click at [182, 93] on link "Жеребкування" at bounding box center [191, 91] width 83 height 27
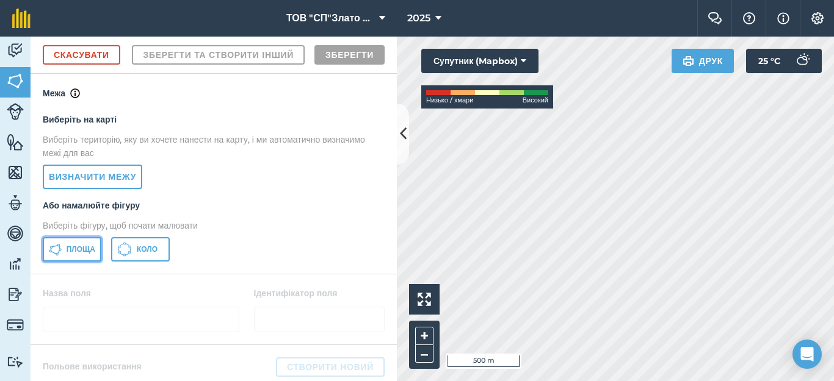
click at [83, 255] on span "Площа" at bounding box center [81, 250] width 29 height 10
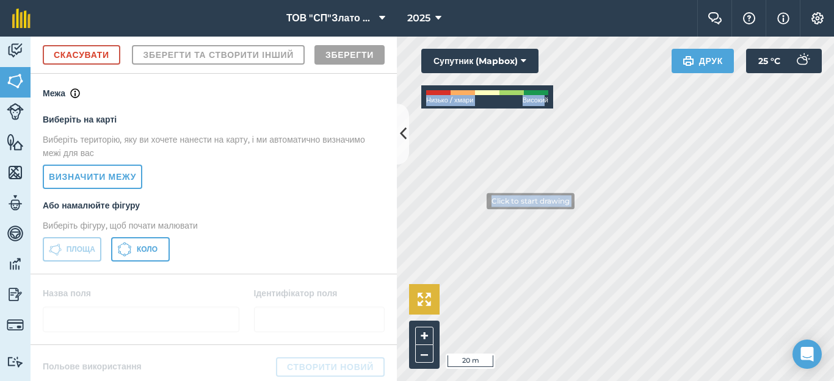
click at [478, 200] on div "Click to start drawing i 20 m + – Супутник (Mapbox) Низько / хмари Високий Друк…" at bounding box center [615, 209] width 437 height 345
drag, startPoint x: 544, startPoint y: 104, endPoint x: 568, endPoint y: 404, distance: 301.2
click at [568, 381] on html "ТОВ "СП"Злато Таврії" 2025 Фермерський чат Допоможіть! Інформація Налаштування …" at bounding box center [417, 190] width 834 height 381
click at [507, 381] on html "ТОВ "СП"Злато Таврії" 2025 Фермерський чат Допоможіть! Інформація Налаштування …" at bounding box center [417, 190] width 834 height 381
click at [543, 381] on html "ТОВ "СП"Злато Таврії" 2025 Фермерський чат Допоможіть! Інформація Налаштування …" at bounding box center [417, 190] width 834 height 381
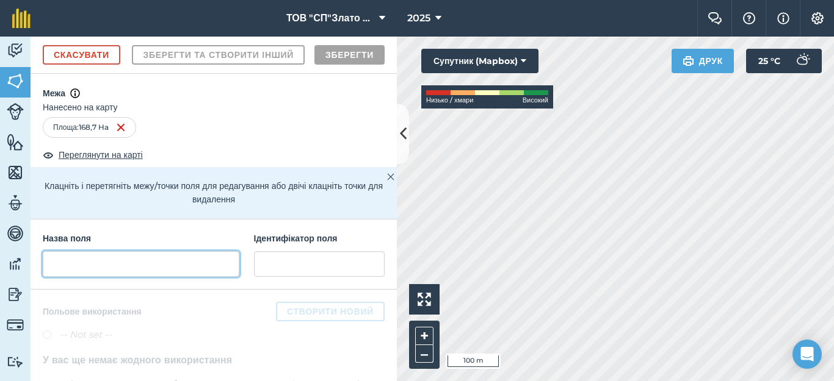
click at [81, 277] on input "text" at bounding box center [141, 264] width 197 height 26
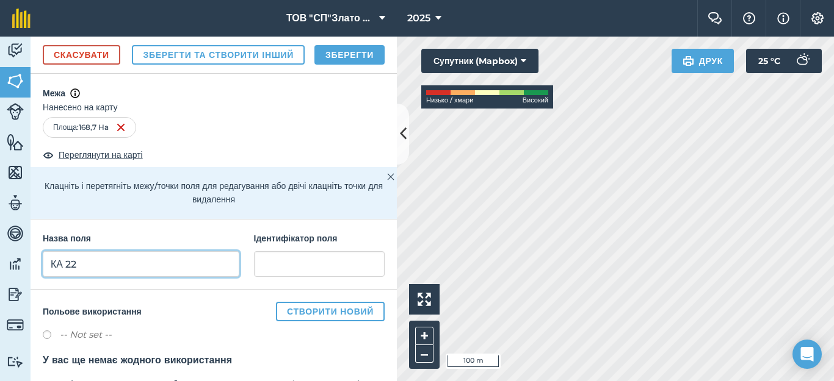
type input "КА 22"
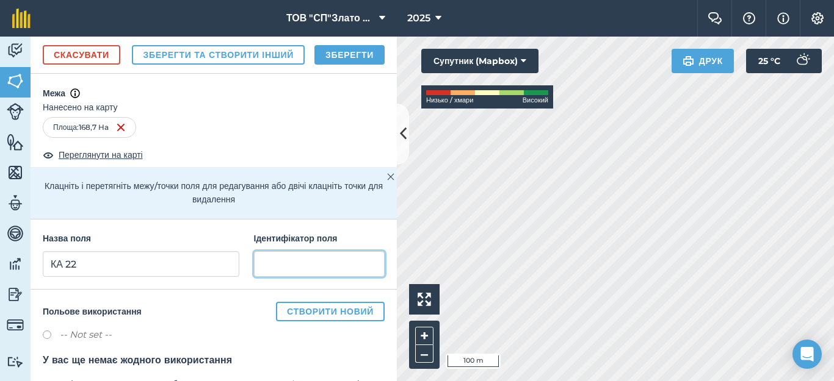
click at [269, 277] on input "text" at bounding box center [319, 264] width 131 height 26
type input "Кам'янка"
click at [328, 65] on button "Зберегти" at bounding box center [349, 55] width 70 height 20
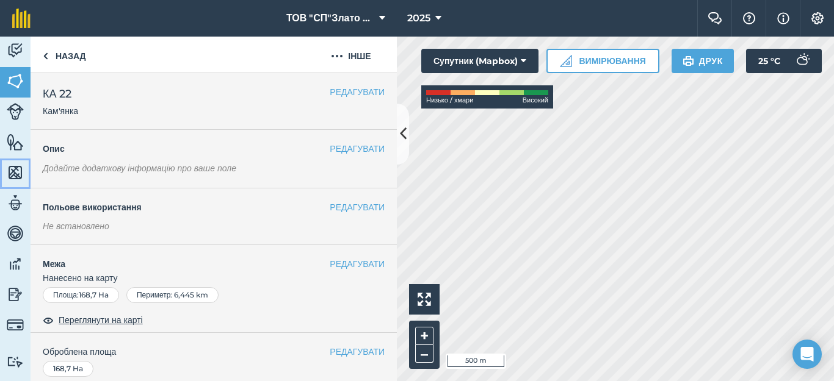
click at [18, 169] on img at bounding box center [15, 173] width 17 height 18
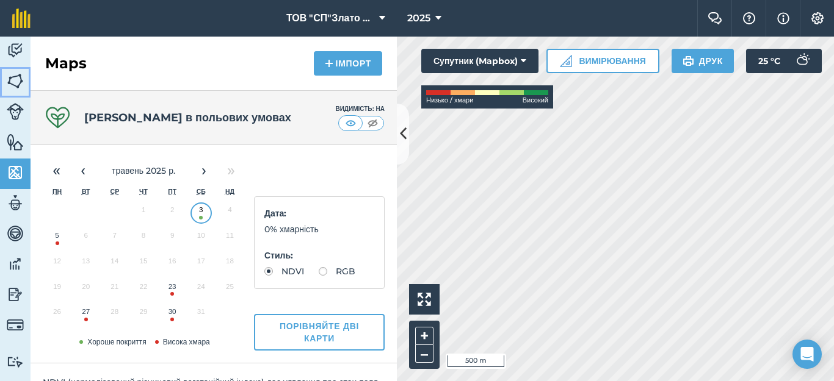
click at [14, 82] on img at bounding box center [15, 81] width 17 height 18
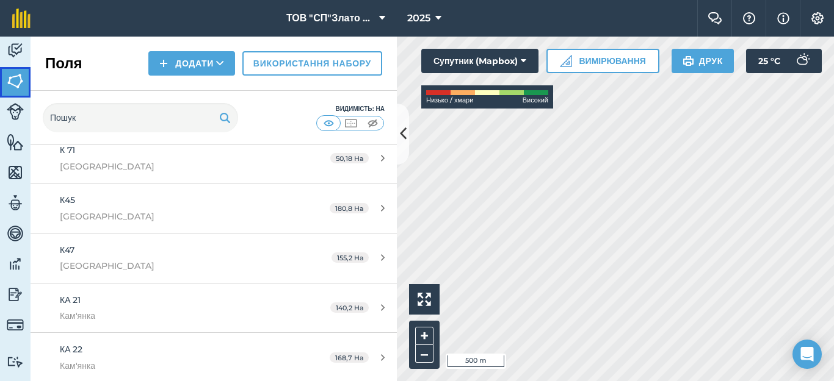
scroll to position [814, 0]
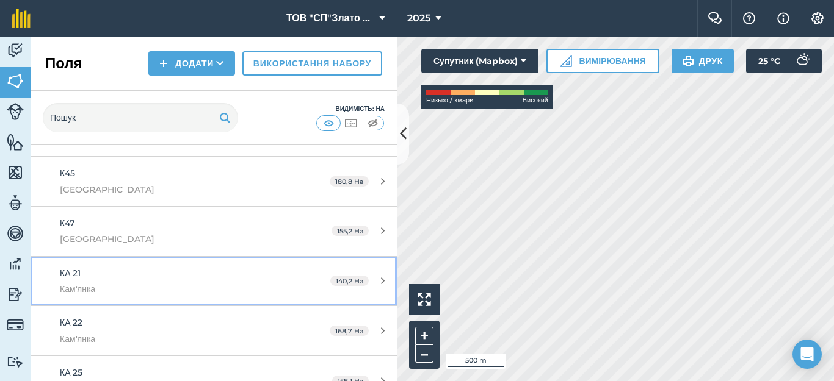
click at [282, 281] on link "КА 21 Кам'янка 140,2 Ha" at bounding box center [214, 281] width 366 height 49
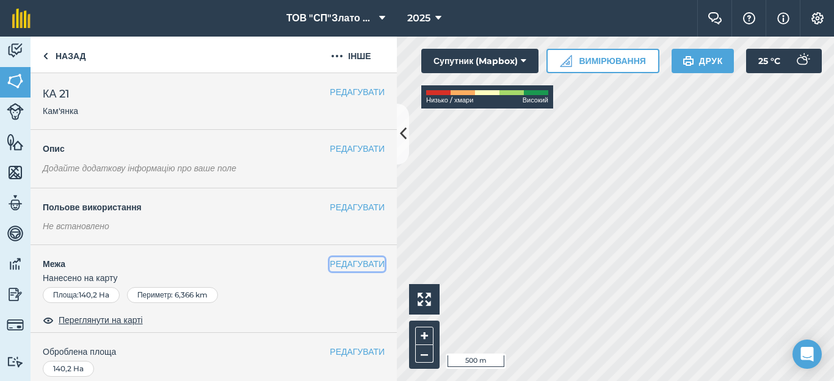
click at [330, 266] on button "РЕДАГУВАТИ" at bounding box center [357, 264] width 55 height 13
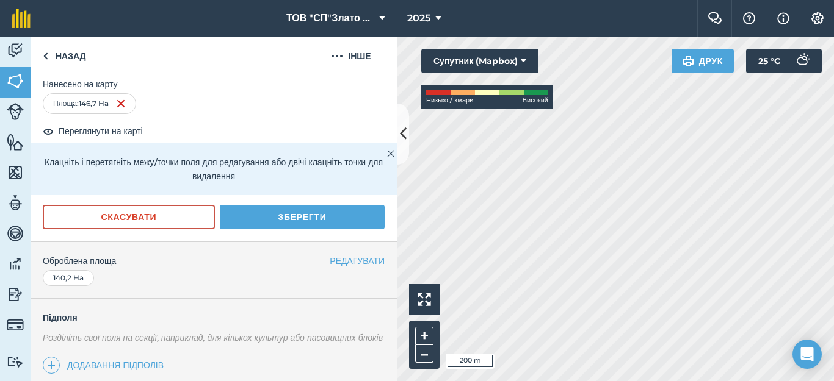
scroll to position [244, 0]
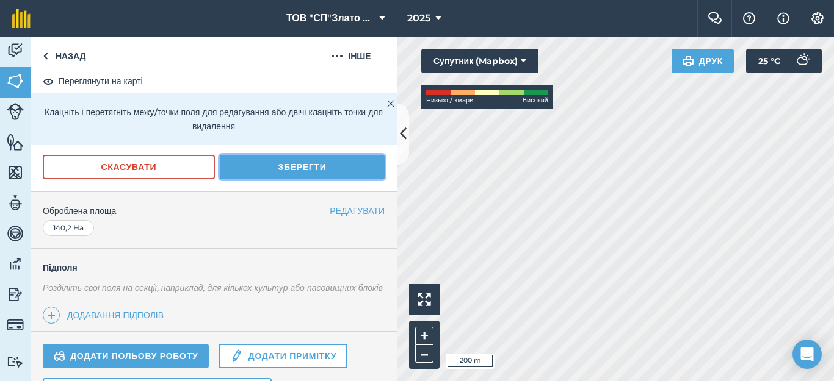
click at [280, 164] on button "Зберегти" at bounding box center [302, 167] width 165 height 24
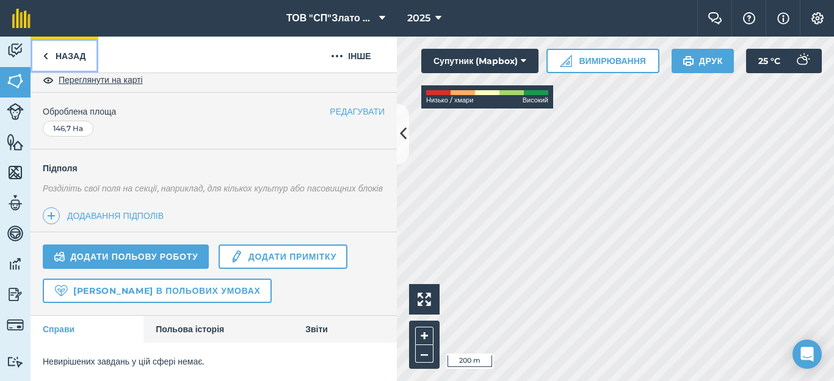
click at [48, 57] on img at bounding box center [45, 56] width 5 height 15
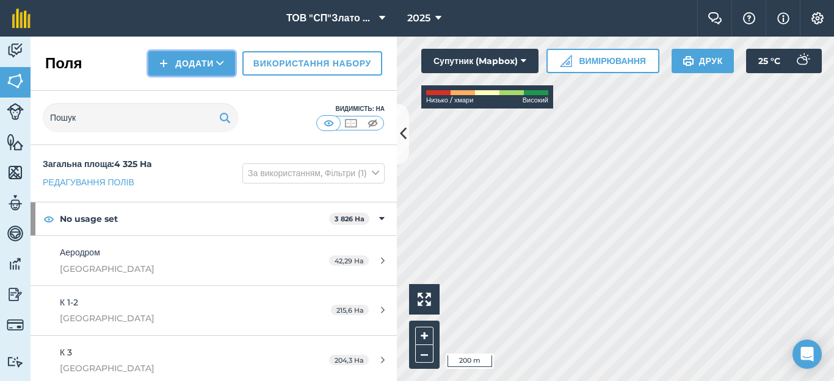
click at [176, 65] on button "Додати" at bounding box center [191, 63] width 87 height 24
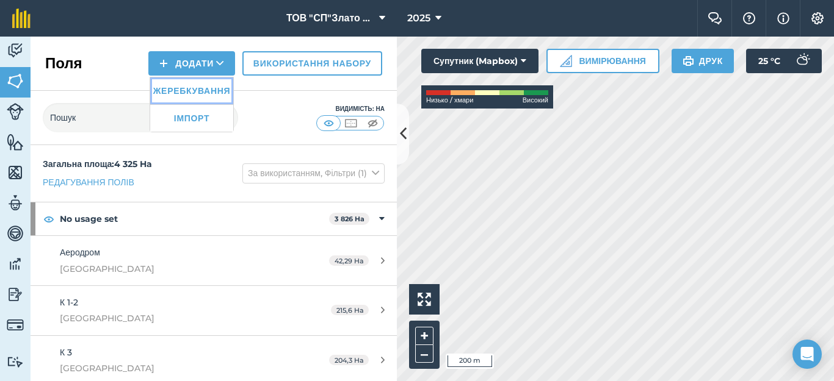
click at [181, 90] on link "Жеребкування" at bounding box center [191, 91] width 83 height 27
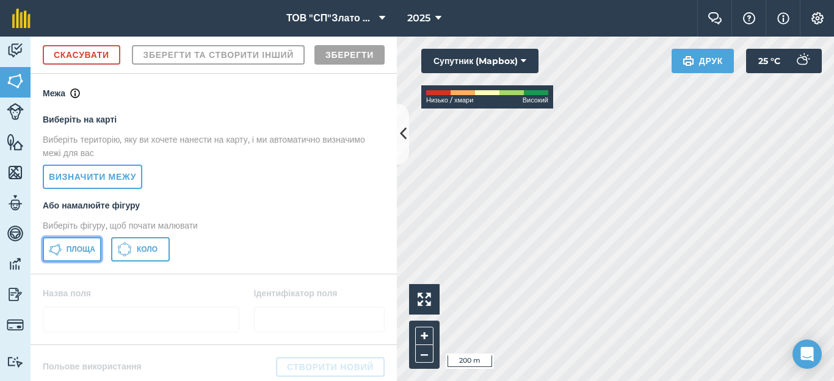
click at [84, 255] on span "Площа" at bounding box center [81, 250] width 29 height 10
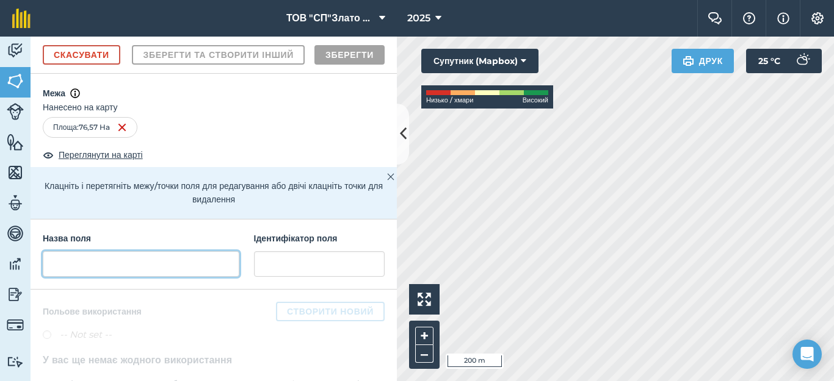
click at [78, 277] on input "text" at bounding box center [141, 264] width 197 height 26
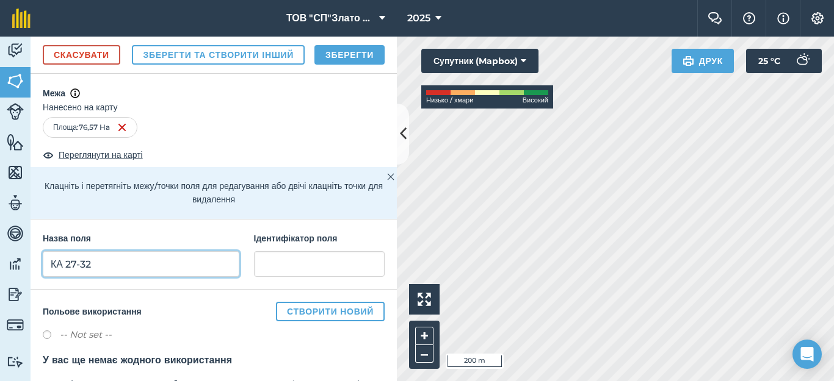
type input "КА 27-32"
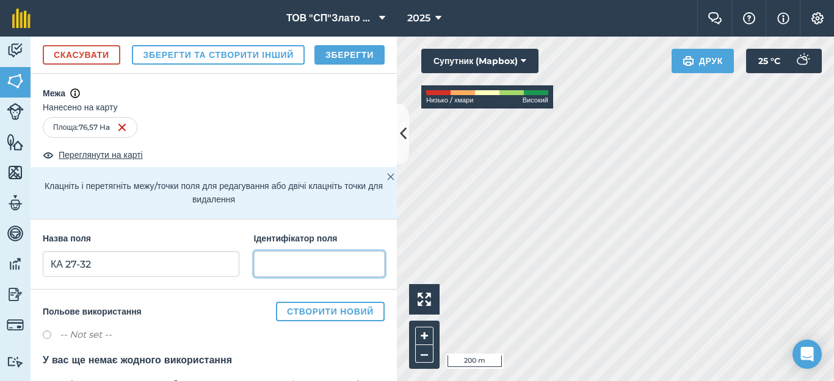
click at [264, 277] on input "text" at bounding box center [319, 264] width 131 height 26
type input "Кам'янка"
click at [340, 65] on button "Зберегти" at bounding box center [349, 55] width 70 height 20
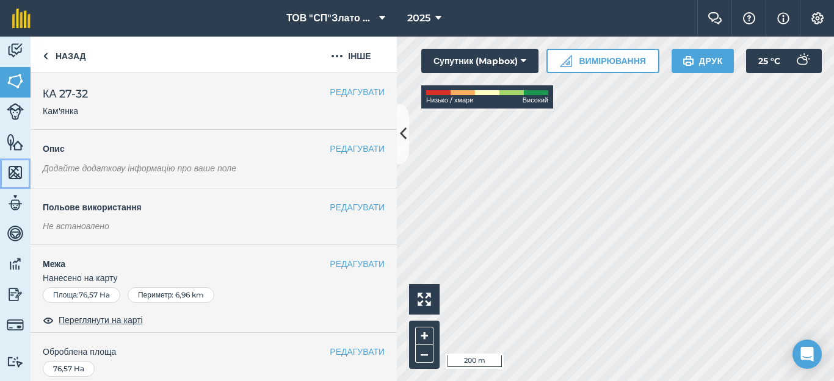
click at [18, 176] on img at bounding box center [15, 173] width 17 height 18
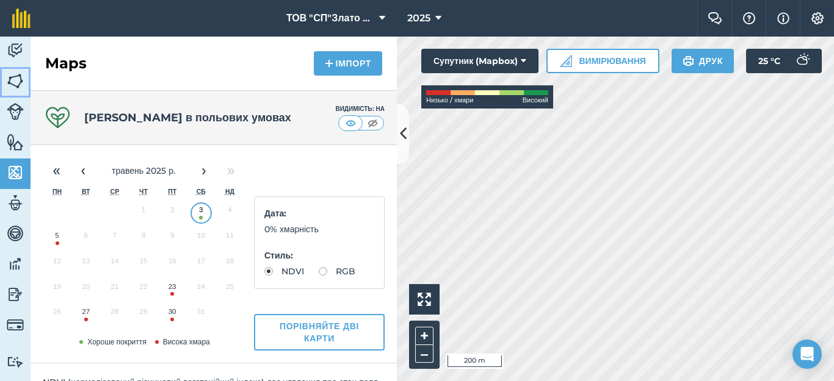
click at [12, 82] on img at bounding box center [15, 81] width 17 height 18
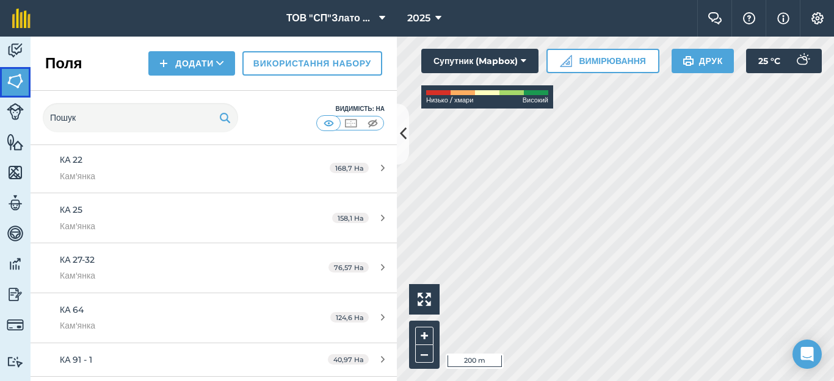
scroll to position [1058, 0]
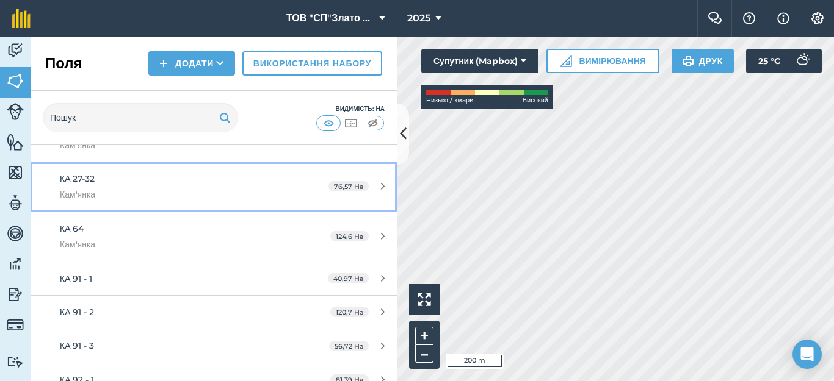
click at [381, 184] on icon at bounding box center [383, 186] width 4 height 9
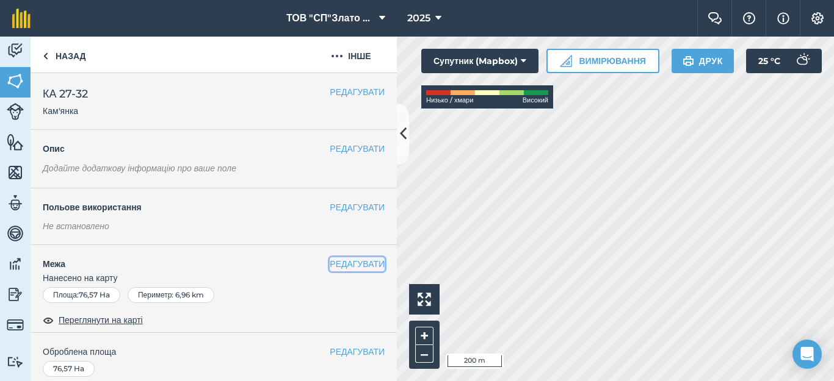
click at [339, 265] on button "РЕДАГУВАТИ" at bounding box center [357, 264] width 55 height 13
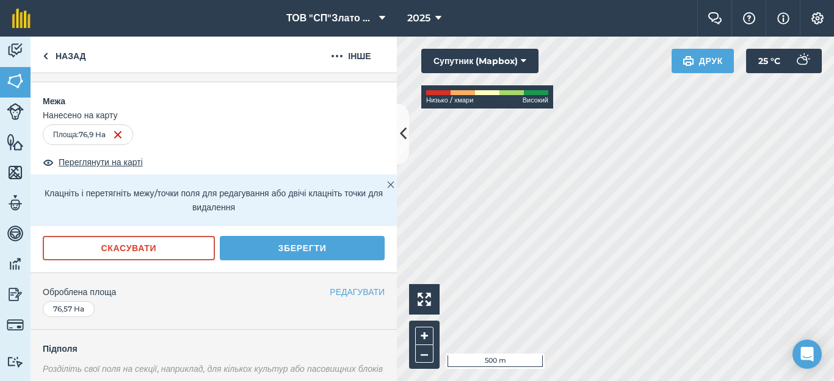
scroll to position [244, 0]
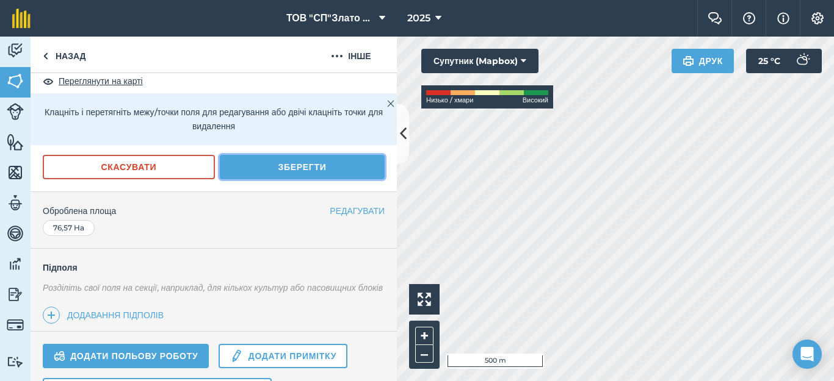
click at [284, 171] on button "Зберегти" at bounding box center [302, 167] width 165 height 24
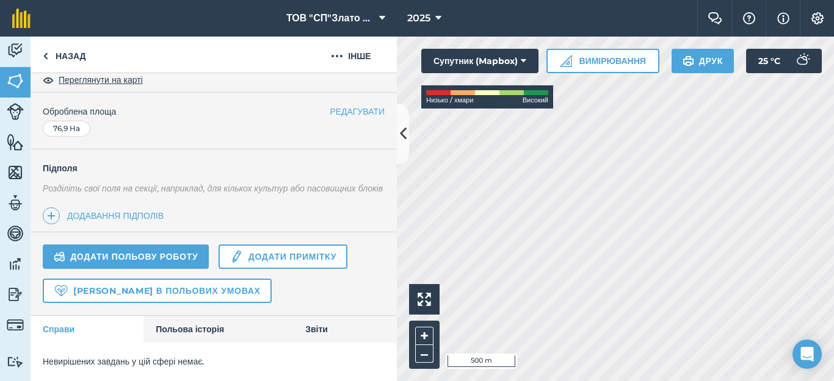
scroll to position [0, 0]
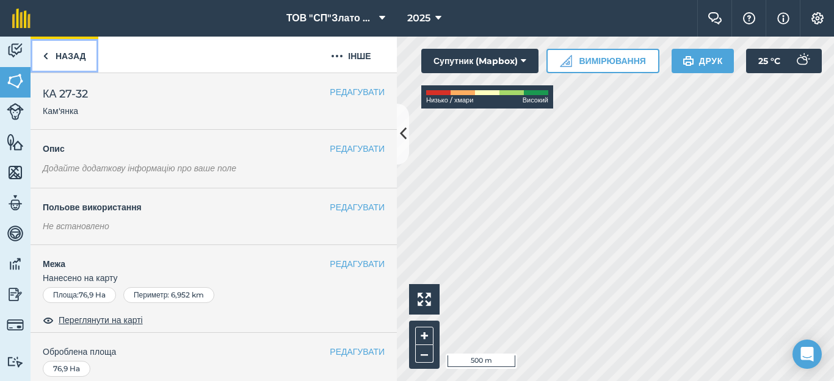
click at [52, 57] on link "Назад" at bounding box center [65, 55] width 68 height 36
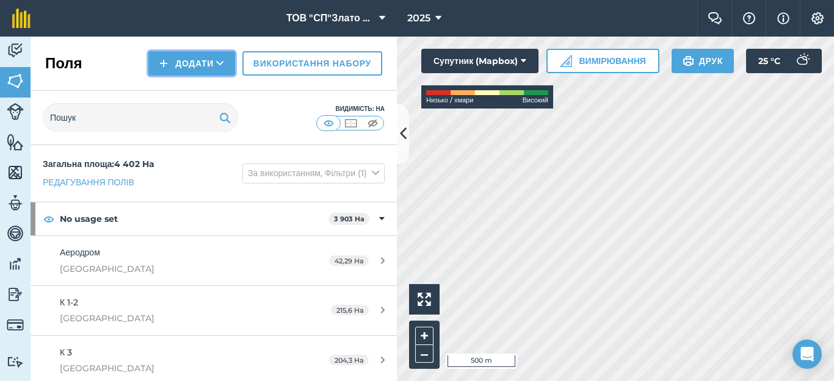
click at [179, 59] on button "Додати" at bounding box center [191, 63] width 87 height 24
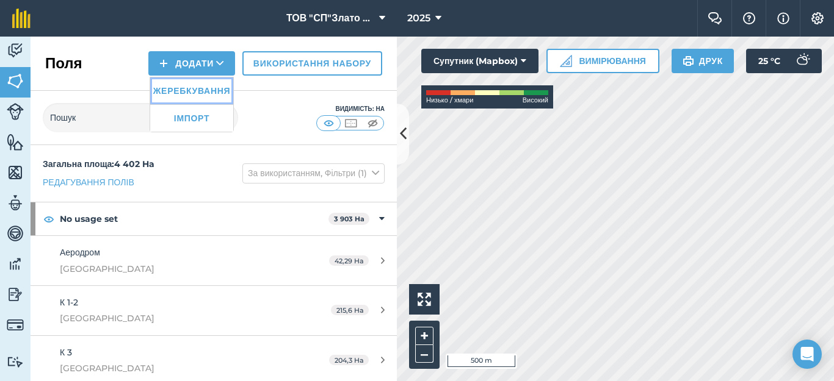
click at [195, 90] on link "Жеребкування" at bounding box center [191, 91] width 83 height 27
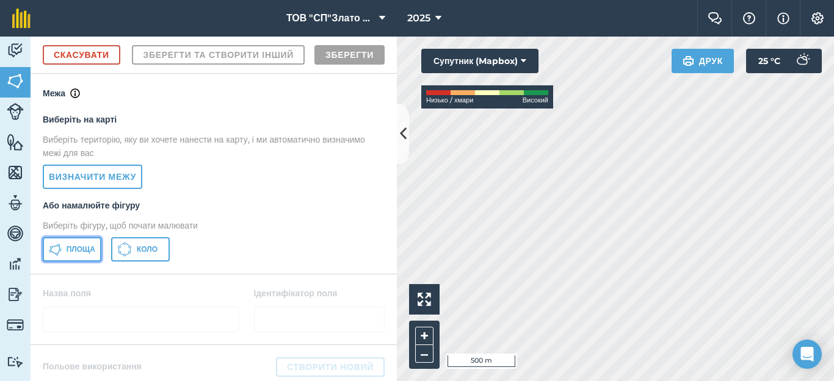
drag, startPoint x: 79, startPoint y: 283, endPoint x: 392, endPoint y: 228, distance: 317.9
click at [79, 255] on span "Площа" at bounding box center [81, 250] width 29 height 10
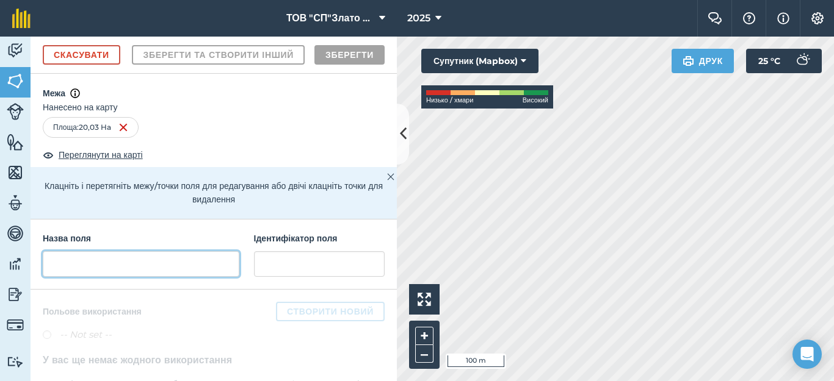
click at [75, 277] on input "text" at bounding box center [141, 264] width 197 height 26
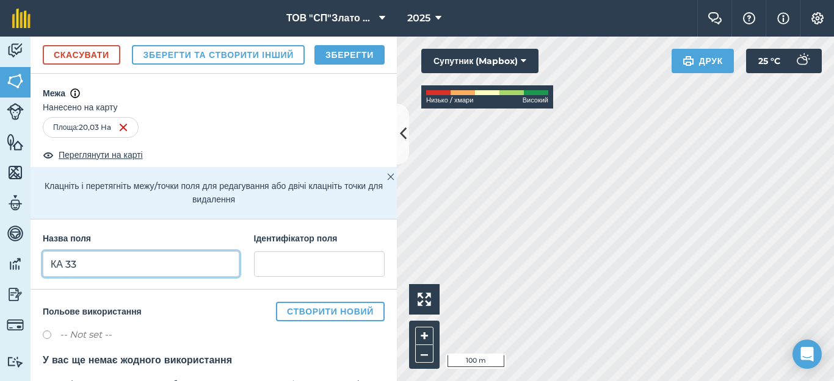
type input "КА 33"
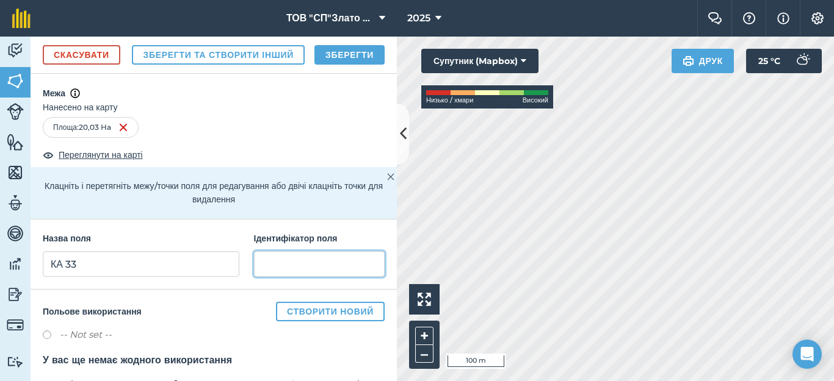
click at [292, 277] on input "text" at bounding box center [319, 264] width 131 height 26
type input "Кам'янка"
click at [337, 65] on button "Зберегти" at bounding box center [349, 55] width 70 height 20
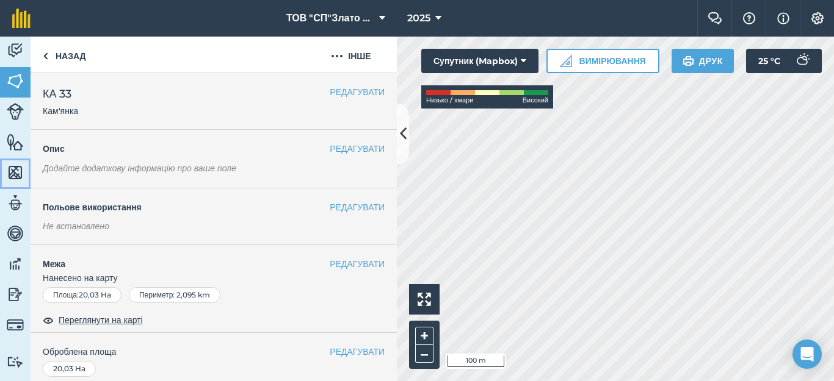
click at [8, 175] on img at bounding box center [15, 173] width 17 height 18
click at [44, 62] on img at bounding box center [45, 56] width 5 height 15
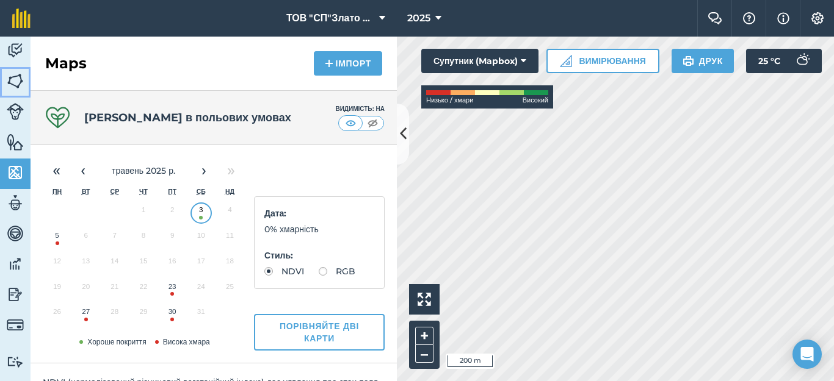
click at [18, 82] on img at bounding box center [15, 81] width 17 height 18
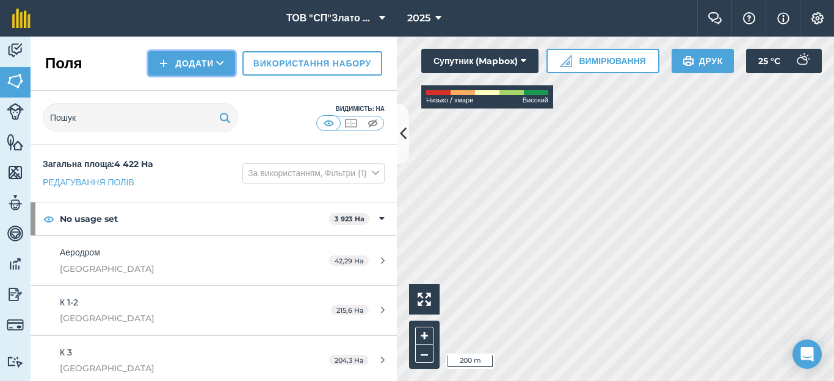
click at [185, 60] on button "Додати" at bounding box center [191, 63] width 87 height 24
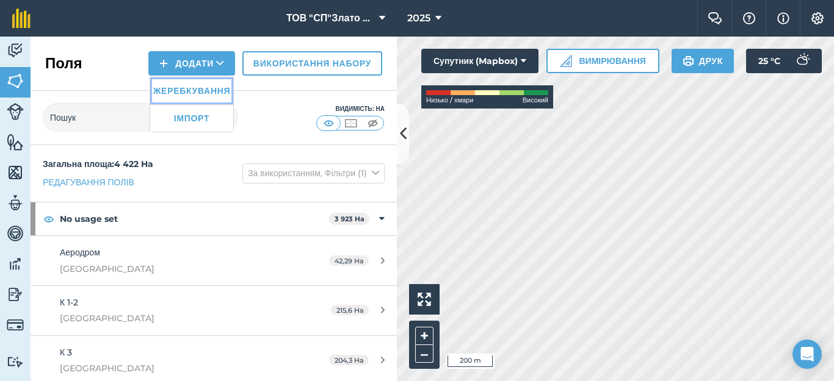
click at [184, 89] on link "Жеребкування" at bounding box center [191, 91] width 83 height 27
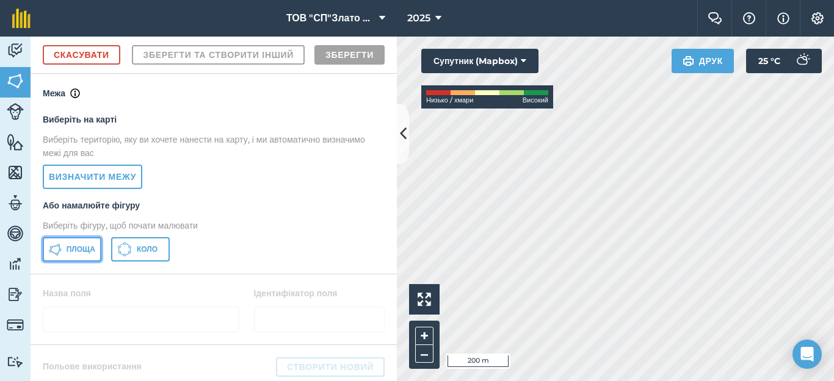
drag, startPoint x: 78, startPoint y: 280, endPoint x: 104, endPoint y: 275, distance: 27.4
click at [77, 255] on span "Площа" at bounding box center [81, 250] width 29 height 10
click at [804, 348] on body "ТОВ "СП"Злато Таврії" 2025 Фермерський чат Допоможіть! Інформація Налаштування …" at bounding box center [417, 190] width 834 height 381
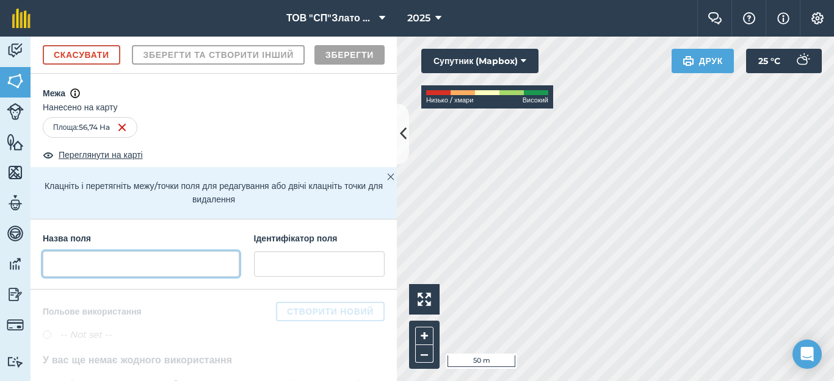
click at [64, 277] on input "text" at bounding box center [141, 264] width 197 height 26
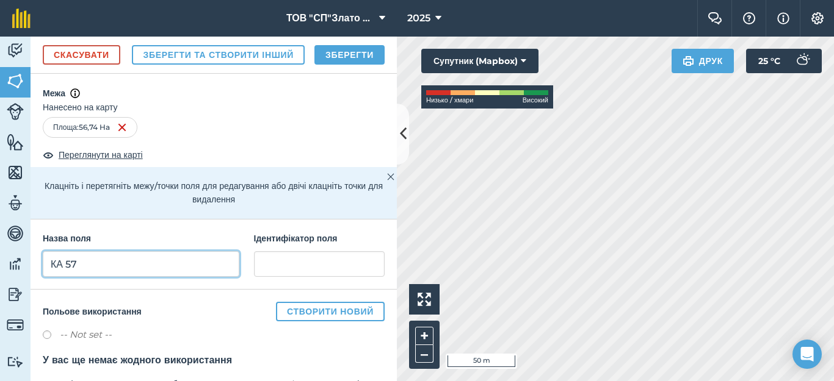
type input "КА 57"
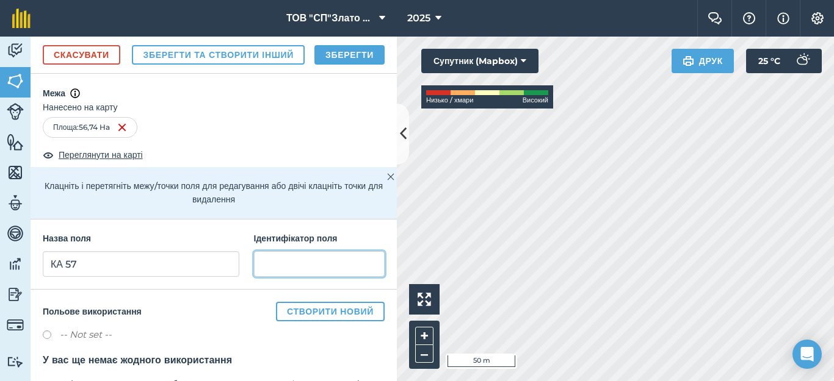
click at [276, 277] on input "text" at bounding box center [319, 264] width 131 height 26
type input "Кам'янка"
click at [344, 65] on button "Зберегти" at bounding box center [349, 55] width 70 height 20
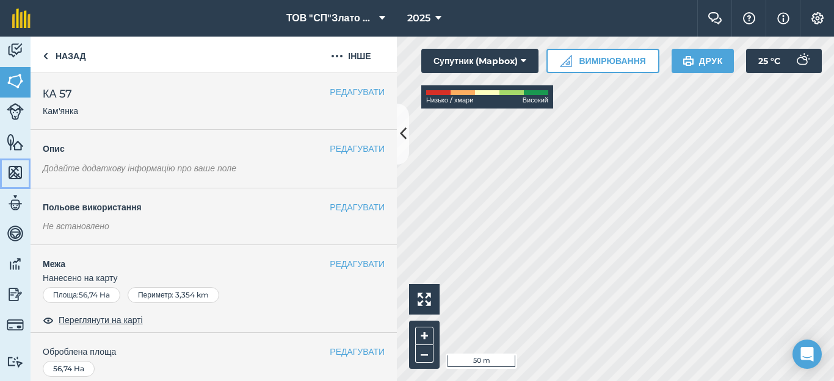
click at [13, 175] on img at bounding box center [15, 173] width 17 height 18
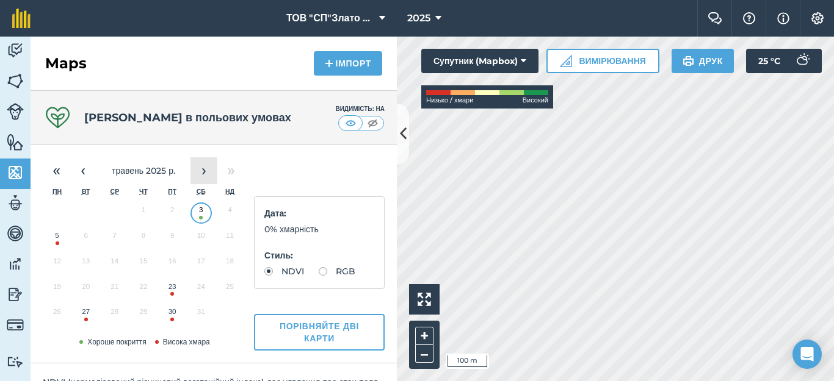
click at [204, 173] on button "›" at bounding box center [203, 170] width 27 height 27
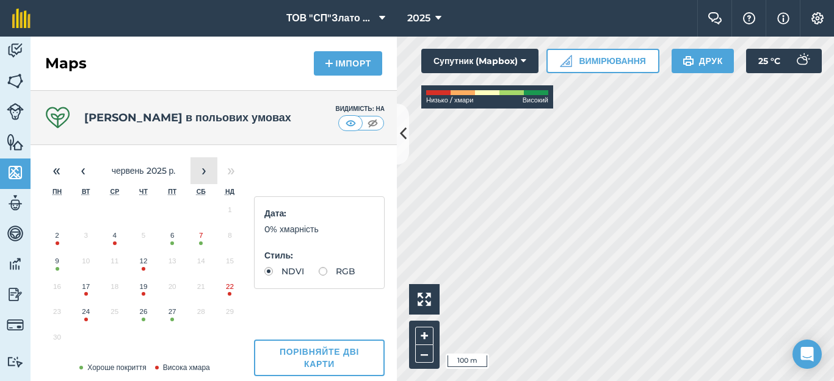
click at [204, 173] on button "›" at bounding box center [203, 170] width 27 height 27
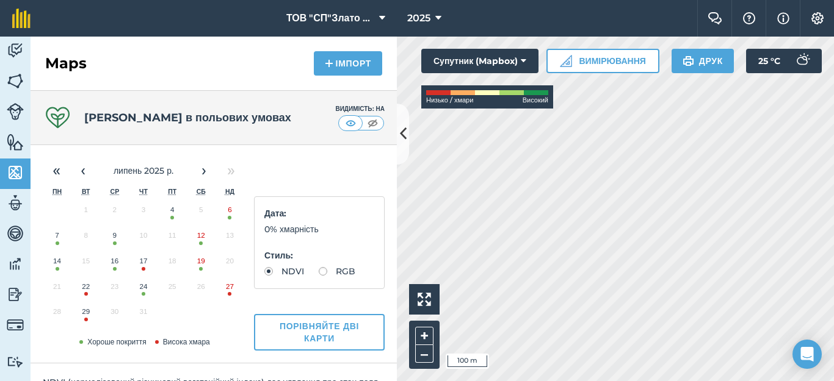
click at [200, 239] on button "12" at bounding box center [201, 239] width 29 height 26
click at [143, 291] on button "24" at bounding box center [143, 290] width 29 height 26
click at [114, 236] on button "9" at bounding box center [114, 239] width 29 height 26
click at [56, 238] on button "7" at bounding box center [57, 239] width 29 height 26
click at [86, 171] on button "‹" at bounding box center [83, 170] width 27 height 27
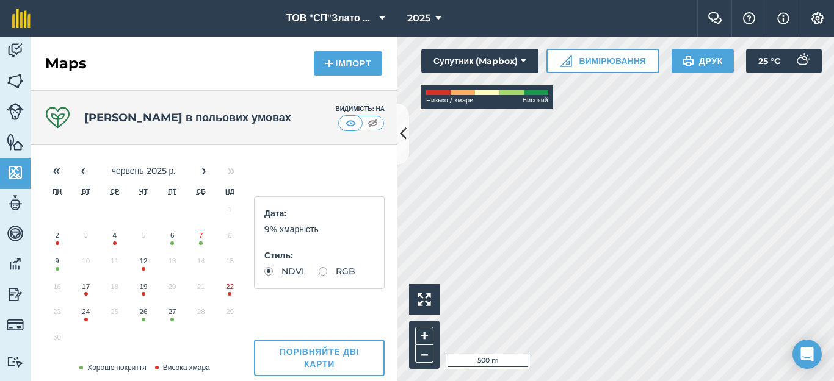
click at [173, 239] on button "6" at bounding box center [172, 239] width 29 height 26
click at [82, 172] on button "‹" at bounding box center [83, 170] width 27 height 27
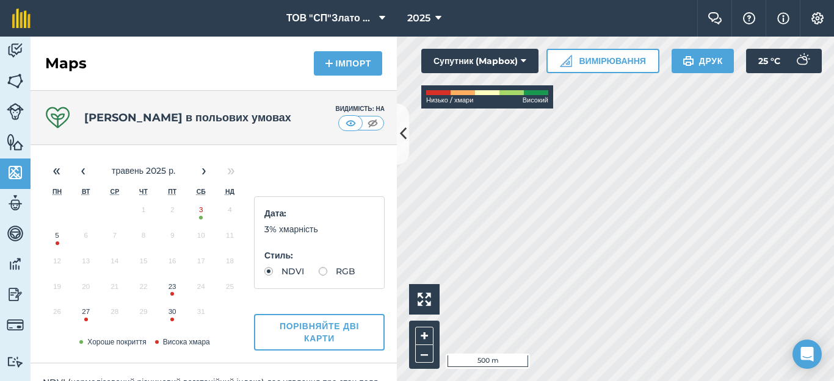
click at [204, 212] on button "3" at bounding box center [201, 213] width 29 height 26
click at [89, 178] on button "‹" at bounding box center [83, 170] width 27 height 27
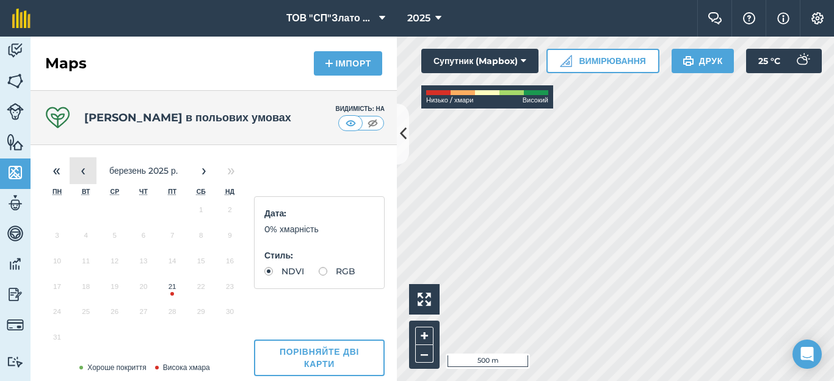
click at [89, 178] on button "‹" at bounding box center [83, 170] width 27 height 27
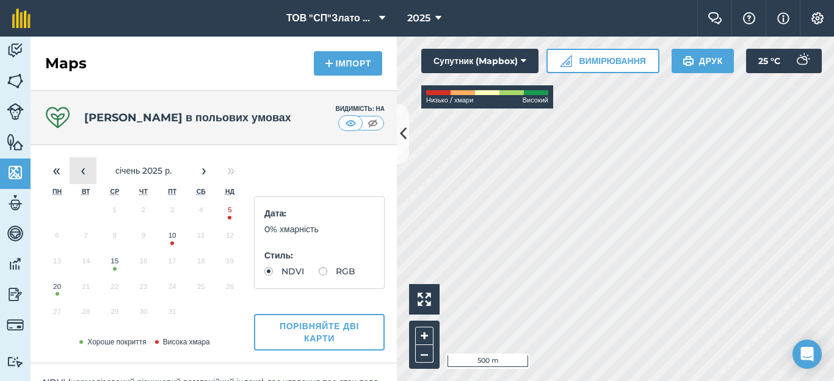
click at [89, 178] on button "‹" at bounding box center [83, 170] width 27 height 27
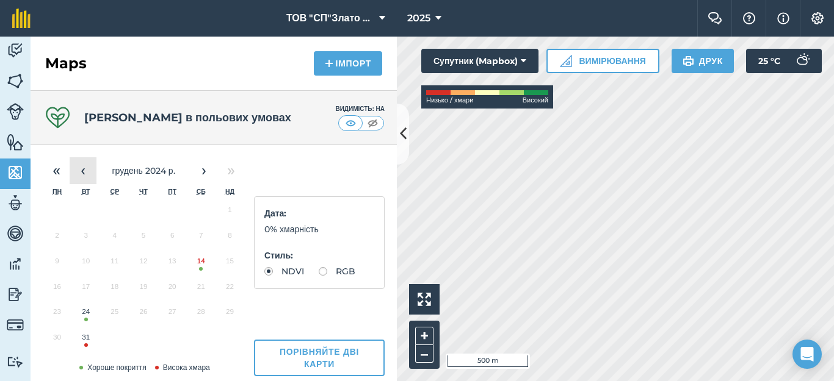
click at [89, 178] on button "‹" at bounding box center [83, 170] width 27 height 27
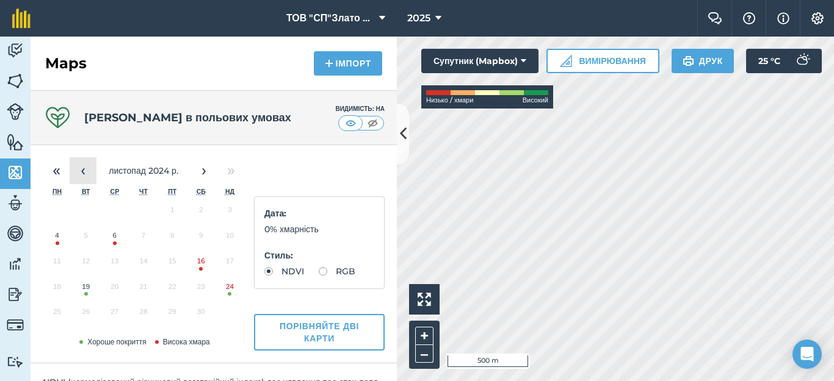
click at [89, 178] on button "‹" at bounding box center [83, 170] width 27 height 27
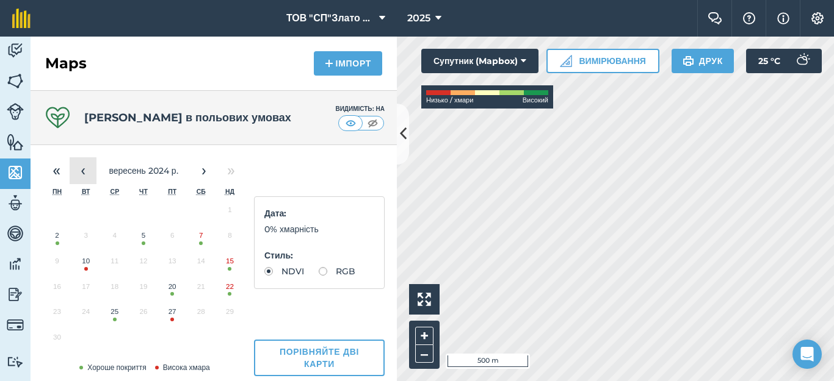
click at [89, 178] on button "‹" at bounding box center [83, 170] width 27 height 27
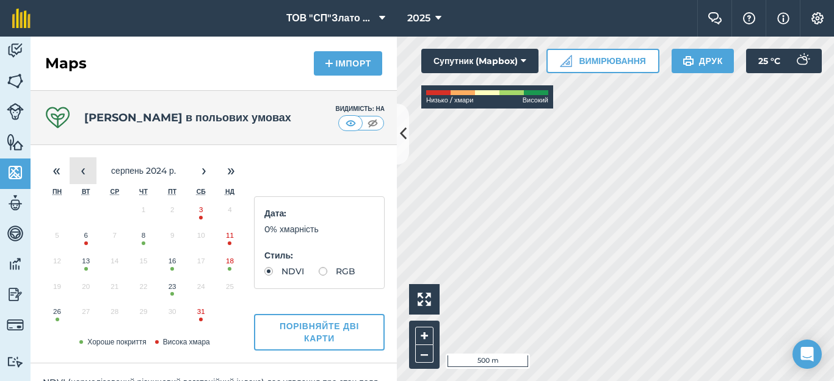
click at [89, 178] on button "‹" at bounding box center [83, 170] width 27 height 27
click at [172, 237] on button "10" at bounding box center [172, 239] width 29 height 26
click at [114, 236] on button "8" at bounding box center [114, 239] width 29 height 26
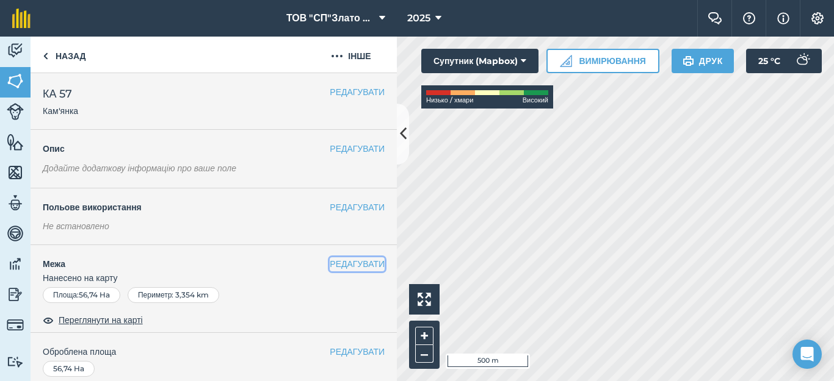
click at [338, 265] on button "РЕДАГУВАТИ" at bounding box center [357, 264] width 55 height 13
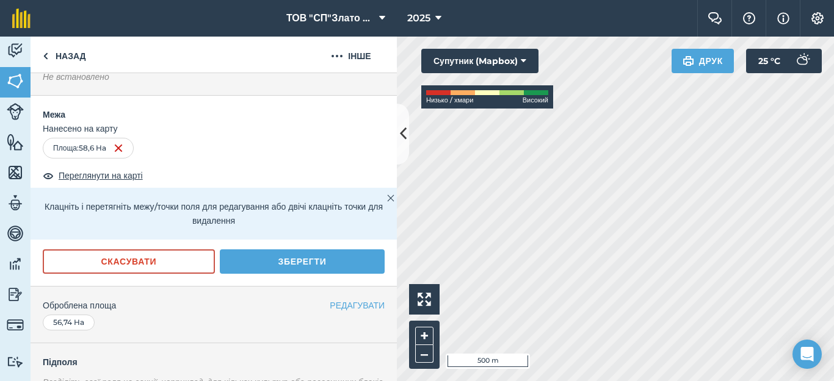
scroll to position [163, 0]
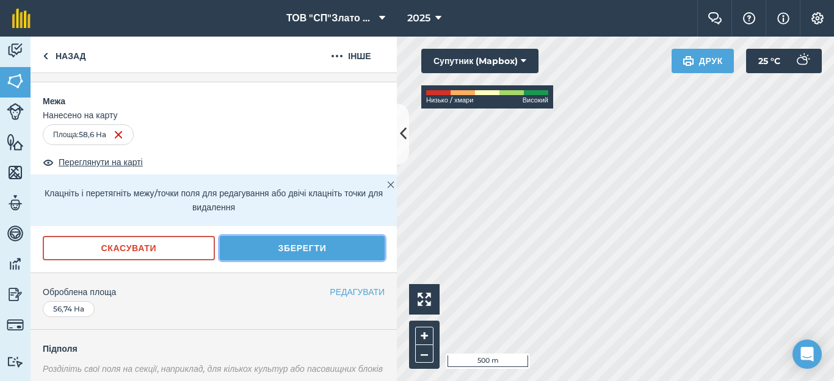
click at [316, 251] on button "Зберегти" at bounding box center [302, 248] width 165 height 24
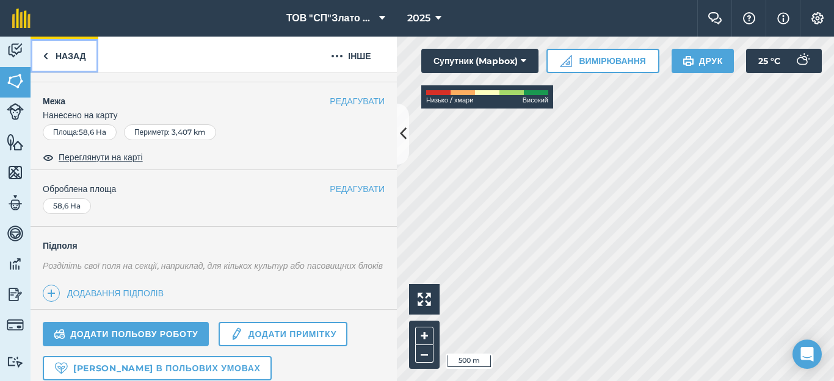
click at [54, 58] on link "Назад" at bounding box center [65, 55] width 68 height 36
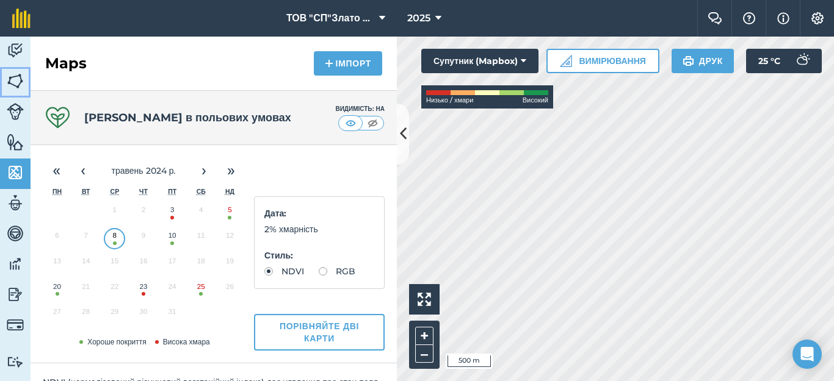
click at [13, 75] on img at bounding box center [15, 81] width 17 height 18
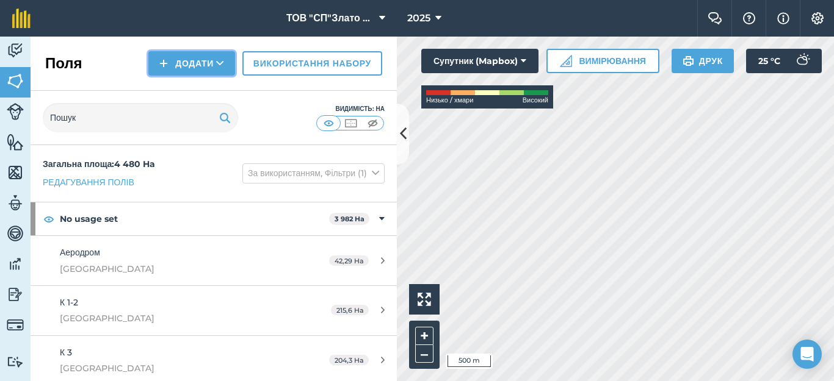
click at [178, 56] on button "Додати" at bounding box center [191, 63] width 87 height 24
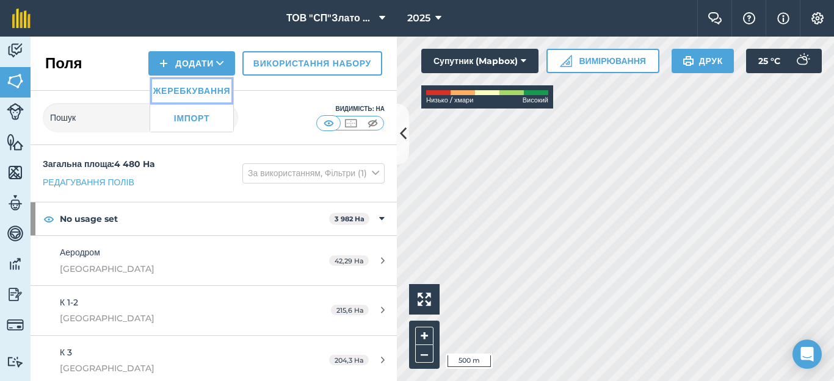
click at [178, 93] on link "Жеребкування" at bounding box center [191, 91] width 83 height 27
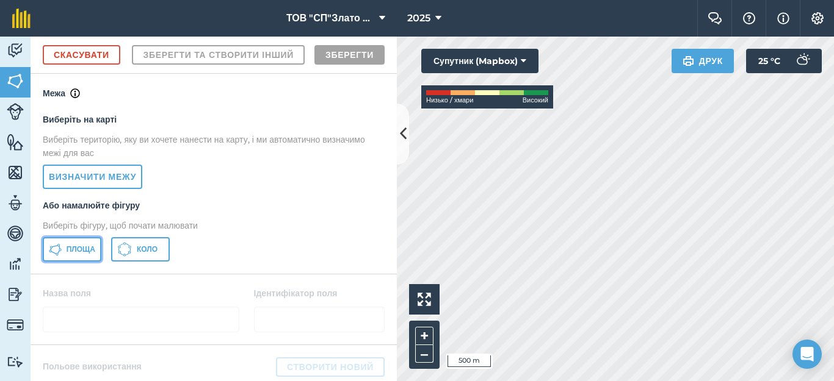
click at [80, 255] on span "Площа" at bounding box center [81, 250] width 29 height 10
click at [438, 381] on html "ТОВ "СП"Злато Таврії" 2025 Фермерський чат Допоможіть! Інформація Налаштування …" at bounding box center [417, 190] width 834 height 381
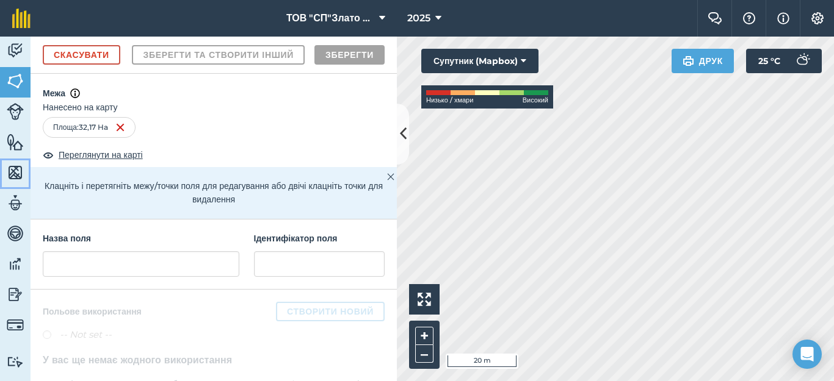
click at [15, 172] on img at bounding box center [15, 173] width 17 height 18
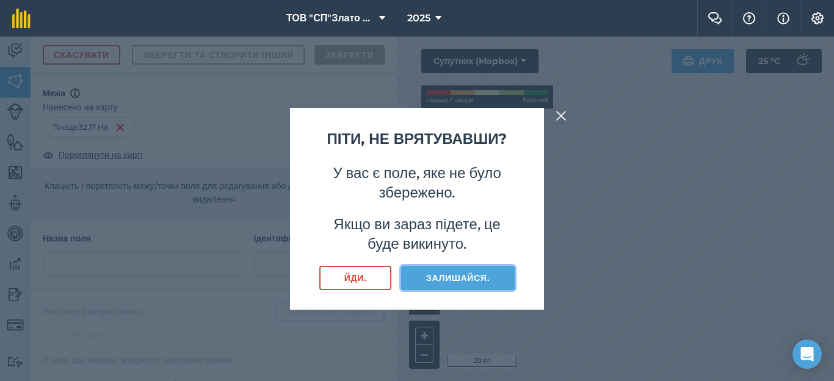
click at [453, 275] on button "Залишайся." at bounding box center [458, 278] width 114 height 24
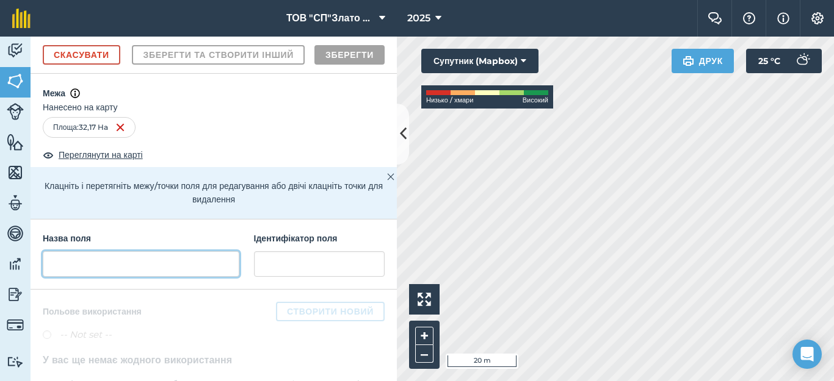
click at [74, 277] on input "text" at bounding box center [141, 264] width 197 height 26
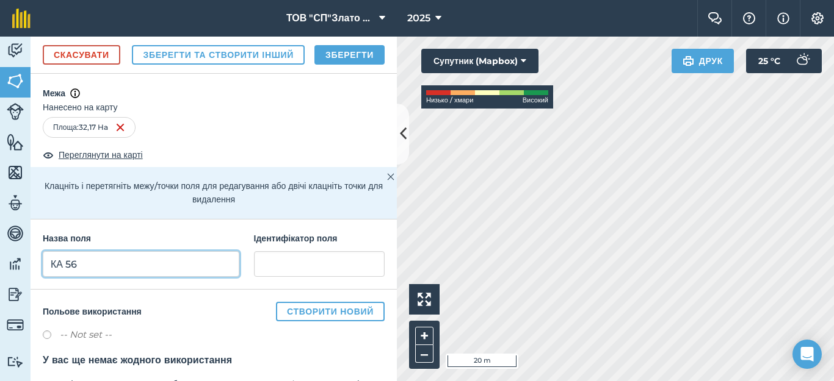
type input "КА 56"
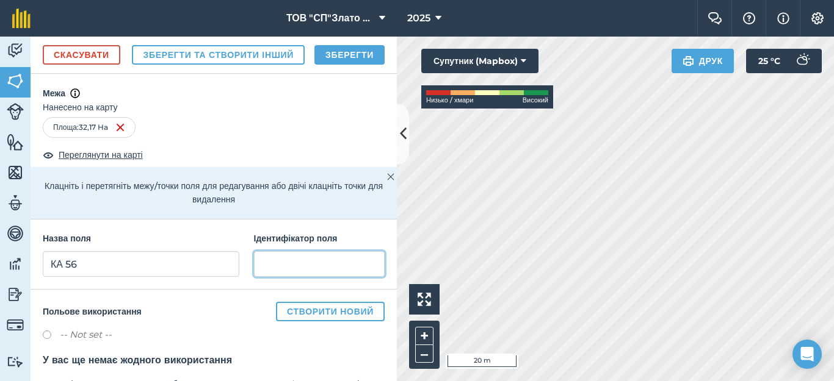
click at [264, 277] on input "text" at bounding box center [319, 264] width 131 height 26
type input "Кам'янка"
click at [341, 65] on button "Зберегти" at bounding box center [349, 55] width 70 height 20
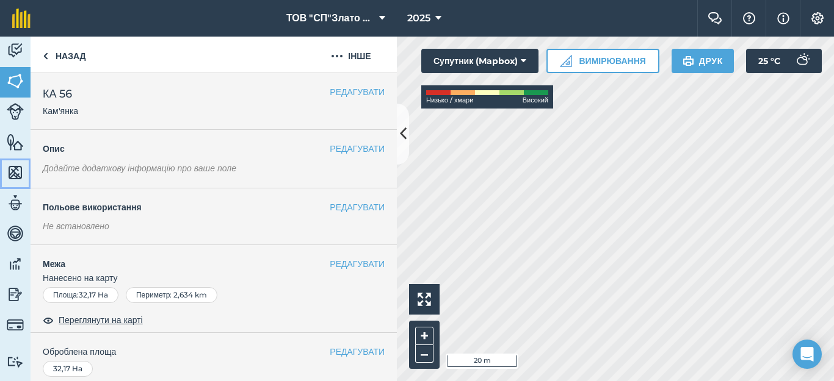
click at [16, 174] on img at bounding box center [15, 173] width 17 height 18
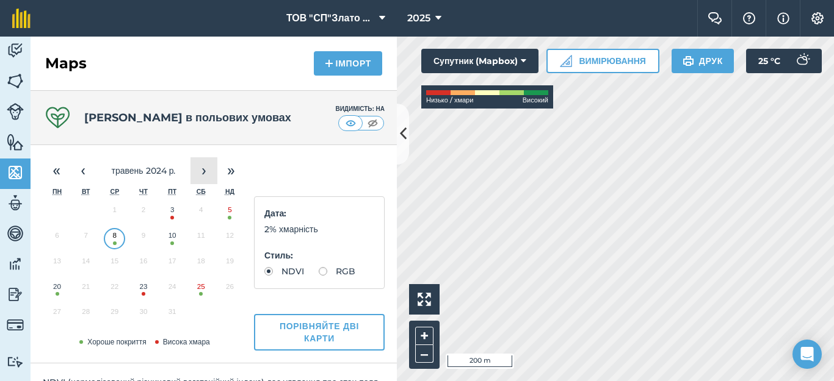
click at [202, 176] on button "›" at bounding box center [203, 170] width 27 height 27
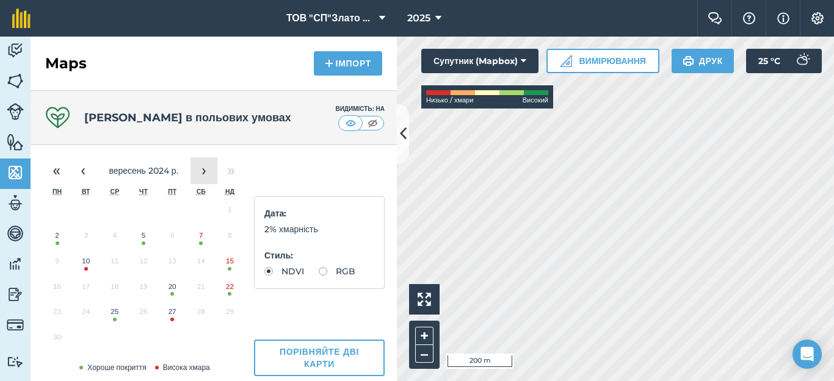
click at [202, 176] on button "›" at bounding box center [203, 170] width 27 height 27
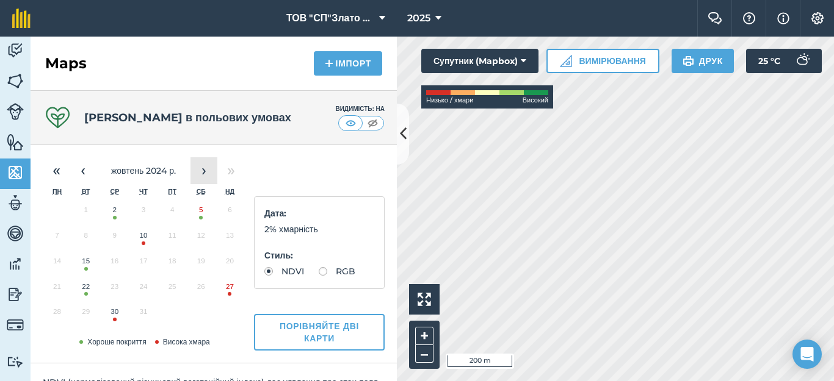
click at [202, 176] on button "›" at bounding box center [203, 170] width 27 height 27
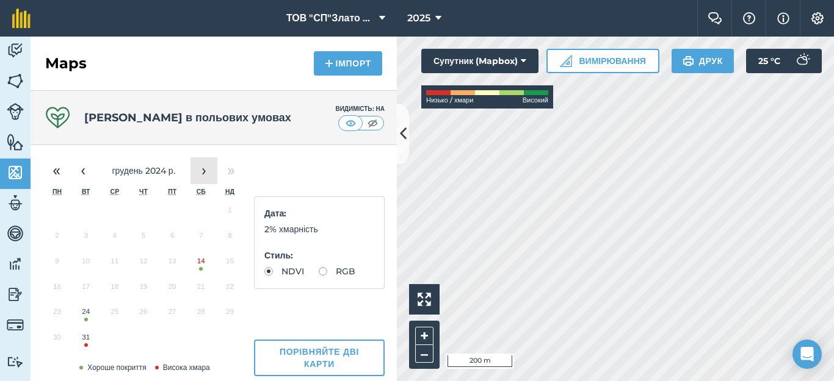
click at [202, 176] on button "›" at bounding box center [203, 170] width 27 height 27
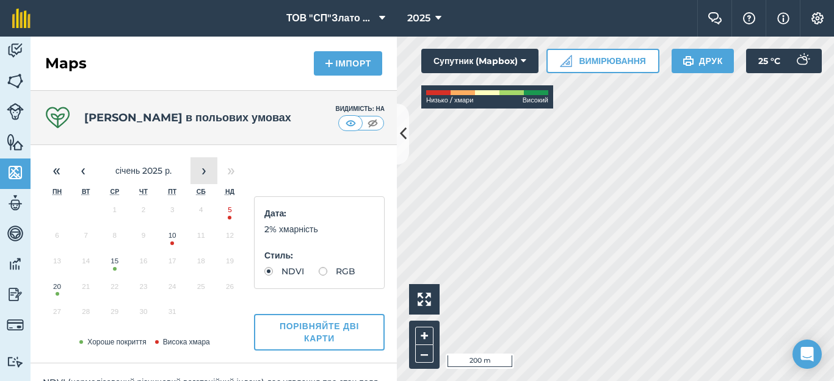
click at [202, 176] on button "›" at bounding box center [203, 170] width 27 height 27
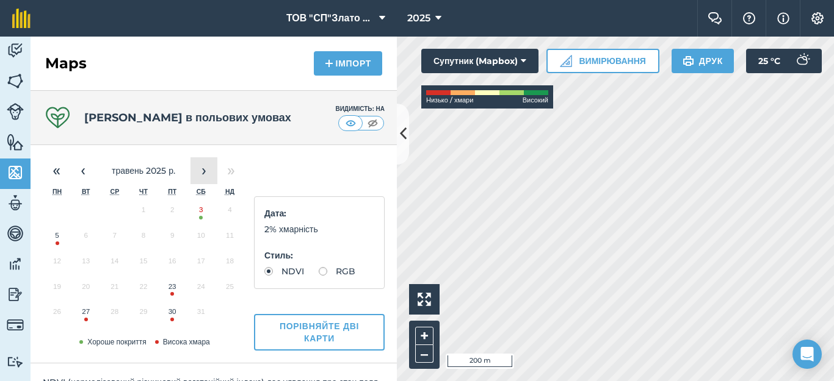
click at [202, 176] on button "›" at bounding box center [203, 170] width 27 height 27
click at [196, 265] on button "16" at bounding box center [201, 264] width 29 height 26
click at [84, 175] on button "‹" at bounding box center [83, 170] width 27 height 27
click at [166, 214] on button "4" at bounding box center [172, 213] width 29 height 26
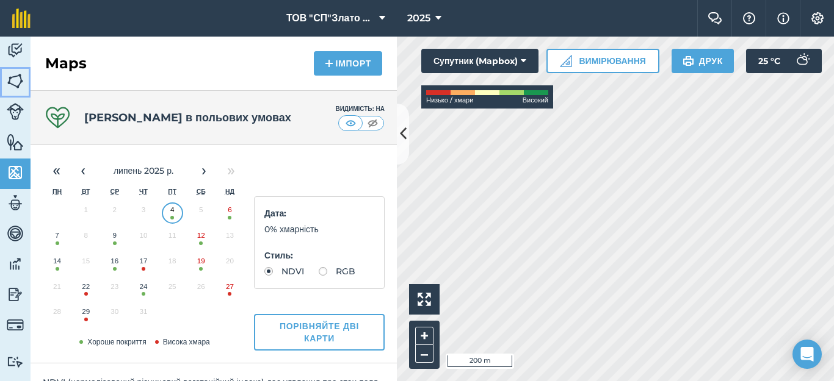
click at [18, 79] on img at bounding box center [15, 81] width 17 height 18
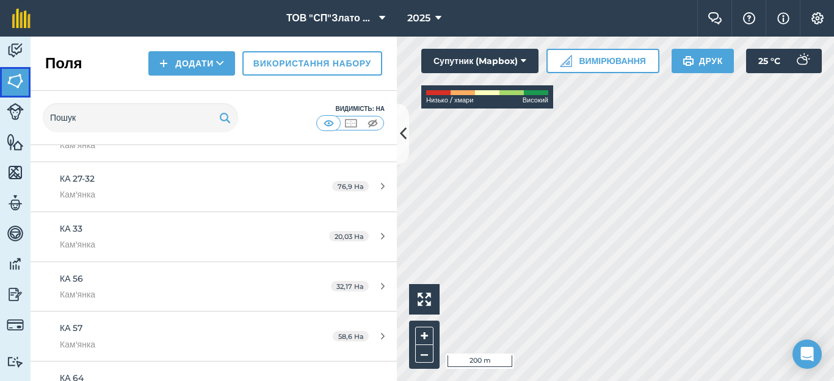
scroll to position [1139, 0]
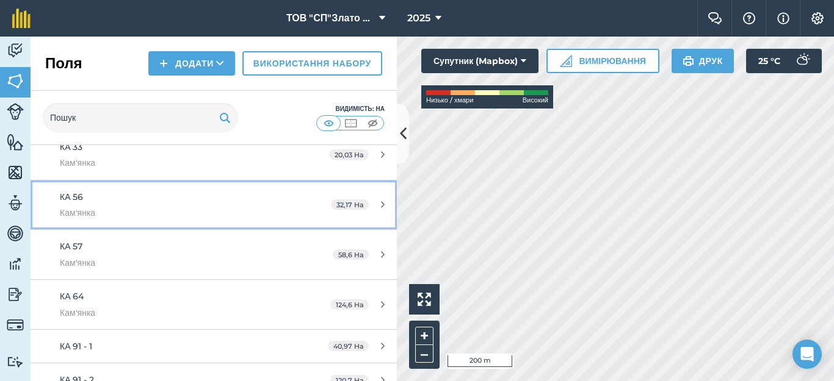
click at [381, 208] on icon at bounding box center [383, 204] width 4 height 9
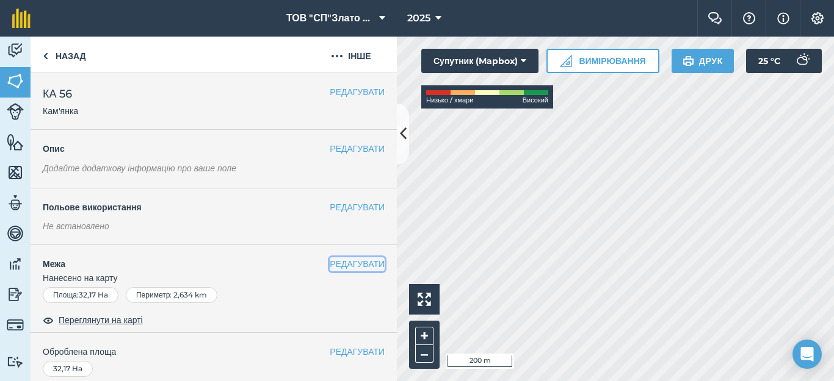
click at [330, 264] on button "РЕДАГУВАТИ" at bounding box center [357, 264] width 55 height 13
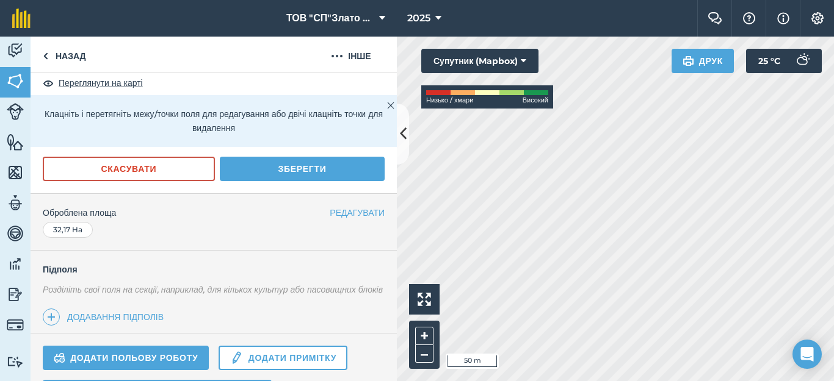
scroll to position [244, 0]
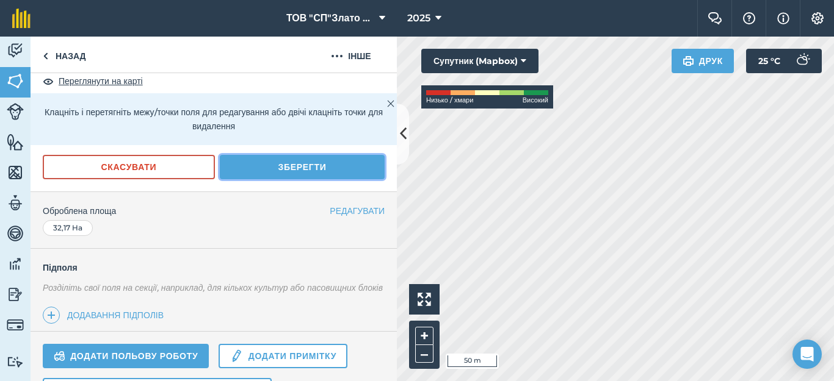
click at [269, 165] on button "Зберегти" at bounding box center [302, 167] width 165 height 24
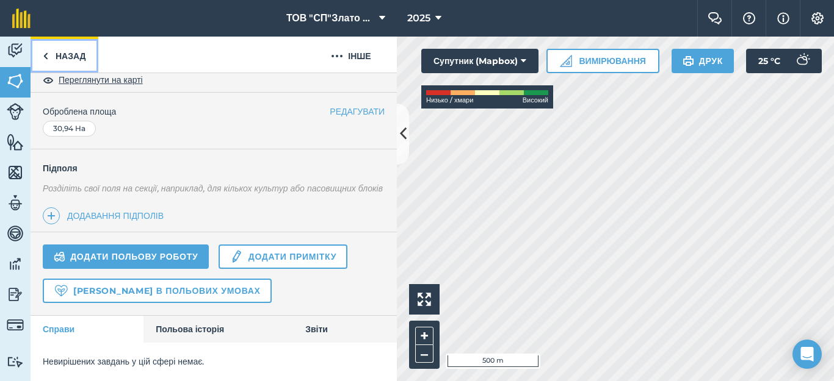
click at [58, 54] on link "Назад" at bounding box center [65, 55] width 68 height 36
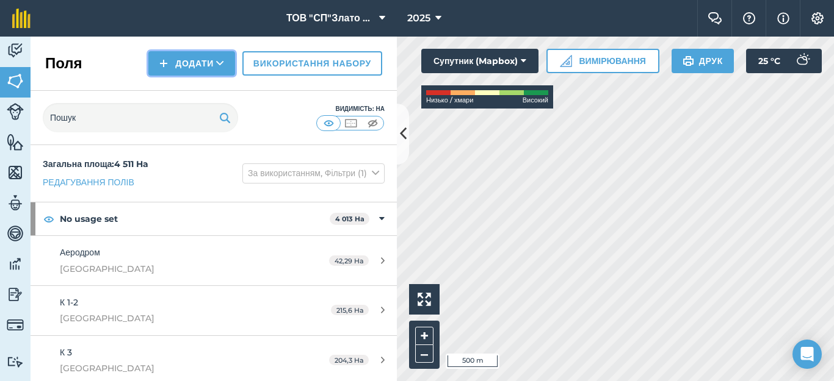
click at [174, 62] on button "Додати" at bounding box center [191, 63] width 87 height 24
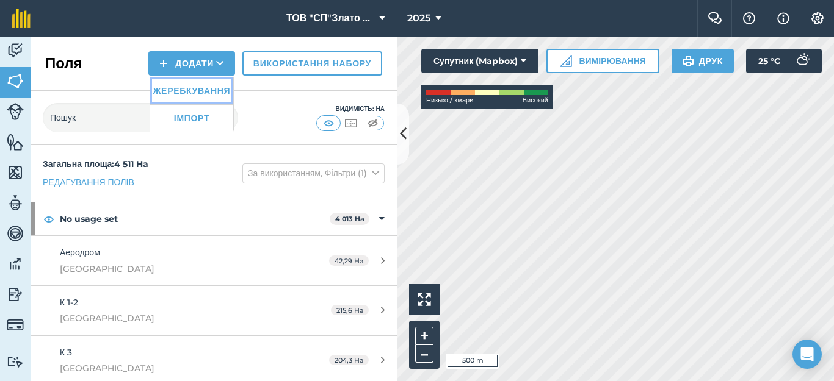
click at [183, 95] on link "Жеребкування" at bounding box center [191, 91] width 83 height 27
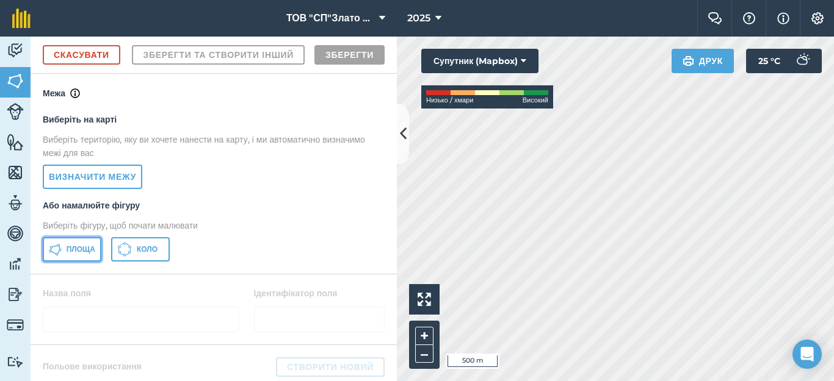
drag, startPoint x: 63, startPoint y: 276, endPoint x: 267, endPoint y: 258, distance: 204.7
click at [67, 255] on span "Площа" at bounding box center [81, 250] width 29 height 10
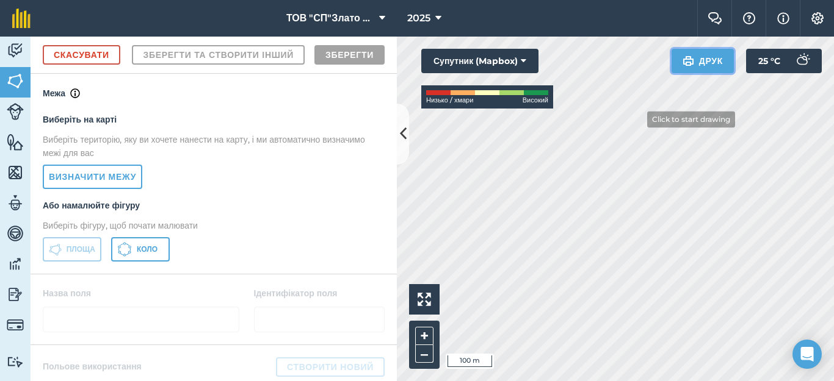
click at [642, 112] on div "Click to start drawing i 100 m + – Супутник (Mapbox) Низько / хмари Високий Дру…" at bounding box center [615, 209] width 437 height 345
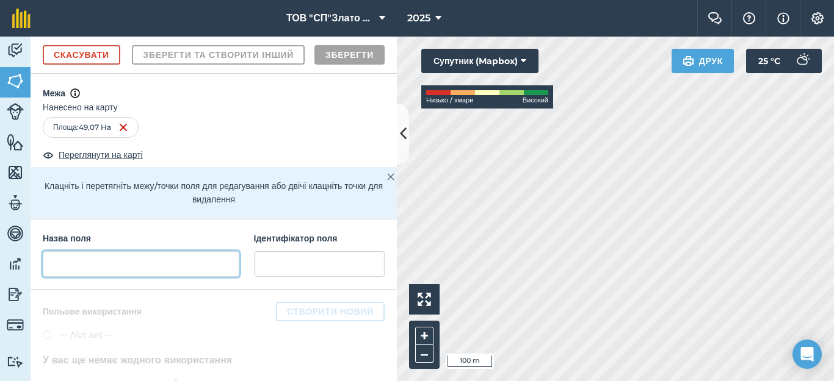
click at [82, 277] on input "text" at bounding box center [141, 264] width 197 height 26
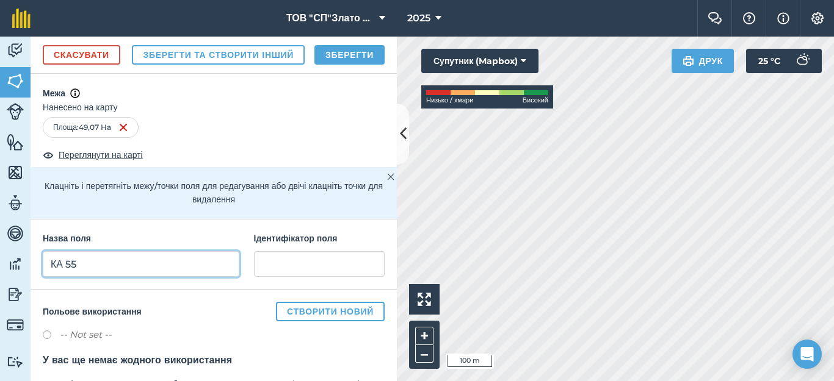
type input "КА 55"
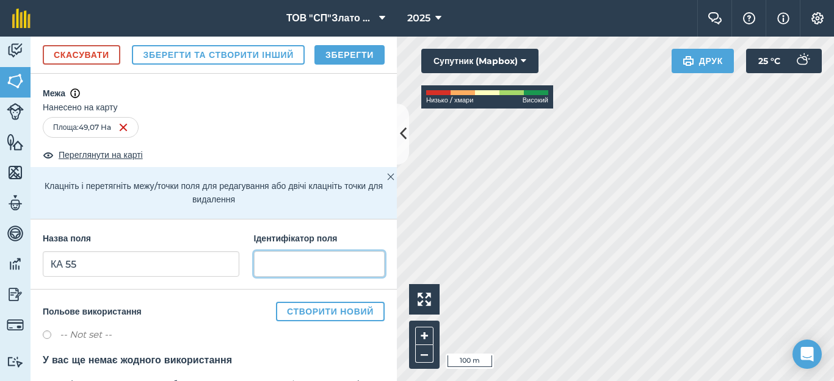
click at [278, 277] on input "text" at bounding box center [319, 264] width 131 height 26
type input "Кам'янка"
click at [346, 65] on button "Зберегти" at bounding box center [349, 55] width 70 height 20
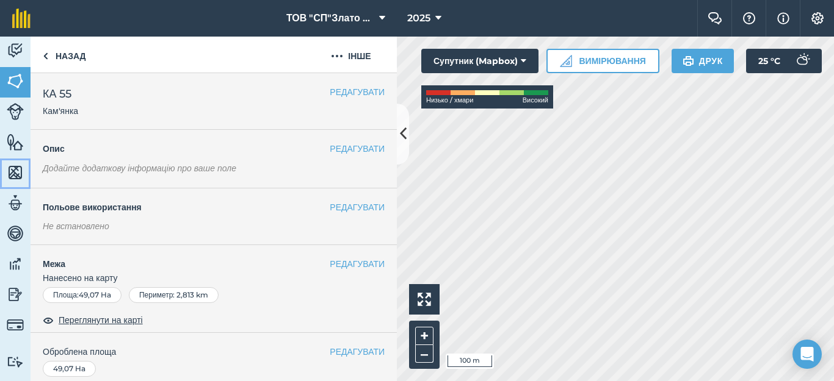
click at [15, 172] on img at bounding box center [15, 173] width 17 height 18
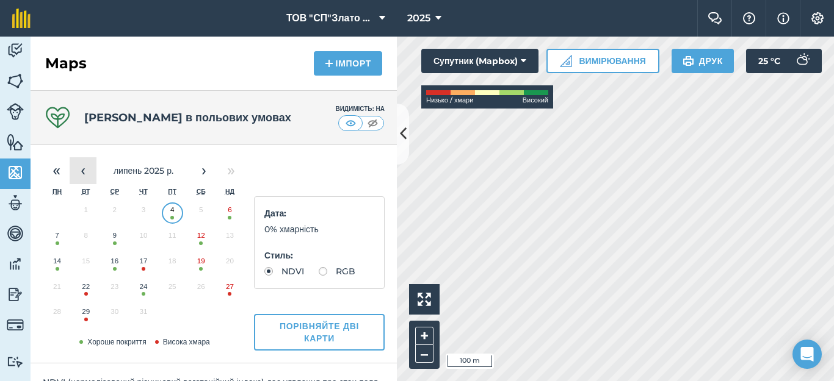
click at [80, 165] on button "‹" at bounding box center [83, 170] width 27 height 27
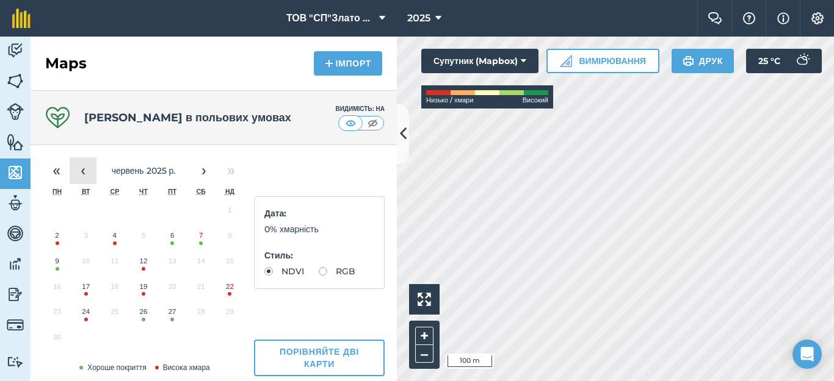
click at [80, 165] on button "‹" at bounding box center [83, 170] width 27 height 27
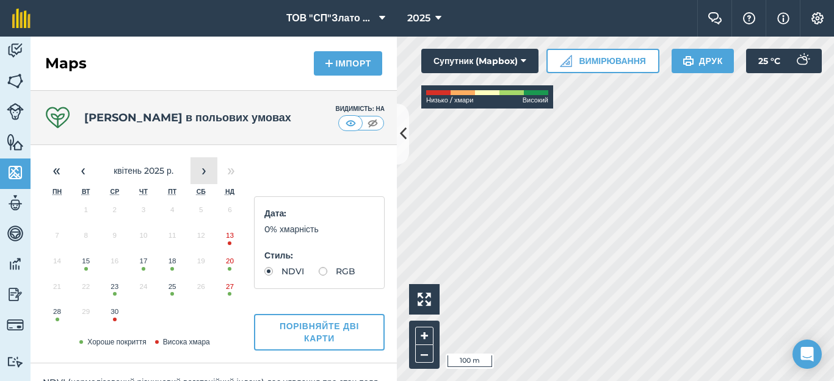
click at [205, 172] on button "›" at bounding box center [203, 170] width 27 height 27
click at [195, 217] on button "3" at bounding box center [201, 213] width 29 height 26
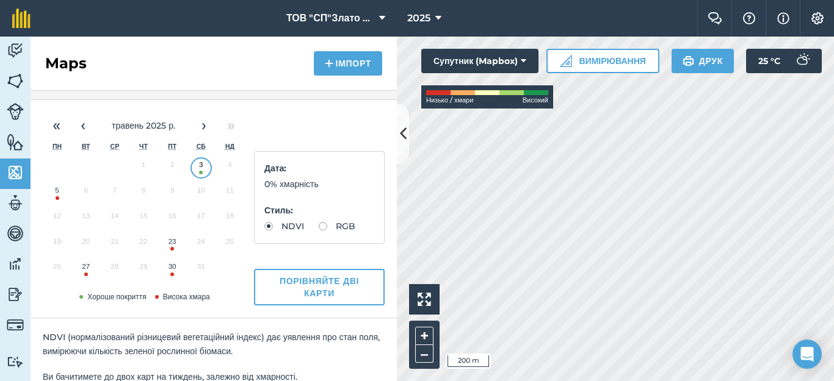
scroll to position [81, 0]
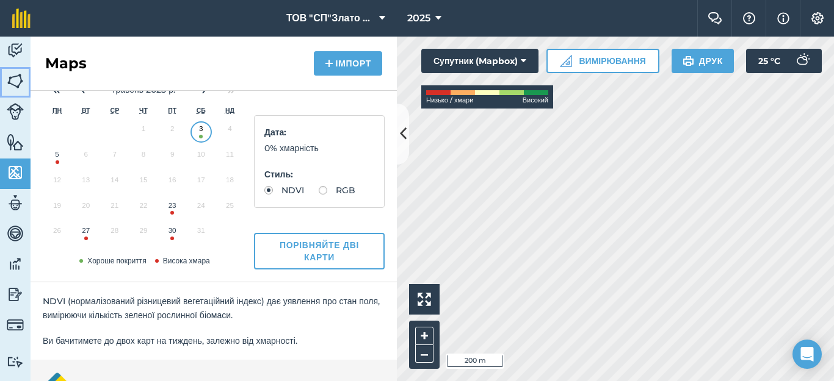
click at [16, 73] on img at bounding box center [15, 81] width 17 height 18
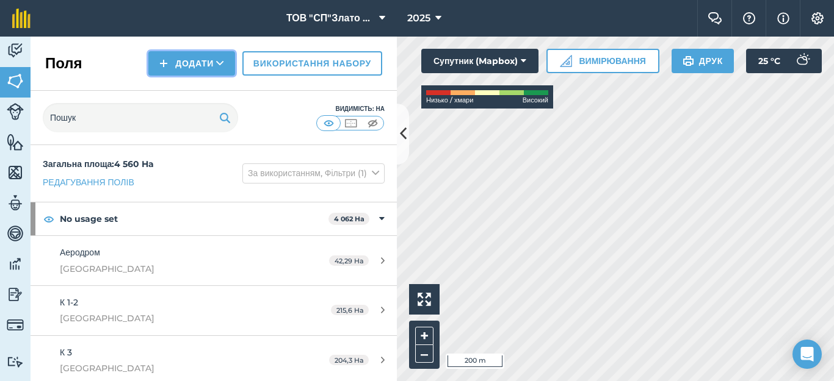
click at [171, 56] on button "Додати" at bounding box center [191, 63] width 87 height 24
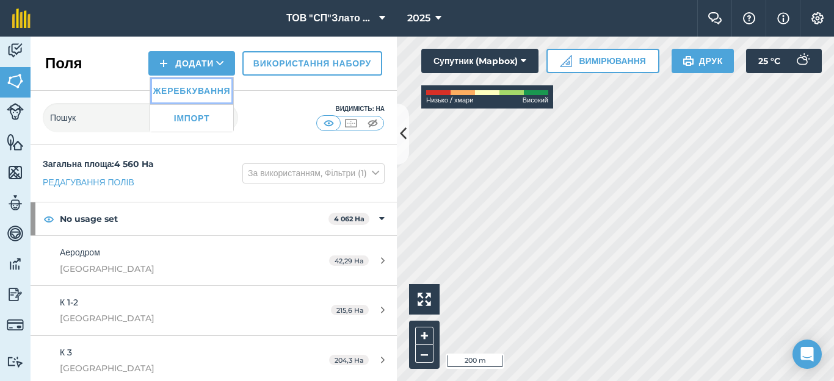
click at [175, 88] on link "Жеребкування" at bounding box center [191, 91] width 83 height 27
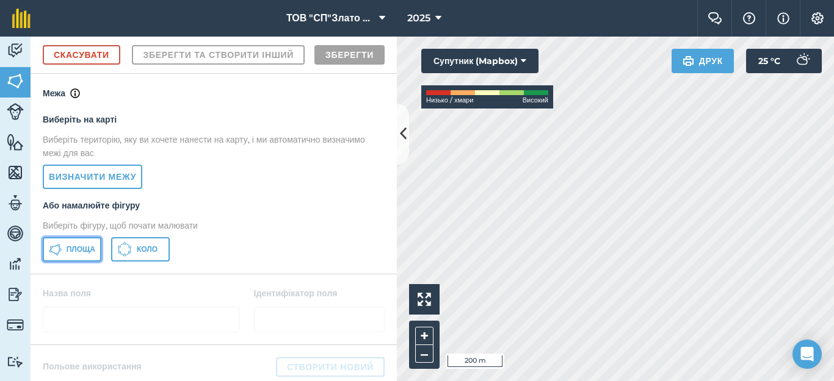
click at [86, 255] on span "Площа" at bounding box center [81, 250] width 29 height 10
click at [431, 338] on div "Click to start drawing i 100 m + –" at bounding box center [615, 209] width 437 height 345
click at [441, 93] on div "Click to start drawing i 100 m + – Супутник (Mapbox) Низько / хмари Високий Дру…" at bounding box center [615, 209] width 437 height 345
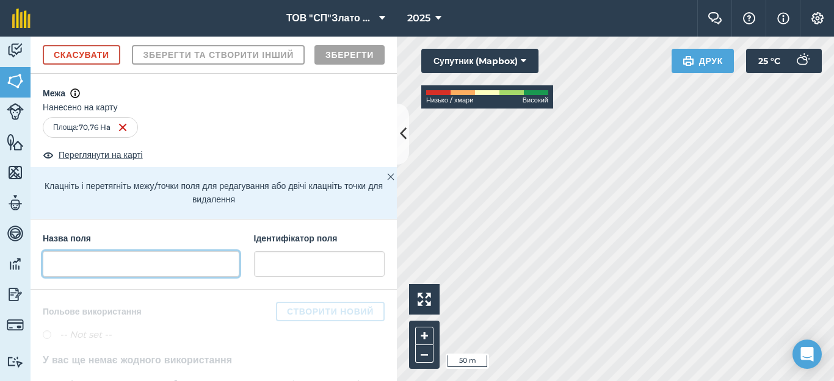
click at [70, 277] on input "text" at bounding box center [141, 264] width 197 height 26
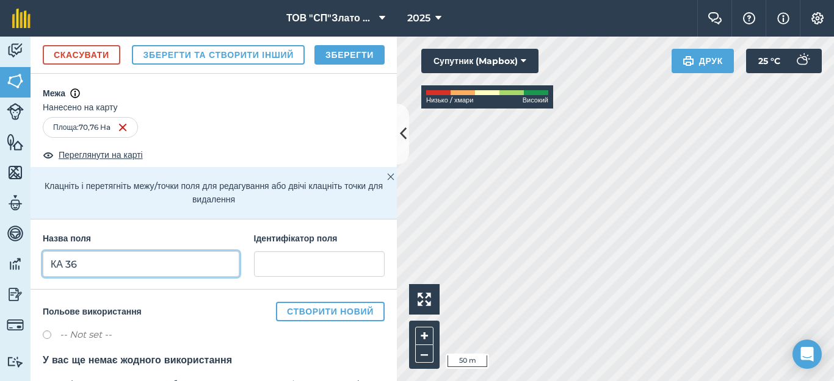
type input "КА 36"
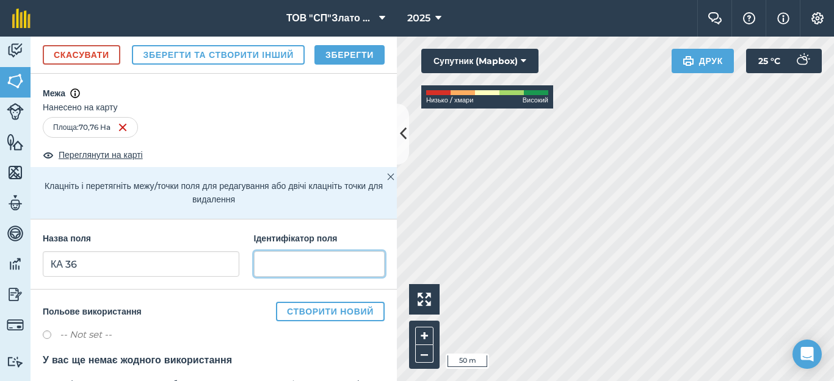
click at [278, 277] on input "text" at bounding box center [319, 264] width 131 height 26
type input "Кам'янка"
click at [337, 65] on button "Зберегти" at bounding box center [349, 55] width 70 height 20
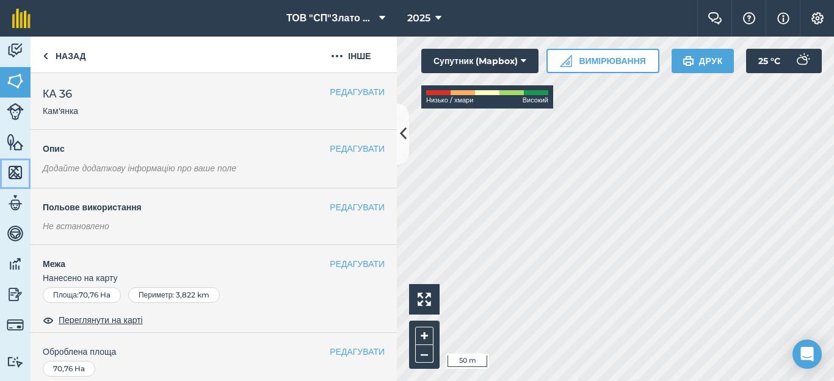
click at [17, 171] on img at bounding box center [15, 173] width 17 height 18
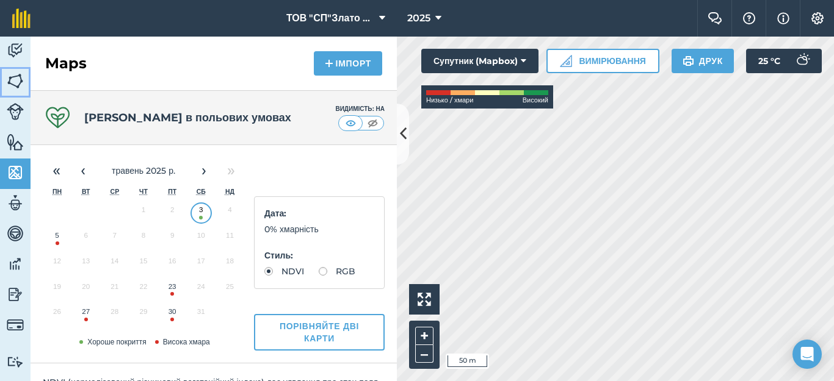
click at [15, 79] on img at bounding box center [15, 81] width 17 height 18
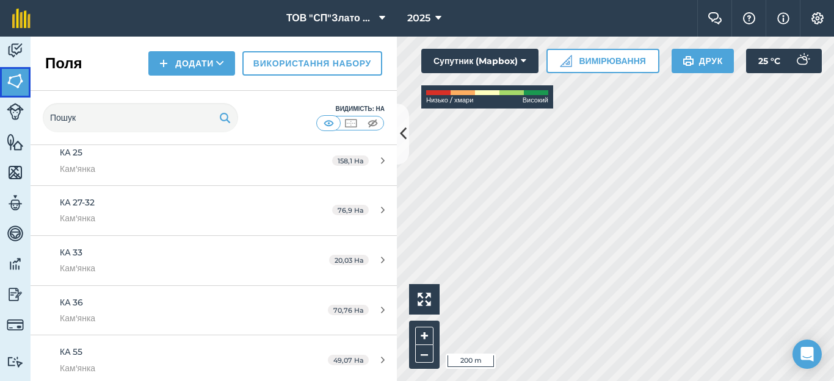
scroll to position [1058, 0]
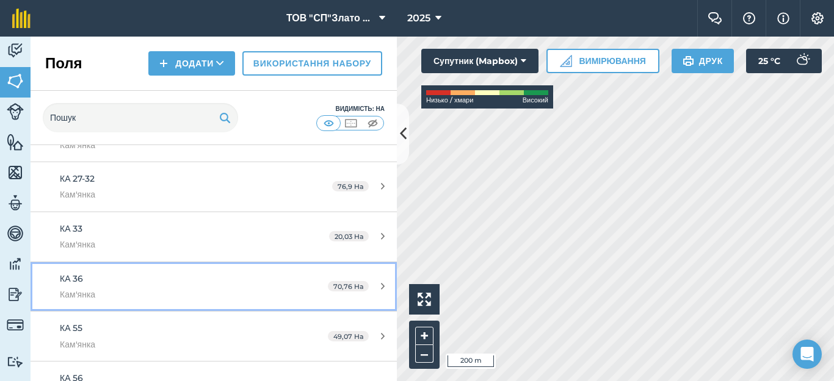
click at [381, 287] on icon at bounding box center [383, 286] width 4 height 9
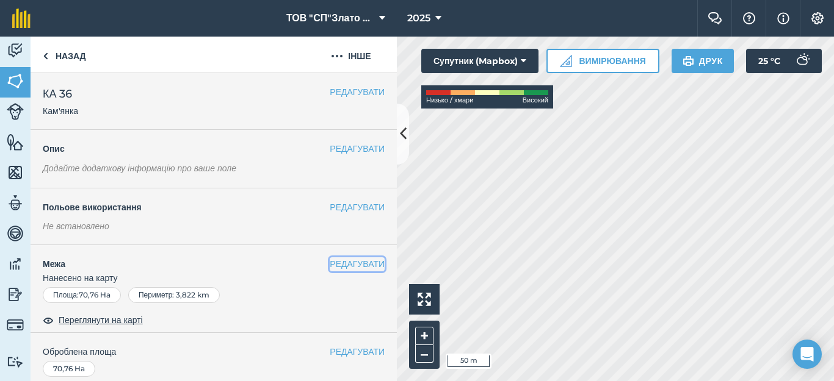
click at [331, 264] on button "РЕДАГУВАТИ" at bounding box center [357, 264] width 55 height 13
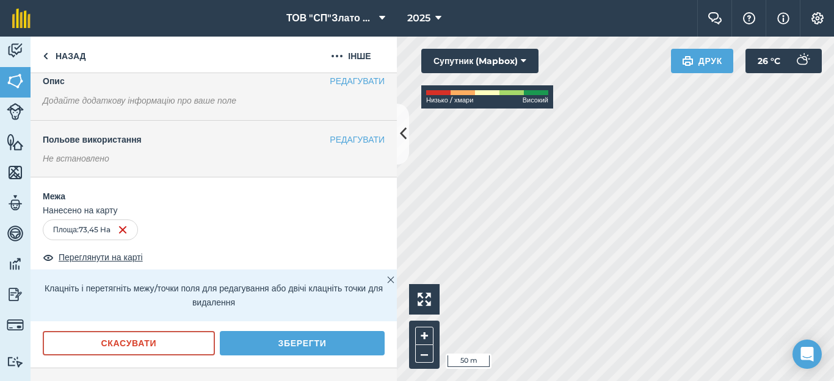
scroll to position [163, 0]
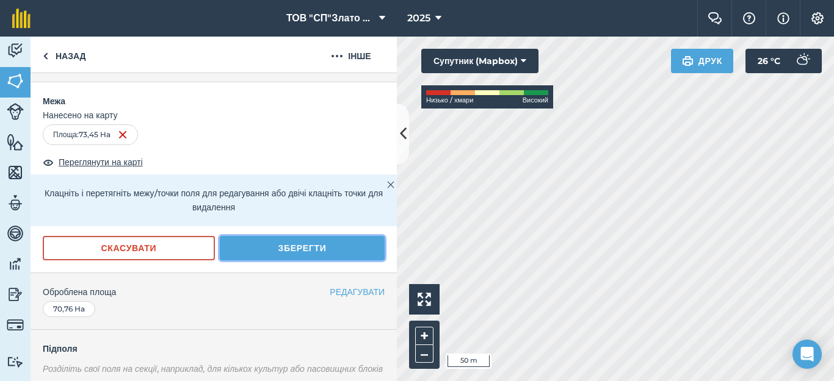
click at [278, 245] on button "Зберегти" at bounding box center [302, 248] width 165 height 24
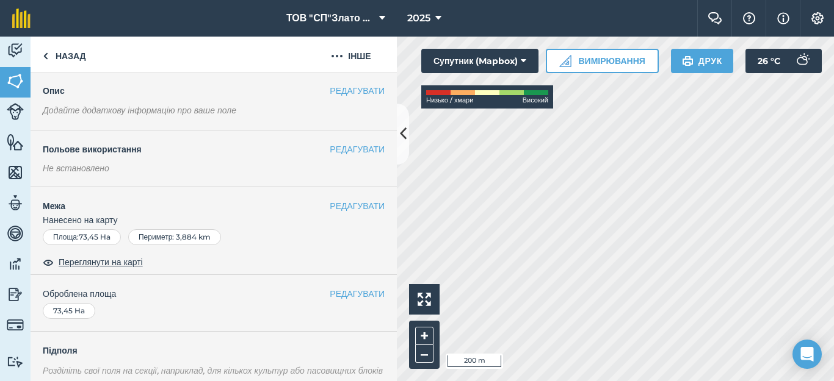
scroll to position [0, 0]
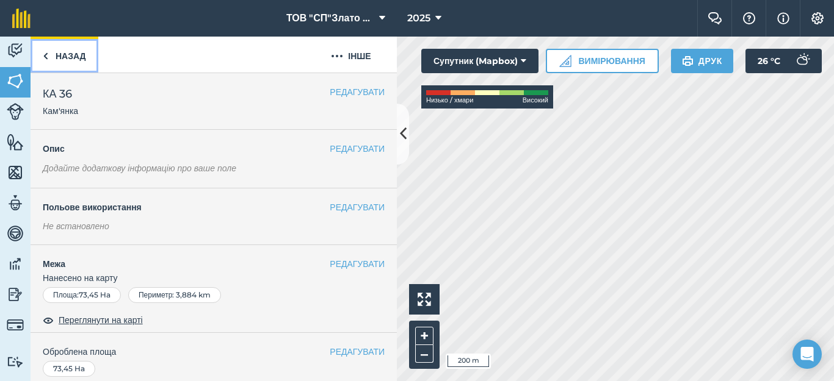
click at [37, 54] on link "Назад" at bounding box center [65, 55] width 68 height 36
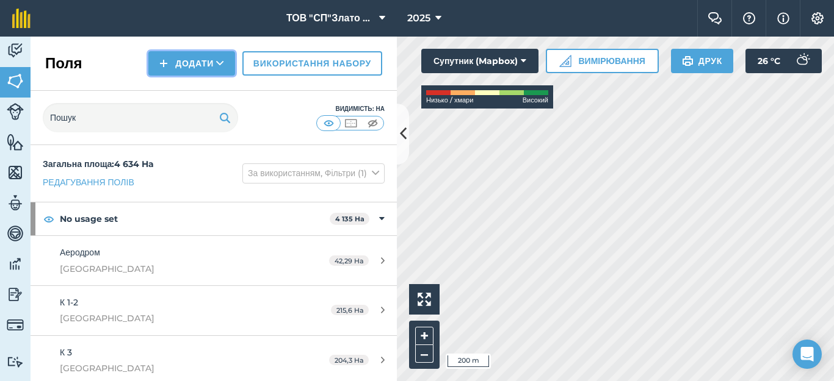
click at [162, 59] on button "Додати" at bounding box center [191, 63] width 87 height 24
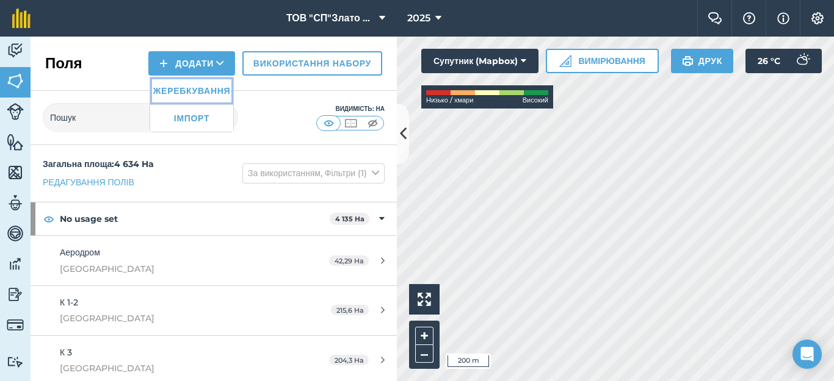
click at [183, 89] on link "Жеребкування" at bounding box center [191, 91] width 83 height 27
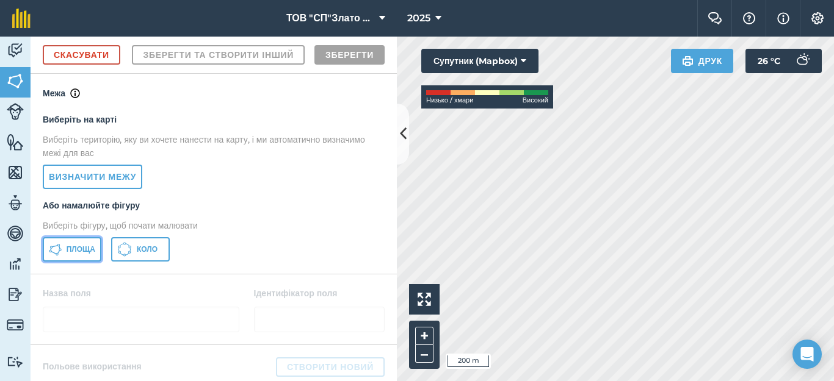
click at [71, 255] on span "Площа" at bounding box center [81, 250] width 29 height 10
click at [731, 381] on html "ТОВ "СП"Злато Таврії" 2025 Фермерський чат Допоможіть! Інформація Налаштування …" at bounding box center [417, 190] width 834 height 381
click at [462, 381] on html "ТОВ "СП"Злато Таврії" 2025 Фермерський чат Допоможіть! Інформація Налаштування …" at bounding box center [417, 190] width 834 height 381
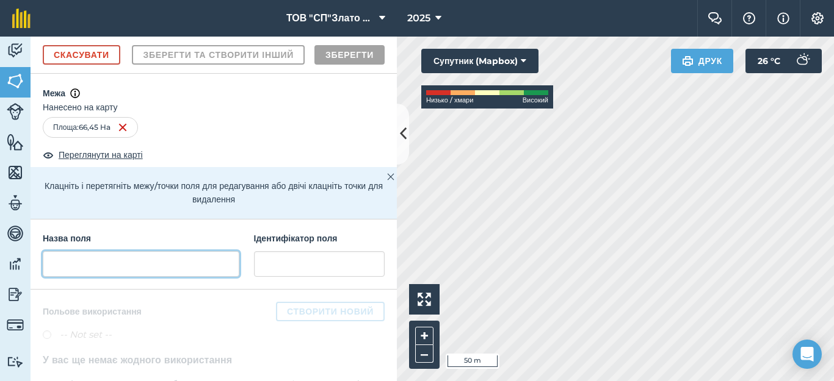
click at [83, 277] on input "text" at bounding box center [141, 264] width 197 height 26
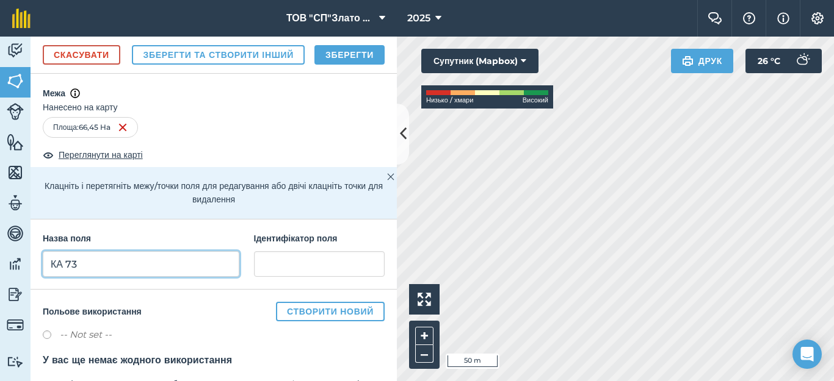
type input "КА 73"
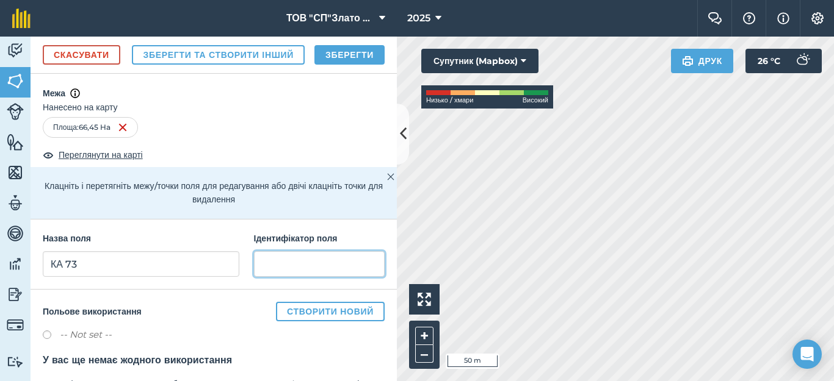
click at [264, 277] on input "text" at bounding box center [319, 264] width 131 height 26
type input "Кам'янка"
click at [342, 65] on button "Зберегти" at bounding box center [349, 55] width 70 height 20
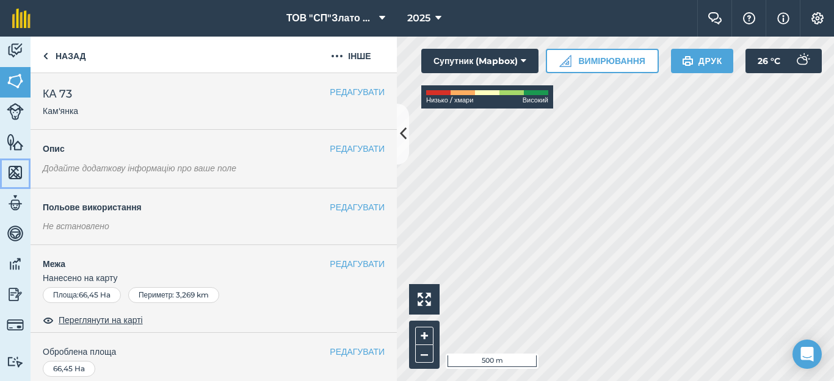
click at [6, 168] on link "Карти" at bounding box center [15, 174] width 31 height 31
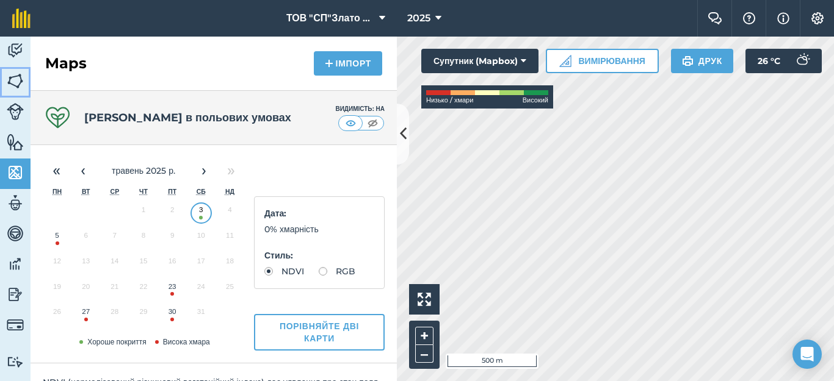
click at [23, 81] on img at bounding box center [15, 81] width 17 height 18
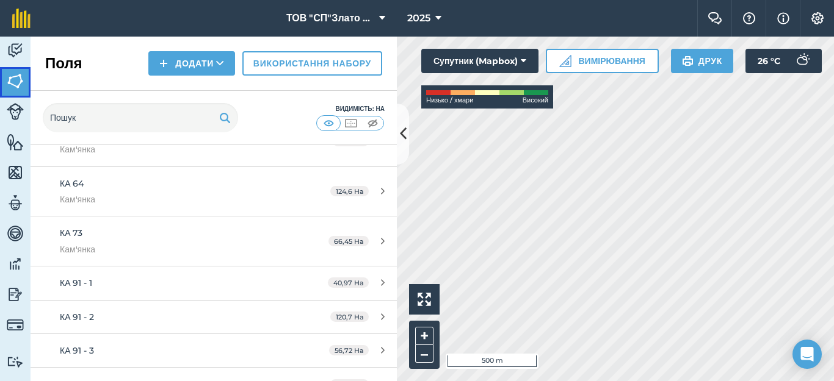
scroll to position [1384, 0]
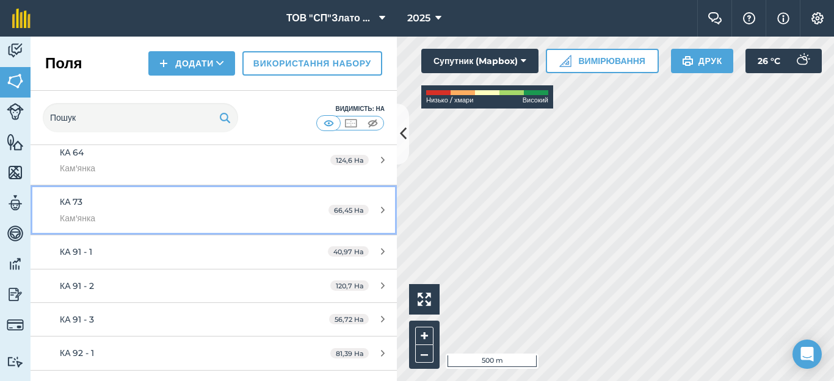
click at [370, 212] on div "66,45 Ha" at bounding box center [356, 211] width 81 height 10
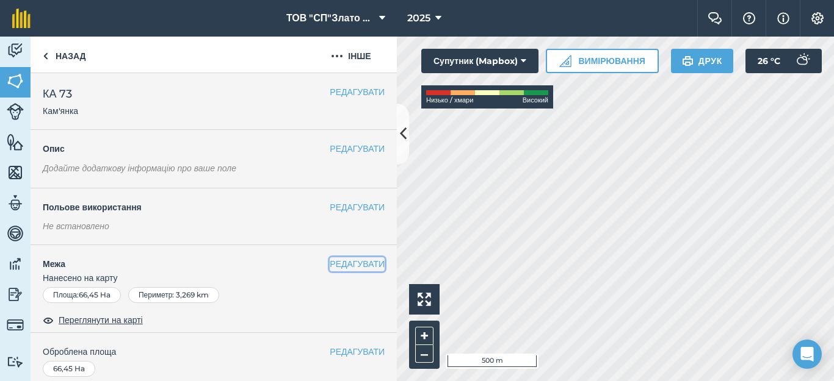
click at [350, 263] on button "РЕДАГУВАТИ" at bounding box center [357, 264] width 55 height 13
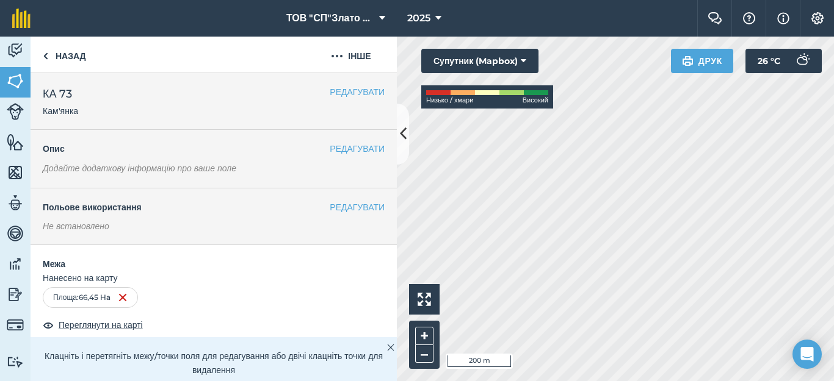
click at [550, 94] on div "Click to start drawing i 200 m + – Супутник (Mapbox) Низько / хмари Високий Дру…" at bounding box center [615, 209] width 437 height 345
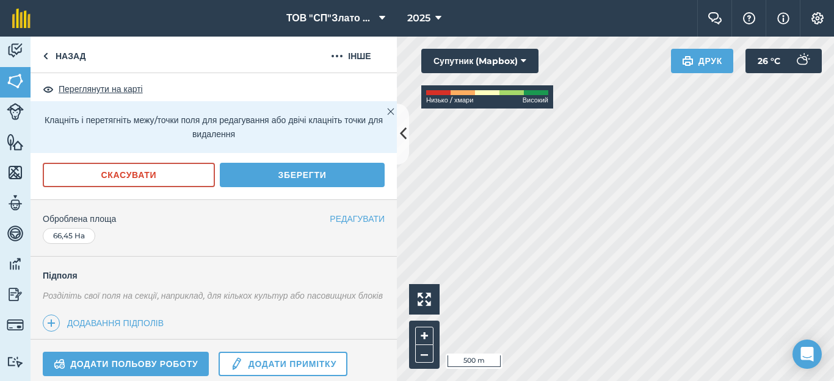
scroll to position [244, 0]
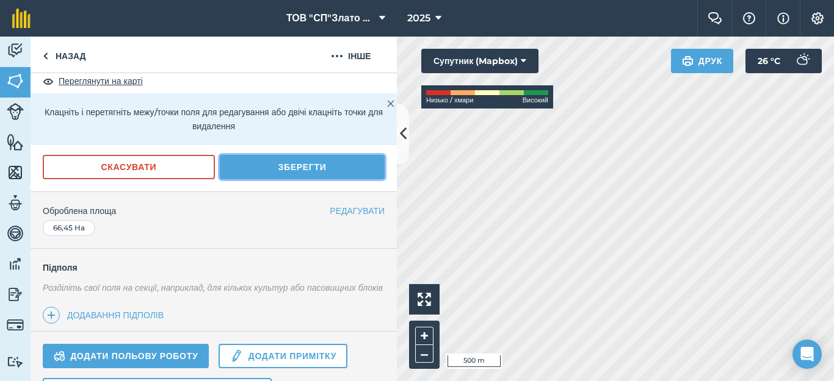
click at [307, 170] on button "Зберегти" at bounding box center [302, 167] width 165 height 24
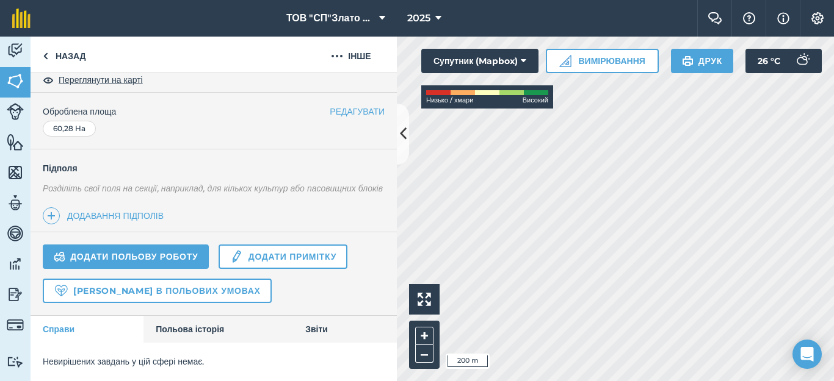
scroll to position [254, 0]
click at [45, 57] on img at bounding box center [45, 56] width 5 height 15
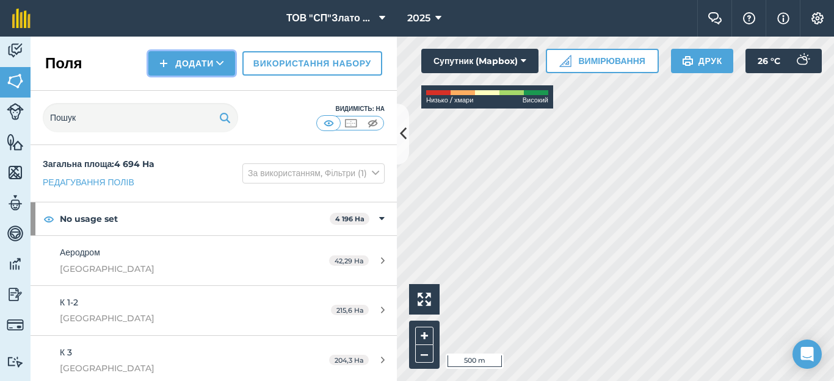
click at [162, 66] on button "Додати" at bounding box center [191, 63] width 87 height 24
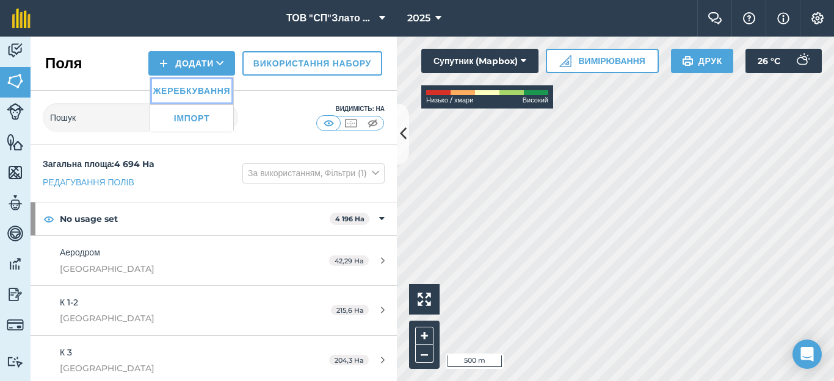
click at [189, 91] on link "Жеребкування" at bounding box center [191, 91] width 83 height 27
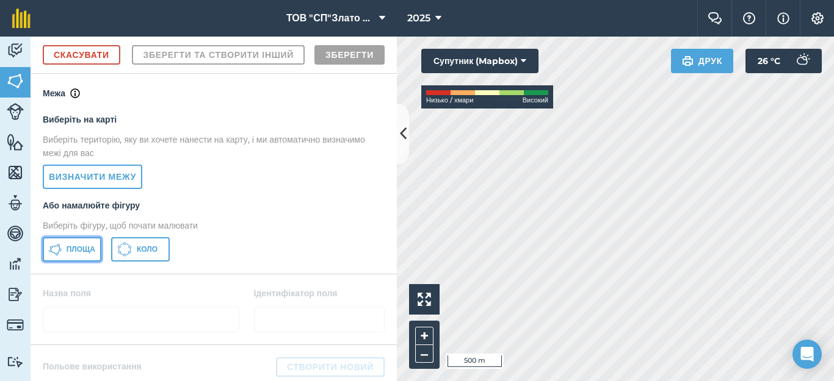
click at [71, 255] on span "Площа" at bounding box center [81, 250] width 29 height 10
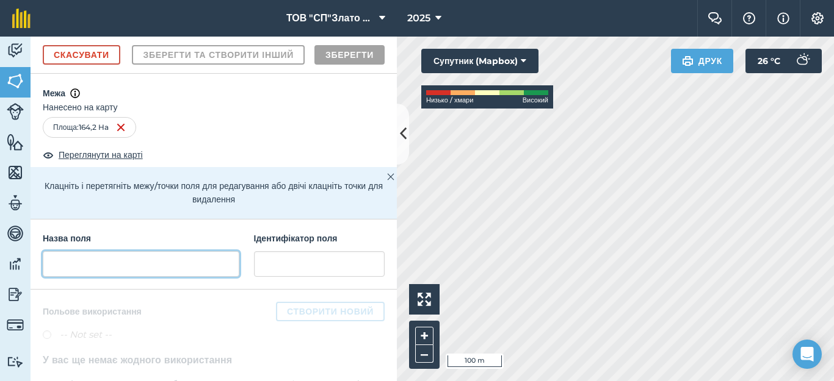
click at [74, 277] on input "text" at bounding box center [141, 264] width 197 height 26
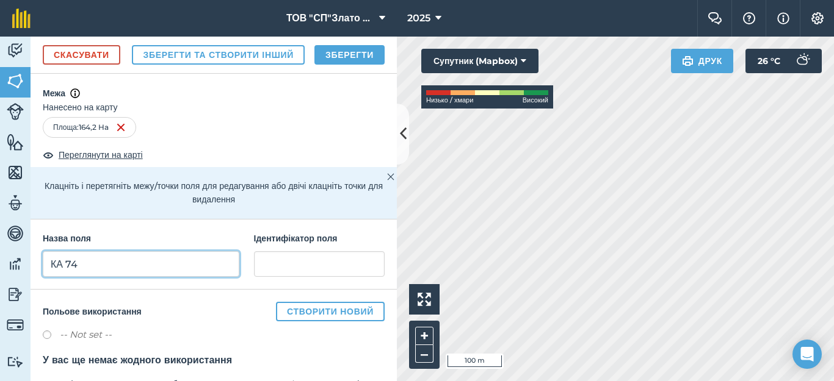
type input "КА 74"
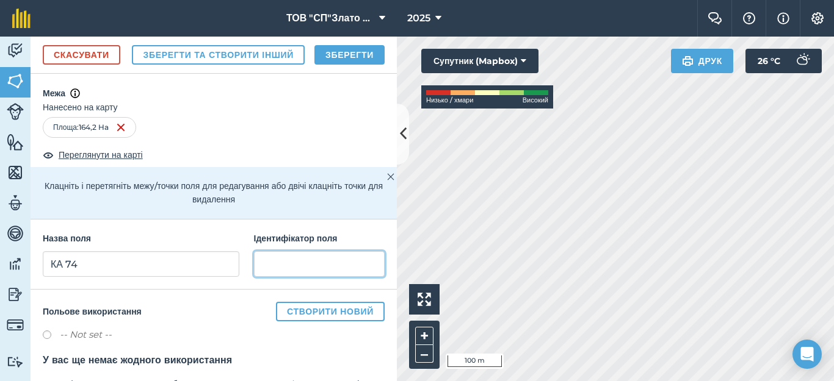
click at [267, 277] on input "text" at bounding box center [319, 264] width 131 height 26
type input "Кам'янка"
click at [334, 65] on button "Зберегти" at bounding box center [349, 55] width 70 height 20
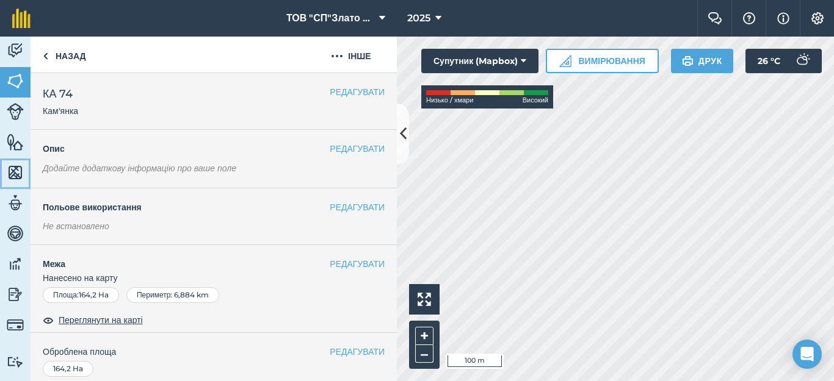
click at [10, 167] on img at bounding box center [15, 173] width 17 height 18
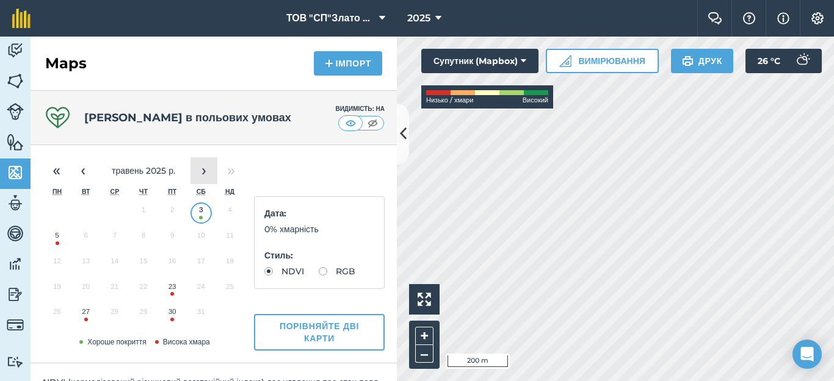
click at [204, 166] on button "›" at bounding box center [203, 170] width 27 height 27
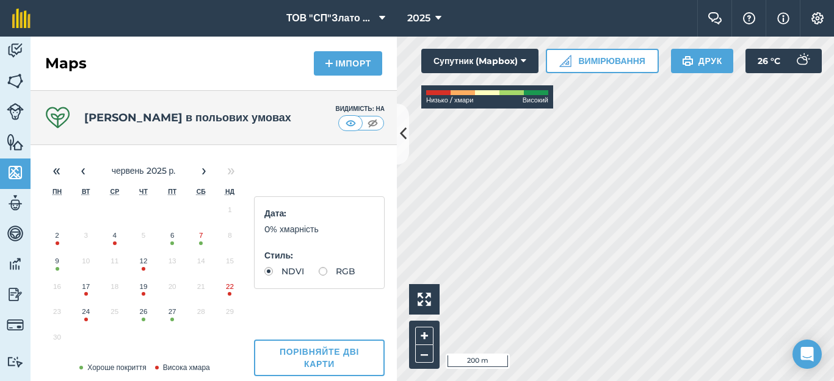
click at [203, 239] on button "7" at bounding box center [201, 239] width 29 height 26
click at [4, 87] on link "Поля" at bounding box center [15, 82] width 31 height 31
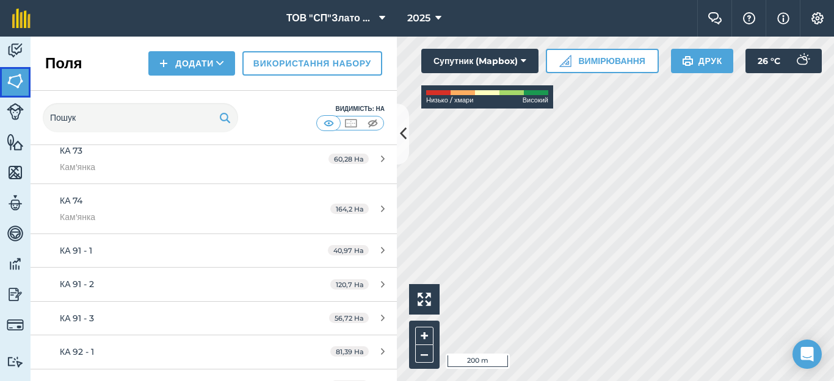
scroll to position [1429, 0]
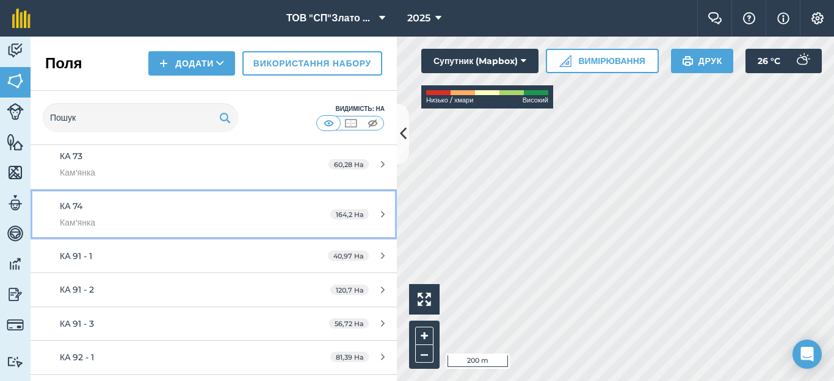
click at [381, 214] on icon at bounding box center [383, 214] width 4 height 9
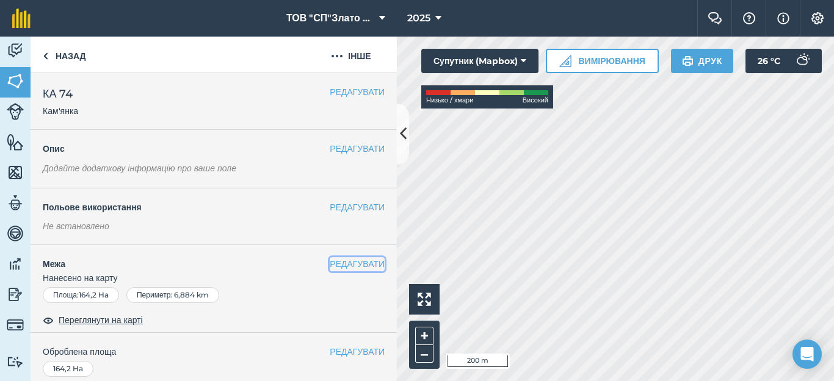
click at [330, 261] on button "РЕДАГУВАТИ" at bounding box center [357, 264] width 55 height 13
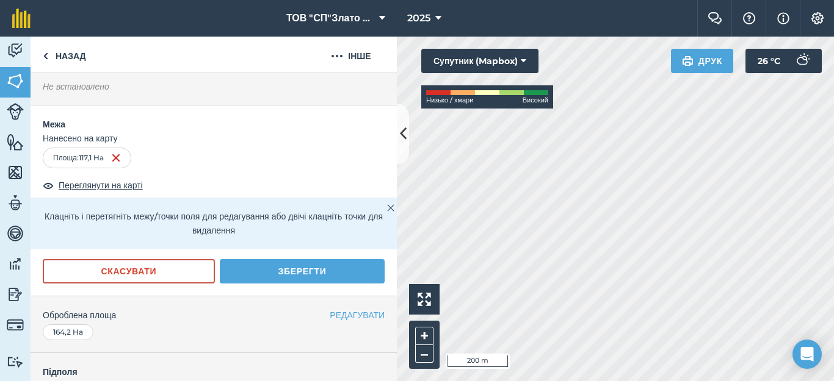
scroll to position [163, 0]
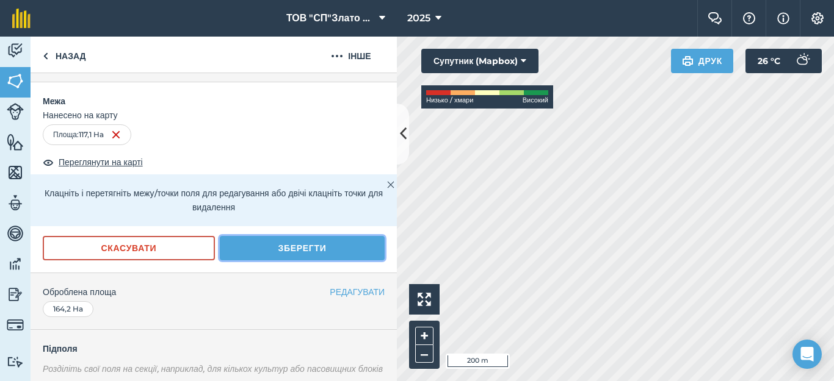
click at [309, 250] on button "Зберегти" at bounding box center [302, 248] width 165 height 24
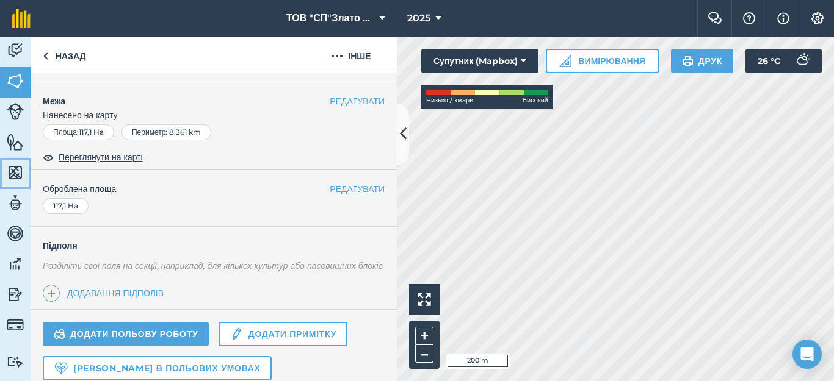
click at [10, 175] on img at bounding box center [15, 173] width 17 height 18
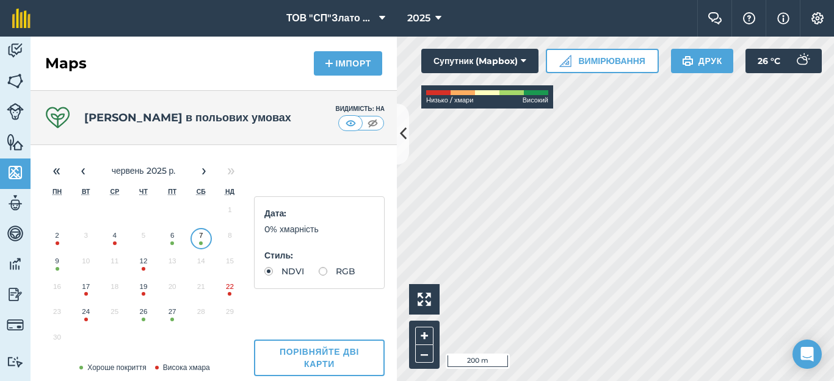
click at [167, 242] on button "6" at bounding box center [172, 239] width 29 height 26
click at [201, 175] on button "›" at bounding box center [203, 170] width 27 height 27
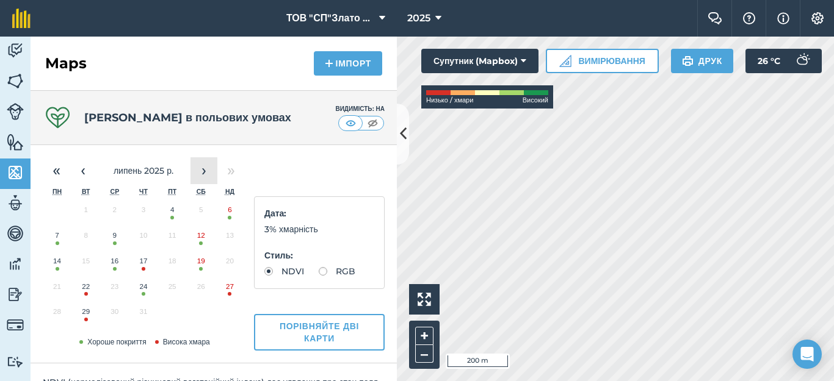
click at [201, 175] on button "›" at bounding box center [203, 170] width 27 height 27
click at [145, 319] on button "28" at bounding box center [143, 315] width 29 height 26
click at [319, 276] on label "RGB" at bounding box center [337, 271] width 37 height 9
radio input "true"
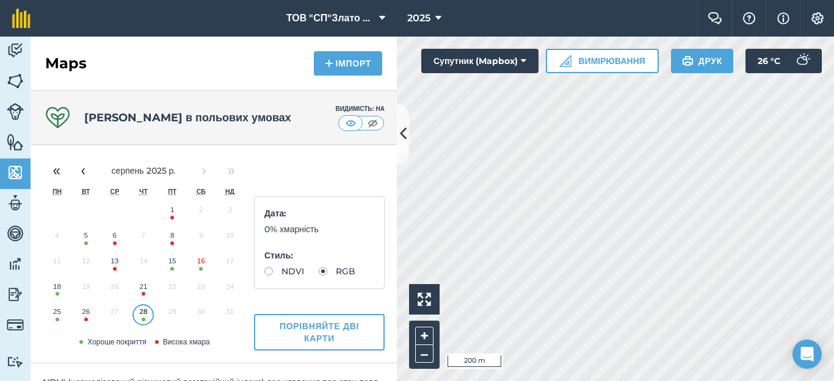
click at [266, 275] on label "NDVI" at bounding box center [284, 271] width 40 height 9
radio input "true"
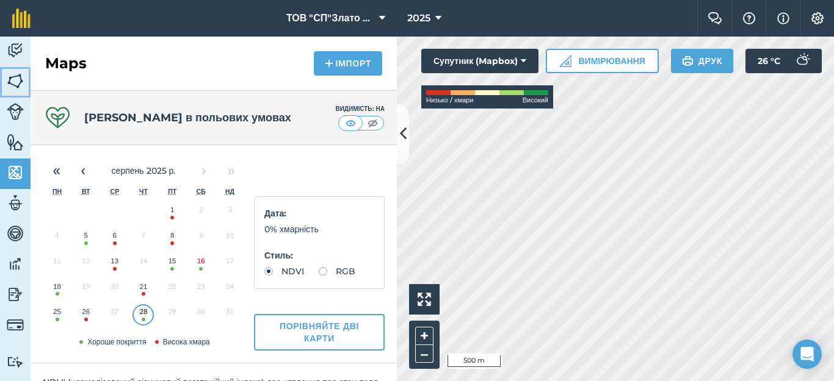
click at [15, 83] on img at bounding box center [15, 81] width 17 height 18
